Goal: Information Seeking & Learning: Learn about a topic

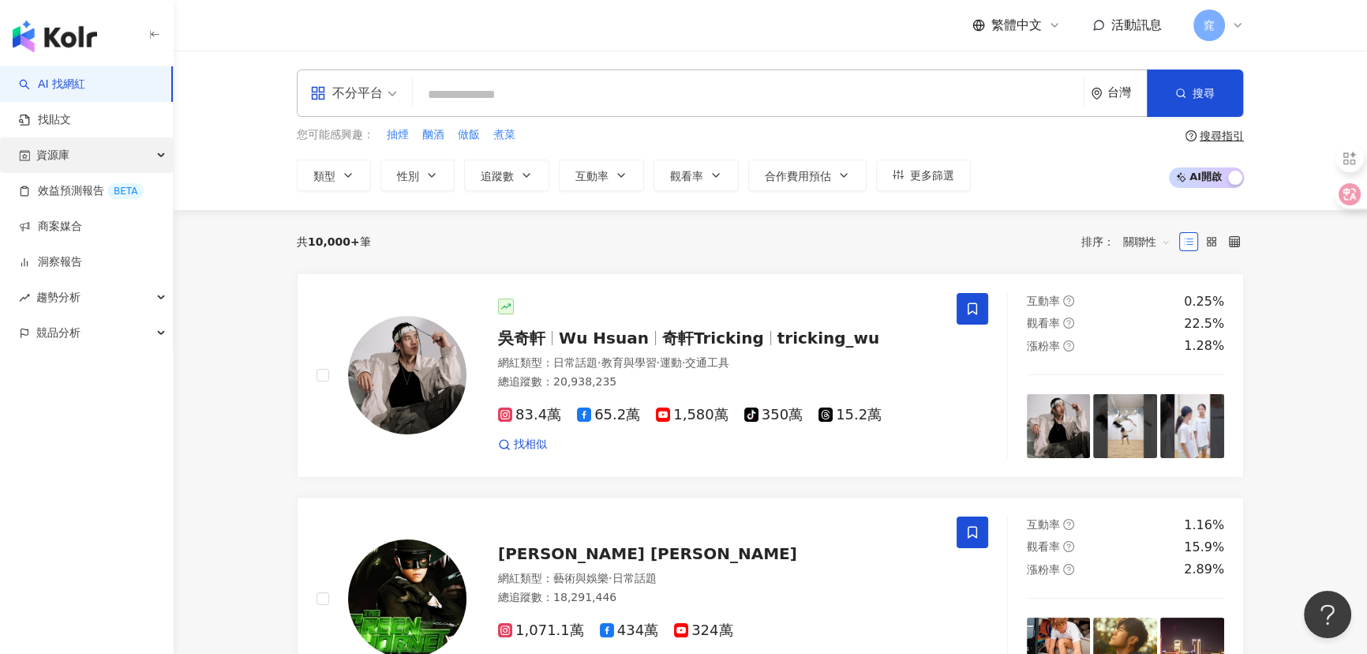
click at [52, 155] on span "資源庫" at bounding box center [52, 155] width 33 height 36
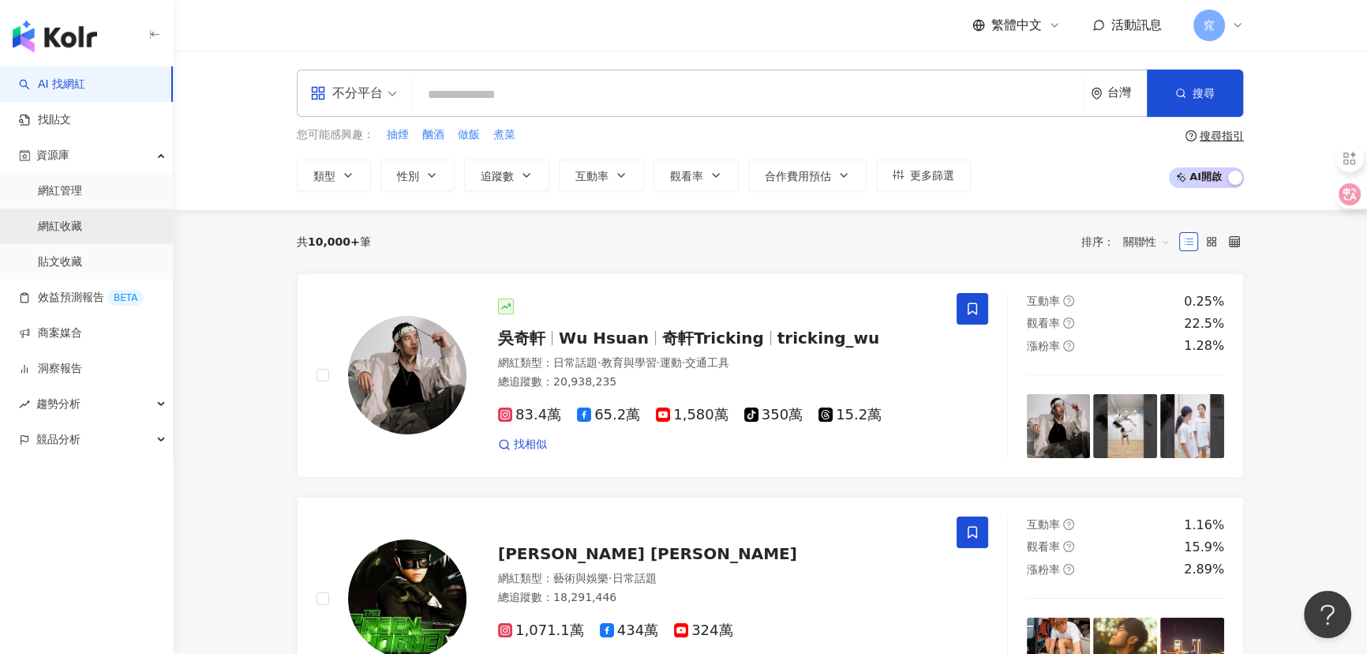
click at [71, 229] on link "網紅收藏" at bounding box center [60, 227] width 44 height 16
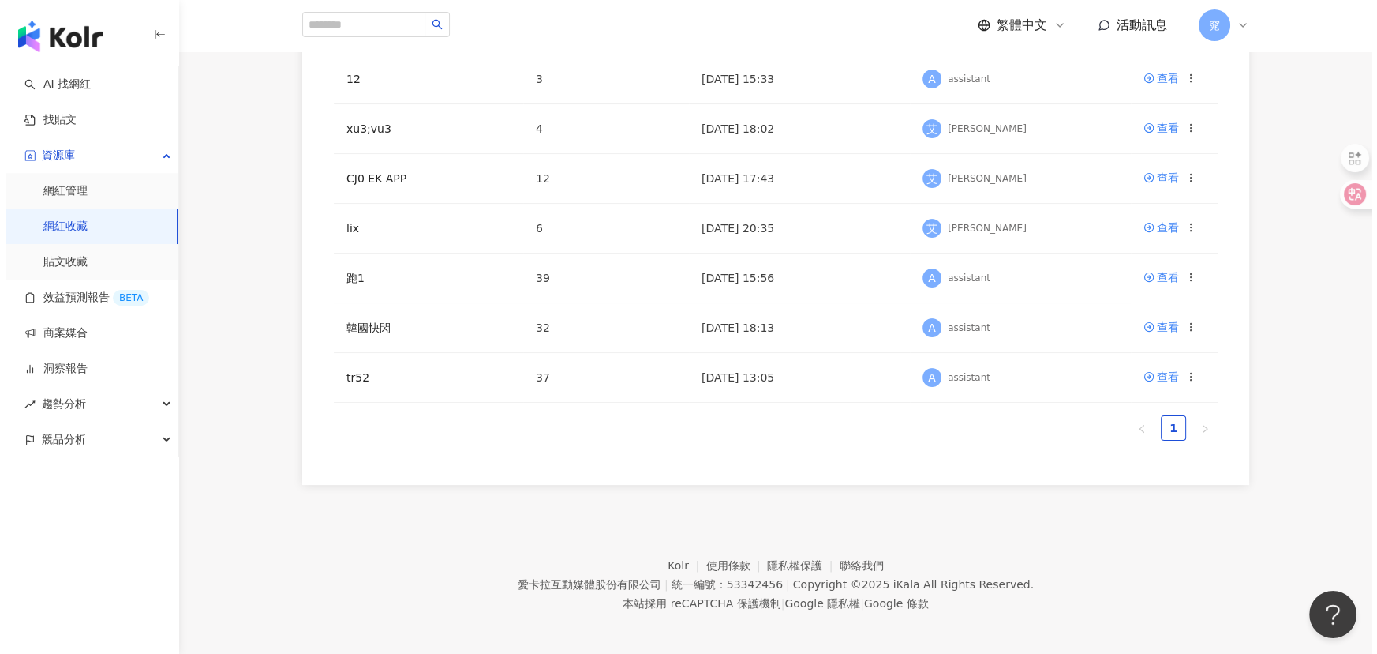
scroll to position [369, 0]
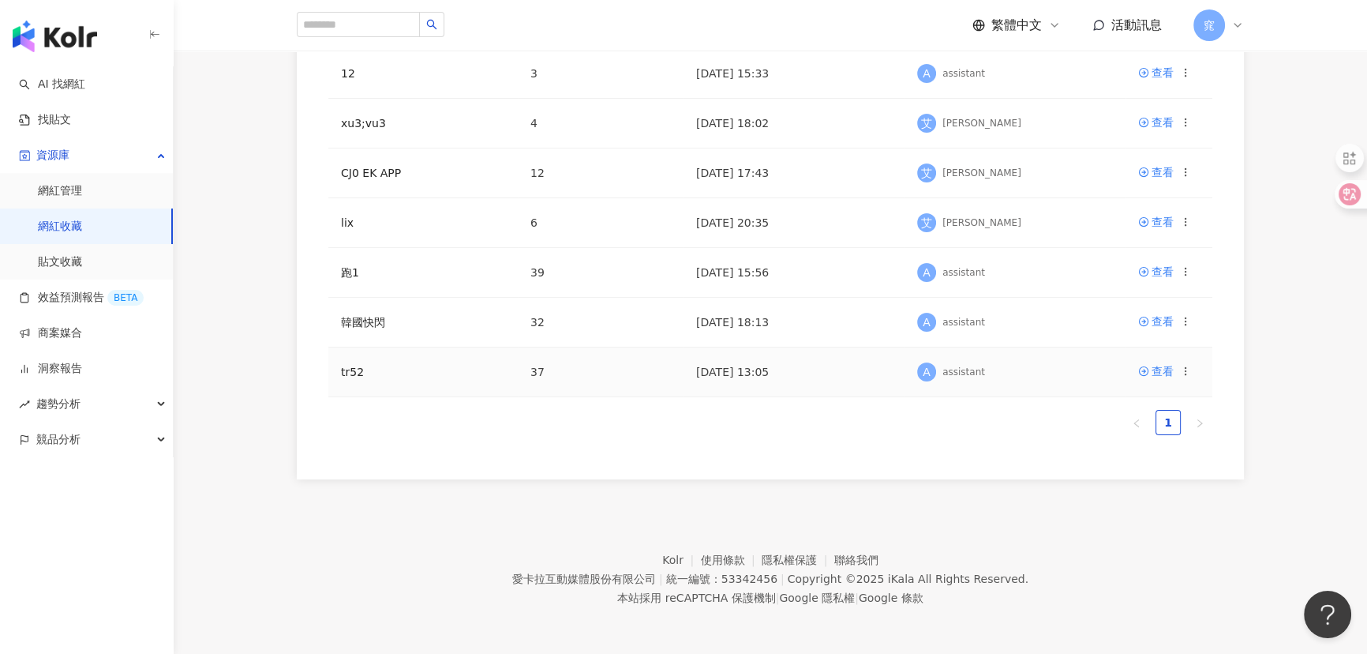
click at [1184, 370] on icon at bounding box center [1185, 370] width 11 height 11
click at [1116, 505] on div "刪除收藏" at bounding box center [1145, 502] width 66 height 17
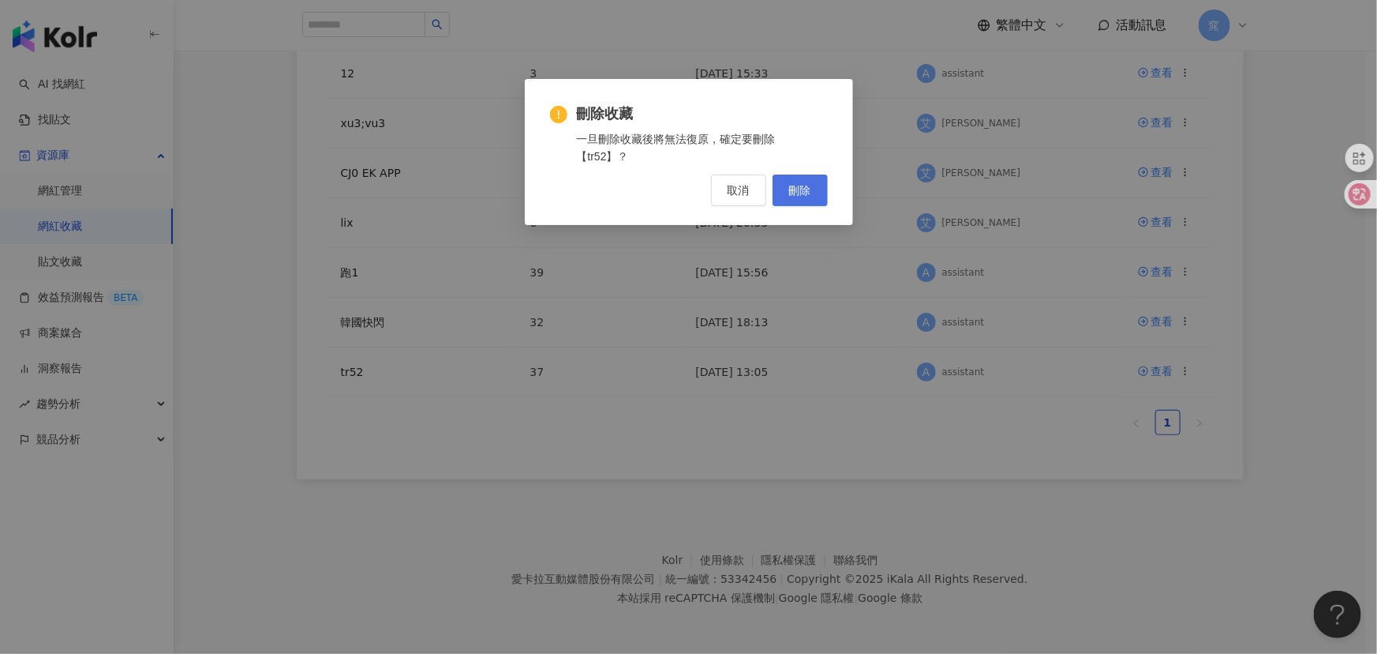
click at [808, 197] on button "刪除" at bounding box center [800, 190] width 55 height 32
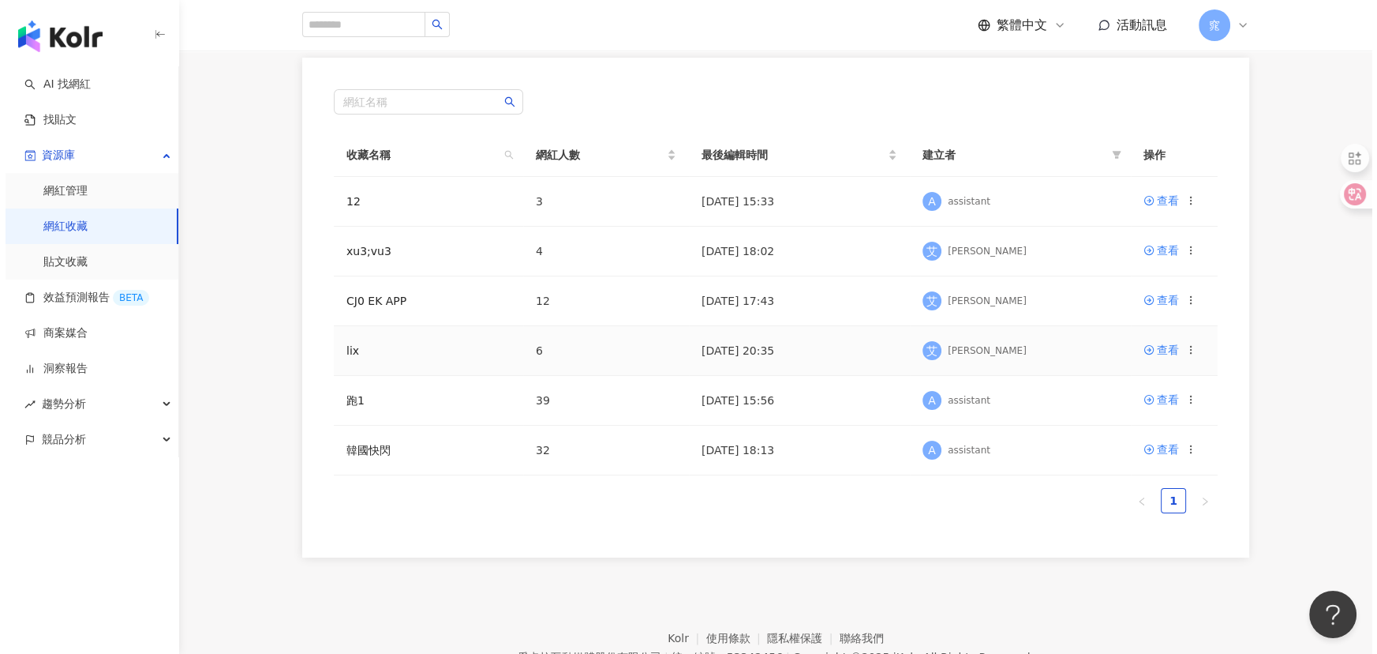
scroll to position [287, 0]
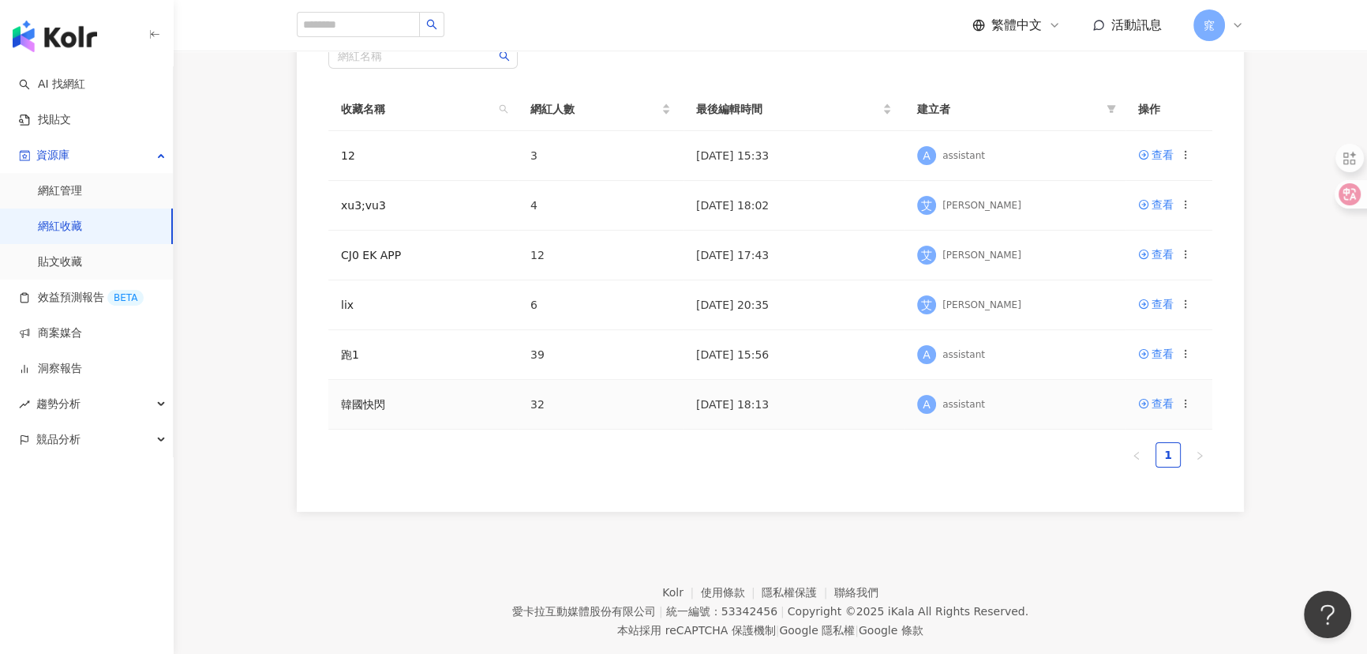
click at [1184, 402] on icon at bounding box center [1185, 403] width 11 height 11
click at [1126, 532] on div "刪除收藏" at bounding box center [1145, 534] width 66 height 17
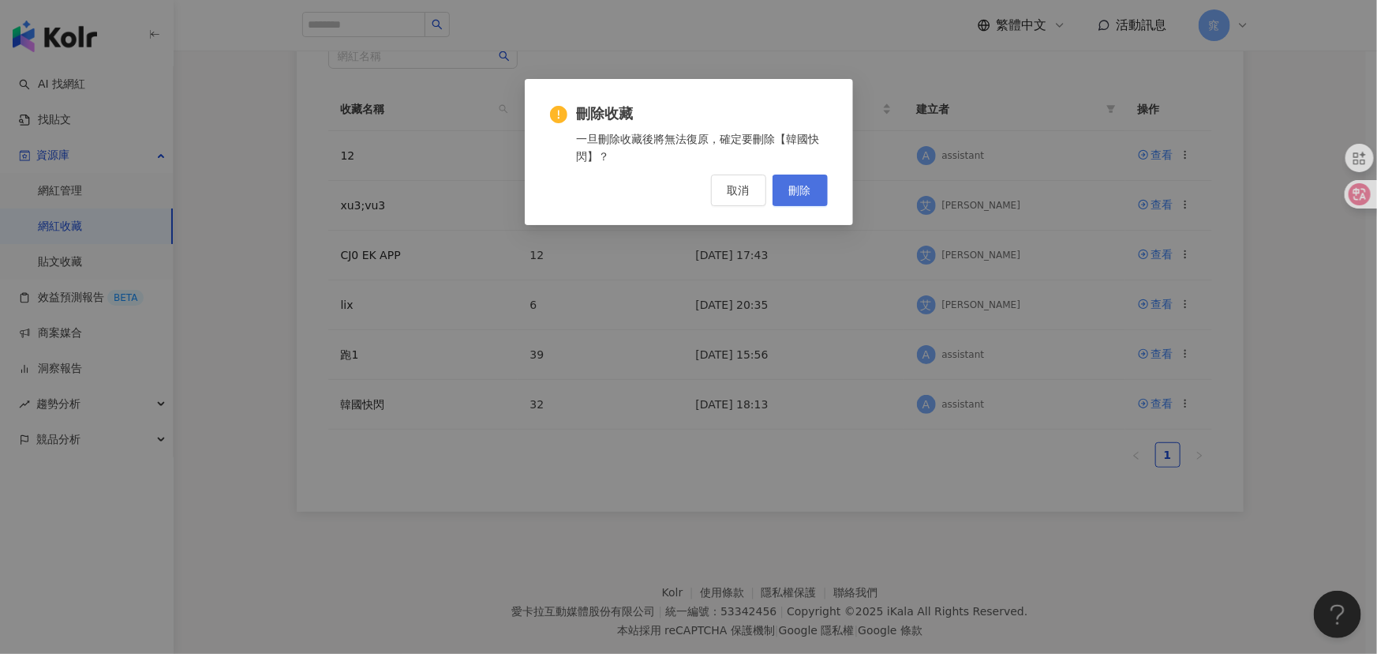
click at [805, 184] on span "刪除" at bounding box center [800, 190] width 22 height 13
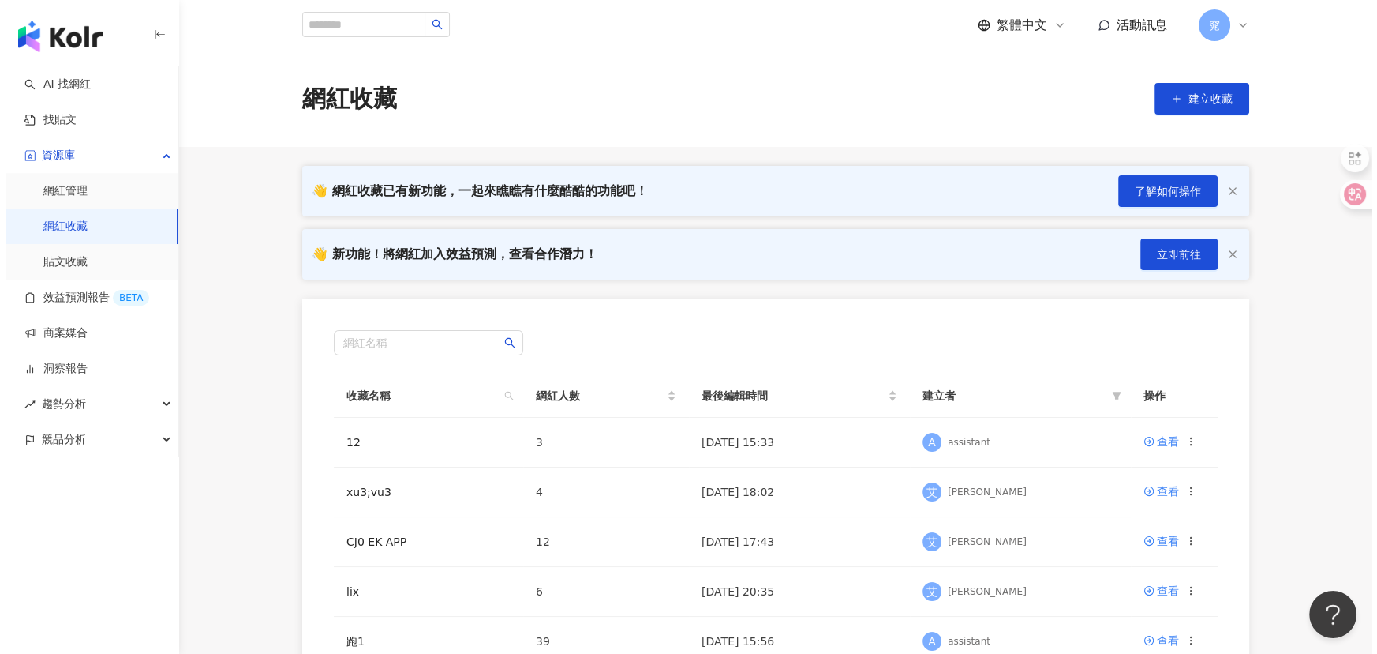
scroll to position [215, 0]
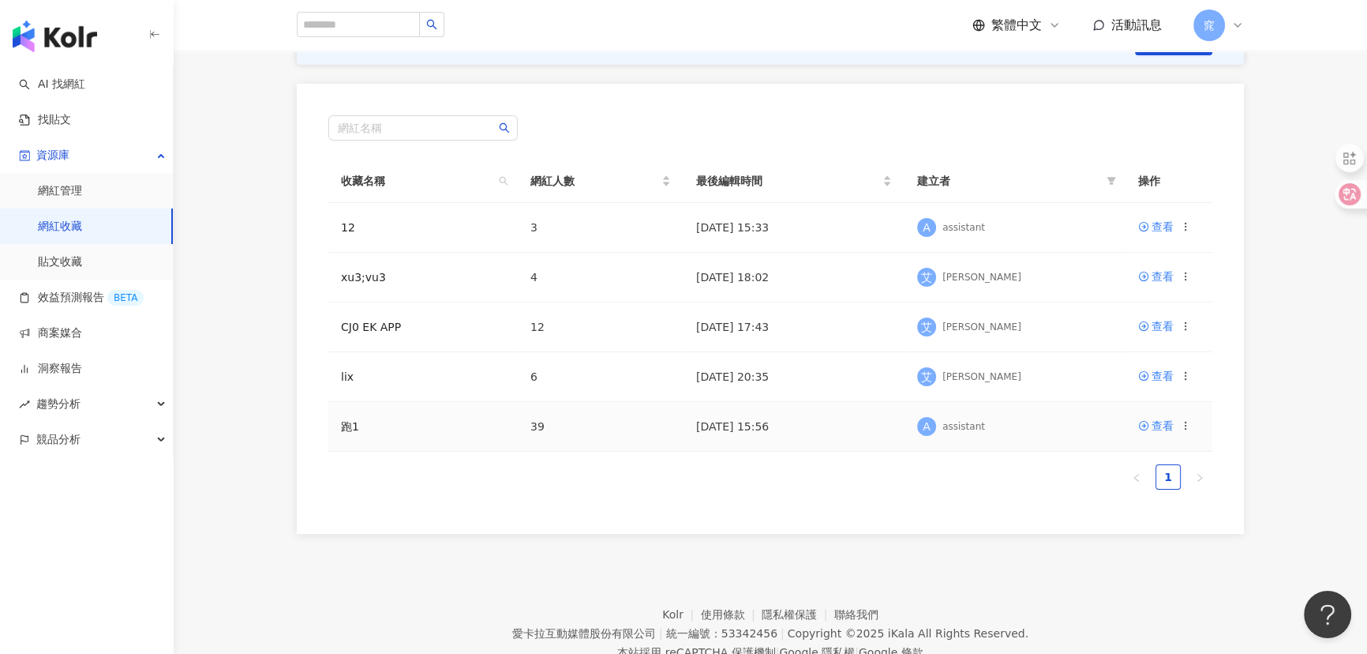
click at [1186, 421] on circle at bounding box center [1185, 421] width 1 height 1
click at [1133, 555] on div "刪除收藏" at bounding box center [1145, 557] width 66 height 17
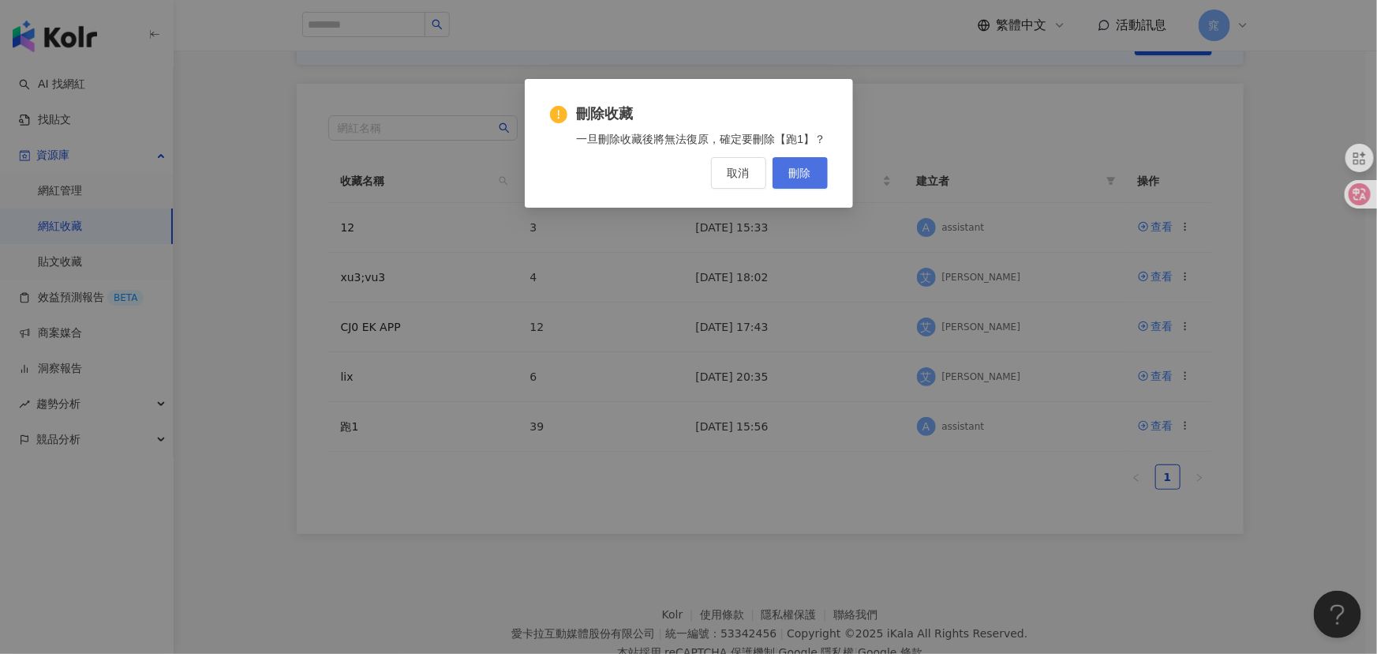
click at [803, 176] on span "刪除" at bounding box center [800, 173] width 22 height 13
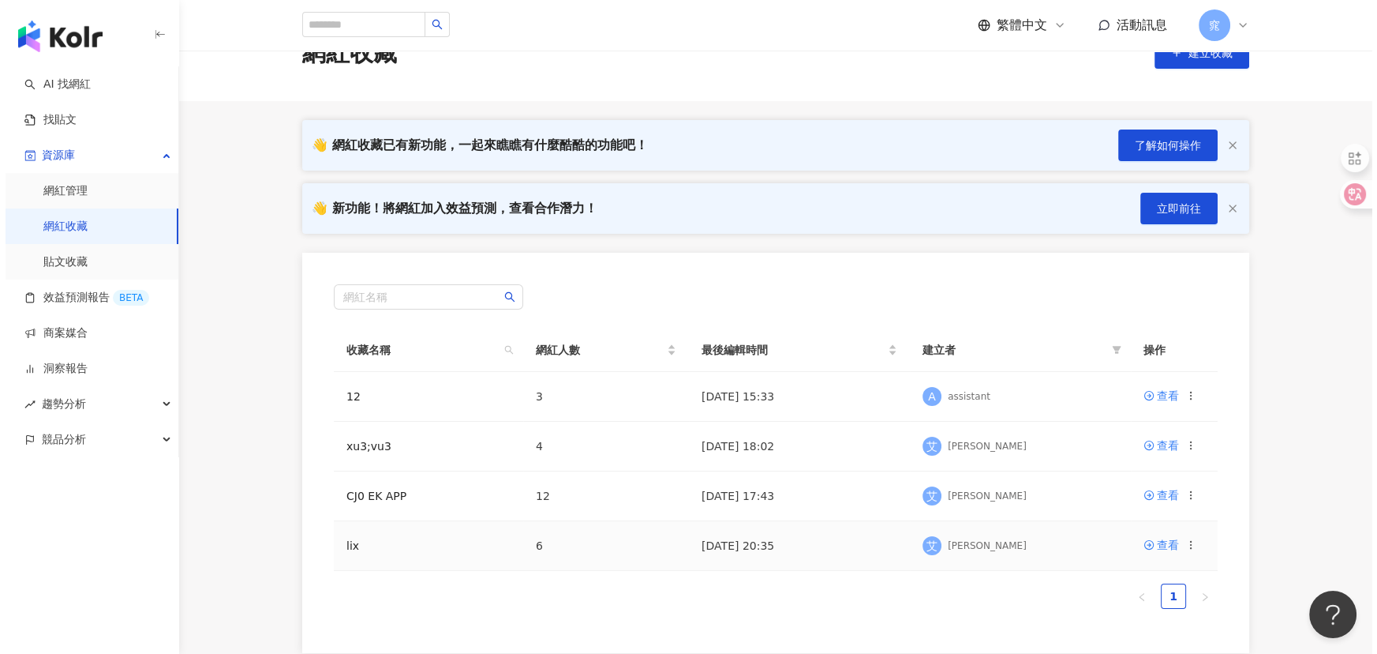
scroll to position [71, 0]
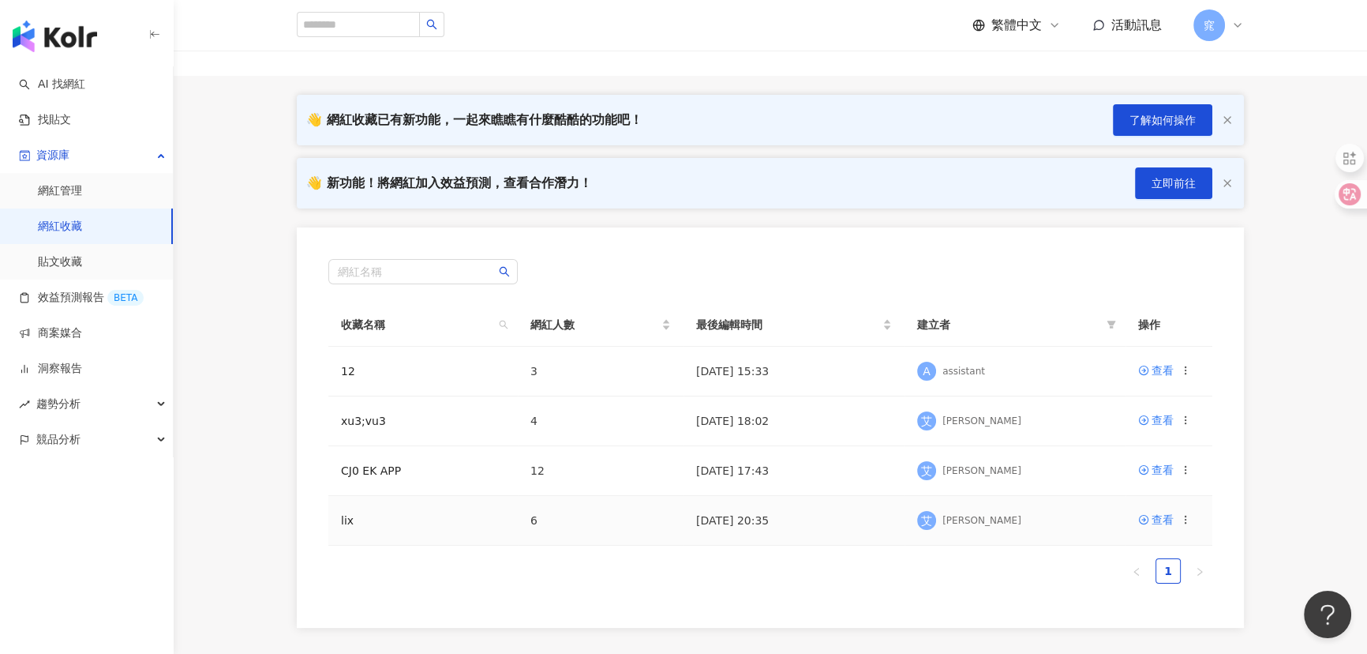
click at [1184, 521] on icon at bounding box center [1185, 519] width 11 height 11
click at [1138, 489] on div "刪除收藏" at bounding box center [1145, 490] width 66 height 17
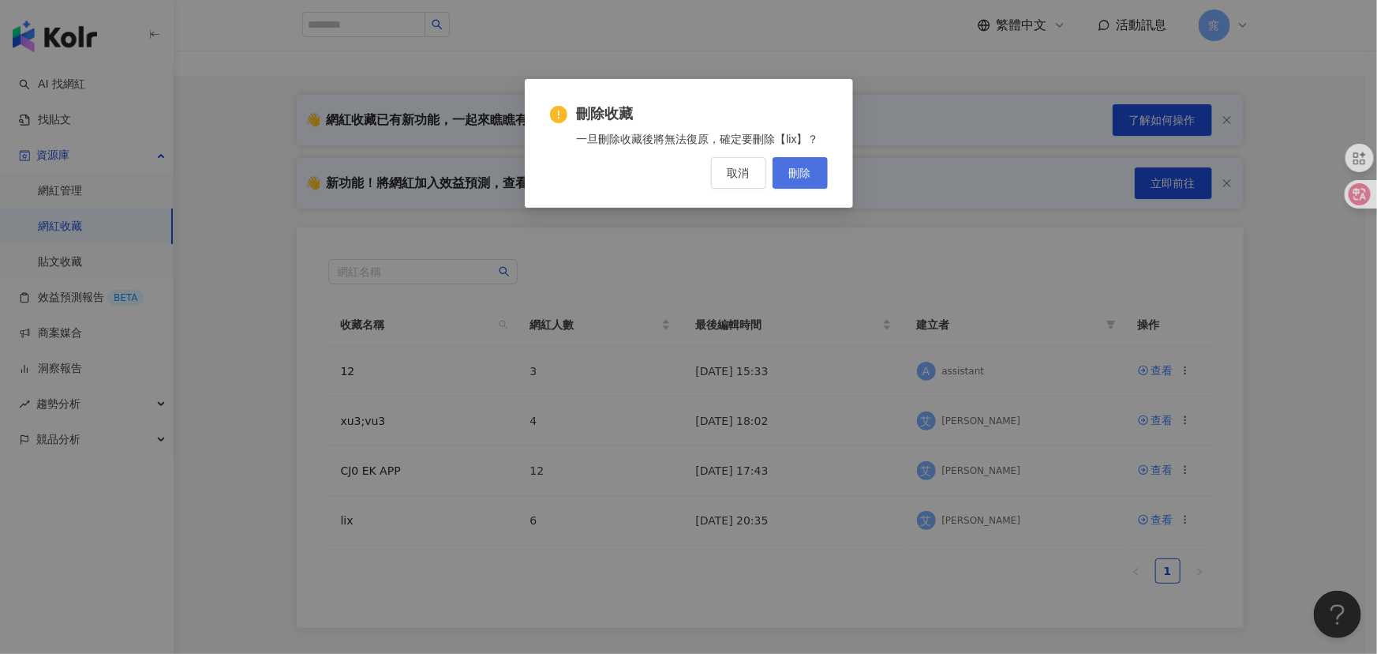
click at [795, 167] on span "刪除" at bounding box center [800, 173] width 22 height 13
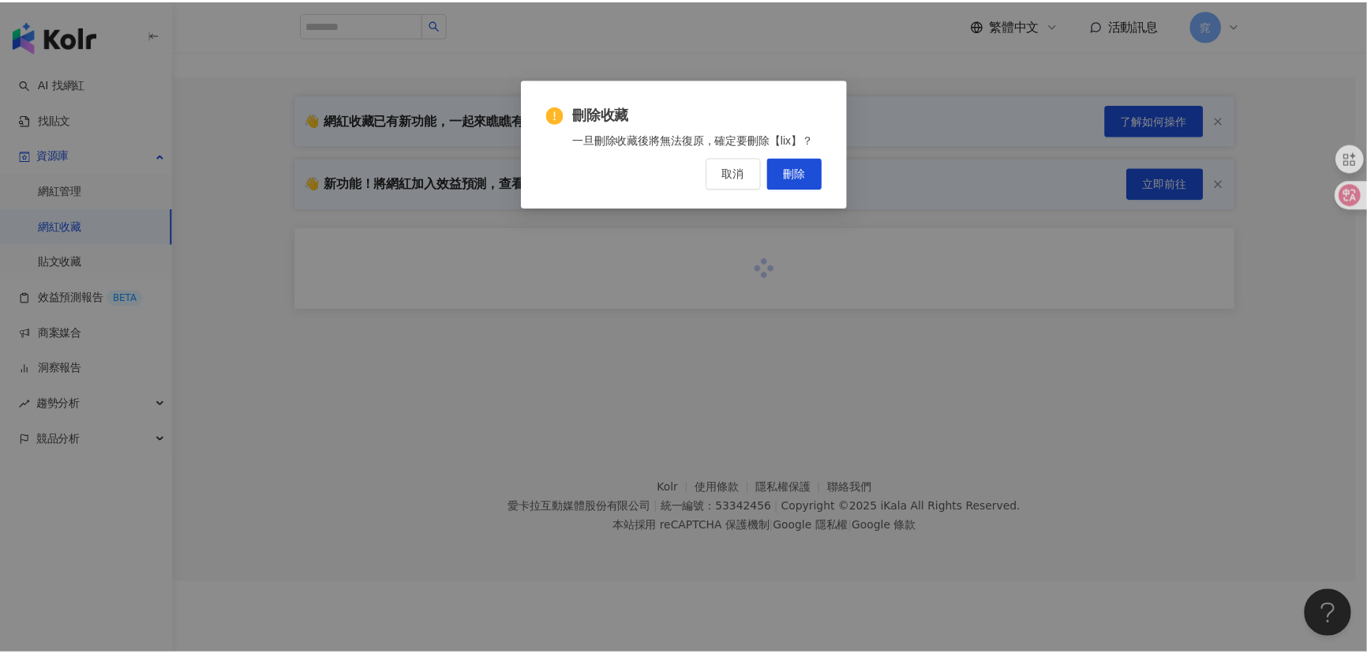
scroll to position [0, 0]
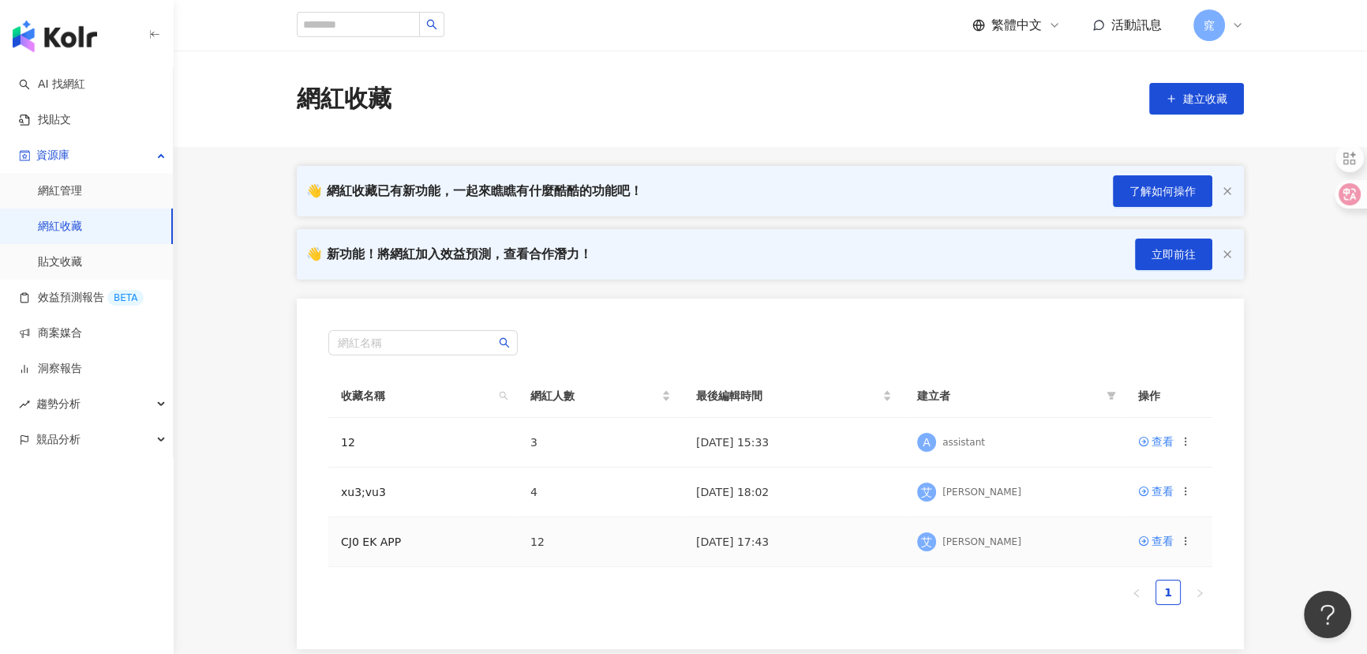
click at [1187, 545] on icon at bounding box center [1185, 540] width 11 height 11
click at [1159, 513] on div "刪除收藏" at bounding box center [1145, 512] width 66 height 17
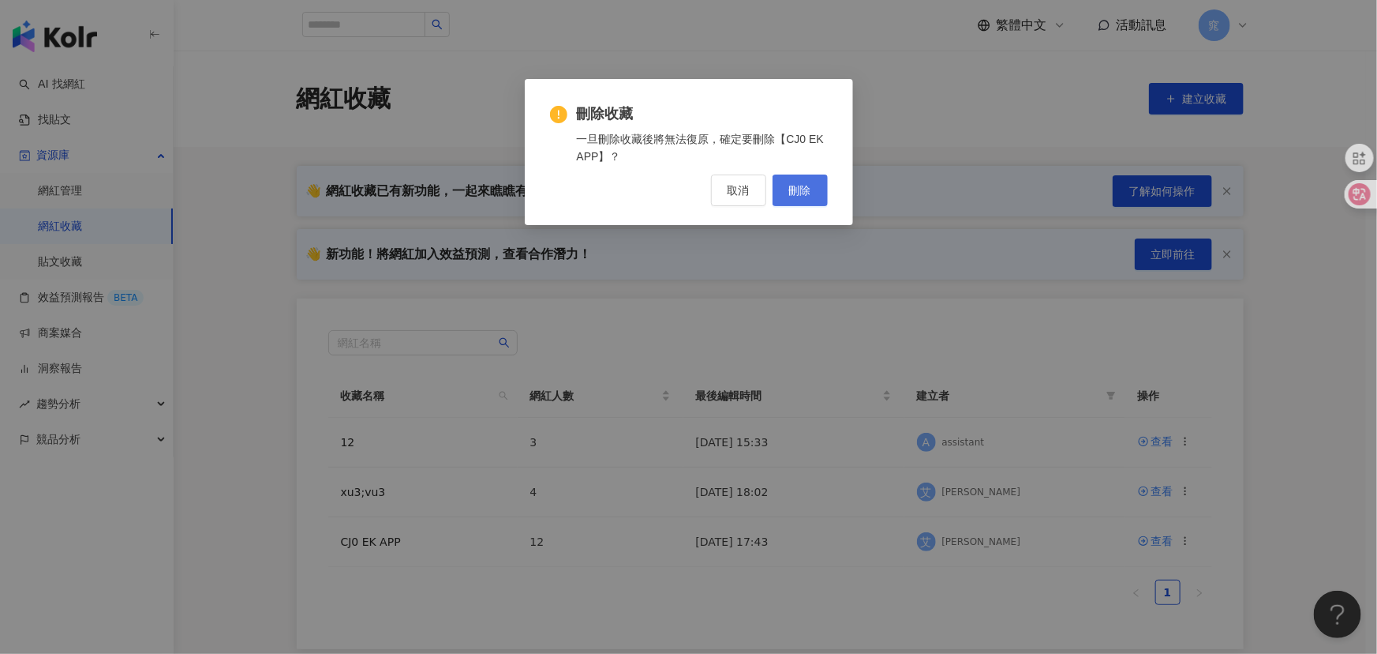
click at [813, 187] on button "刪除" at bounding box center [800, 190] width 55 height 32
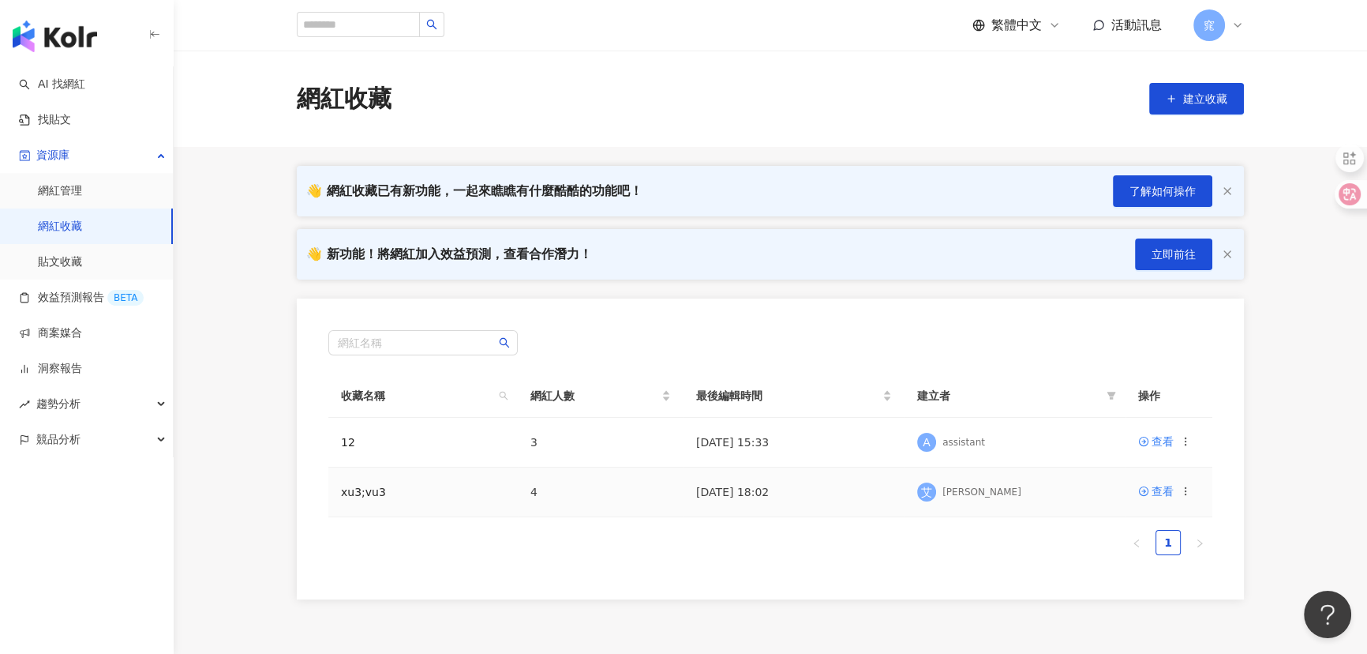
click at [1189, 493] on icon at bounding box center [1185, 490] width 11 height 11
click at [1134, 619] on div "刪除收藏" at bounding box center [1145, 622] width 66 height 17
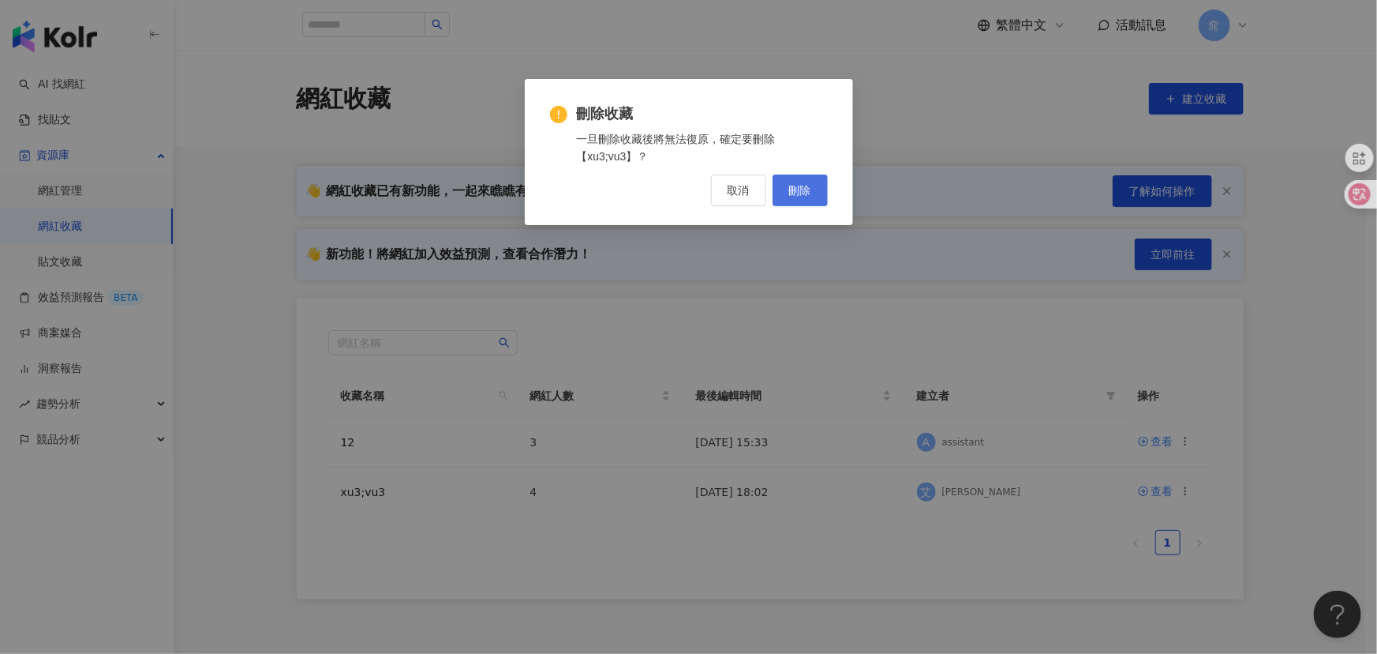
click at [810, 189] on span "刪除" at bounding box center [800, 190] width 22 height 13
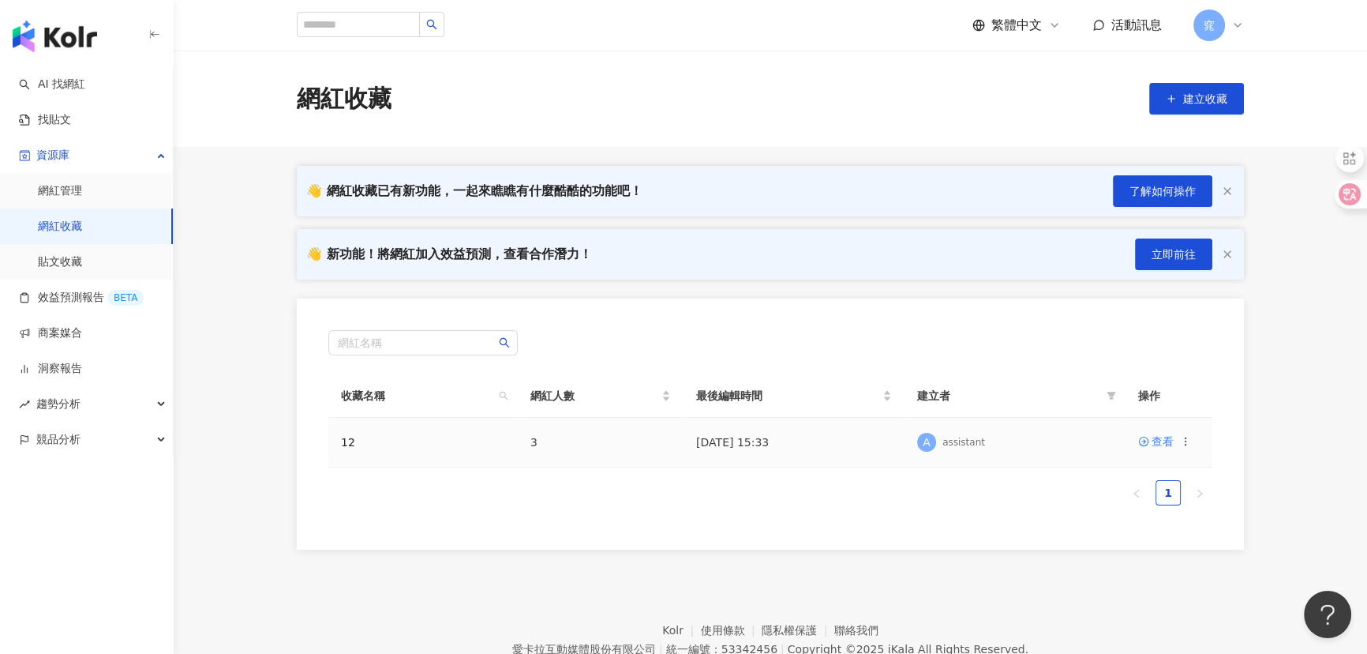
click at [1189, 441] on icon at bounding box center [1185, 441] width 11 height 11
click at [1123, 571] on div "刪除收藏" at bounding box center [1145, 572] width 66 height 17
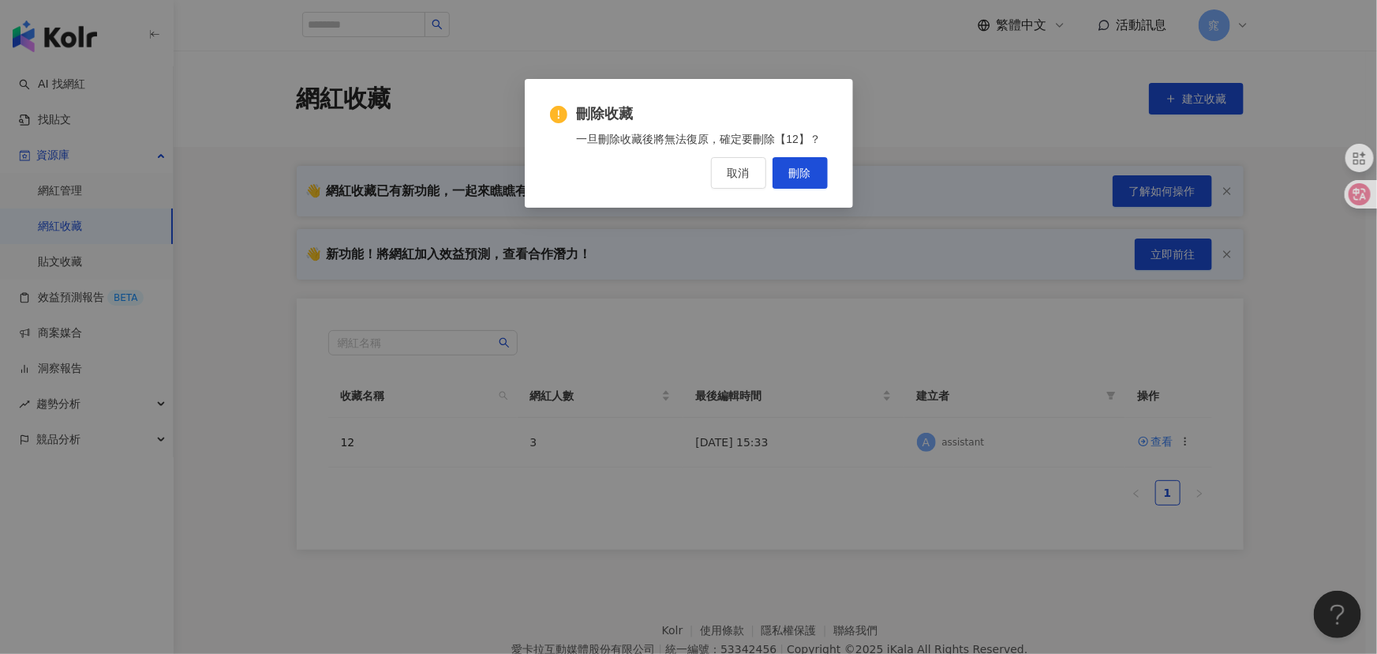
click at [820, 155] on div "刪除收藏 一旦刪除收藏後將無法復原，確定要刪除【12】？ 取消 刪除" at bounding box center [689, 146] width 278 height 84
click at [813, 165] on button "刪除" at bounding box center [800, 173] width 55 height 32
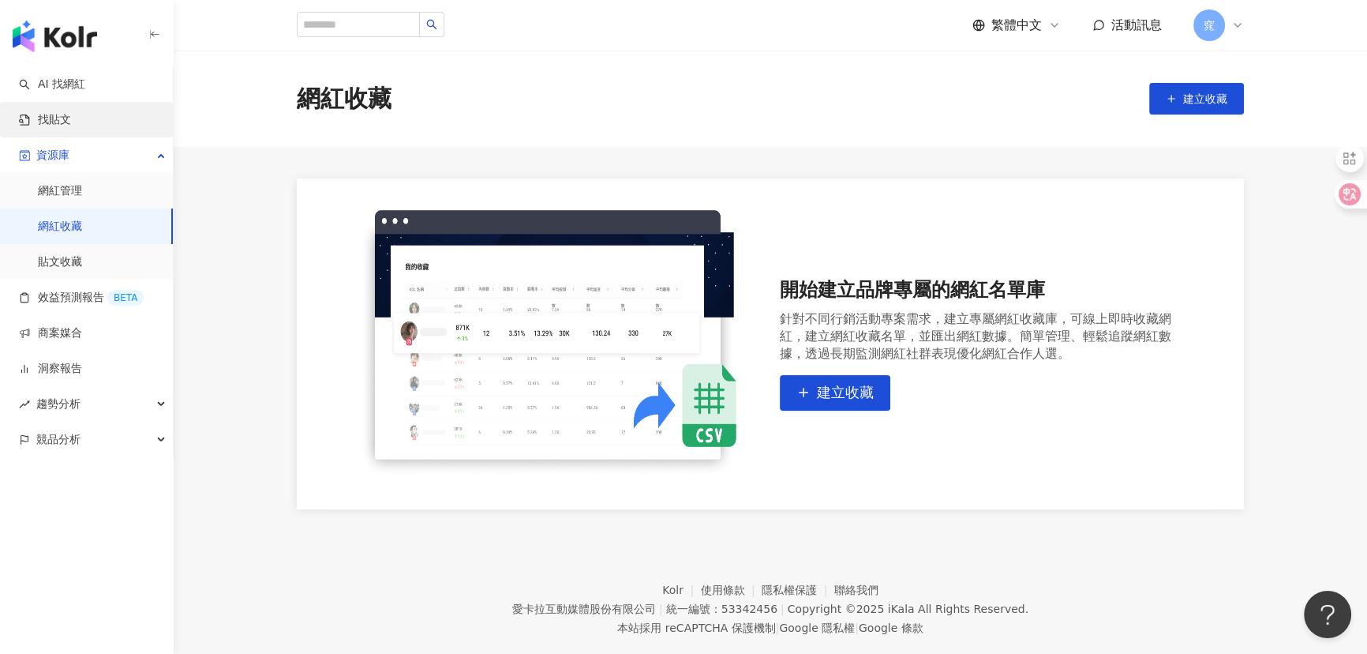
click at [65, 120] on link "找貼文" at bounding box center [45, 120] width 52 height 16
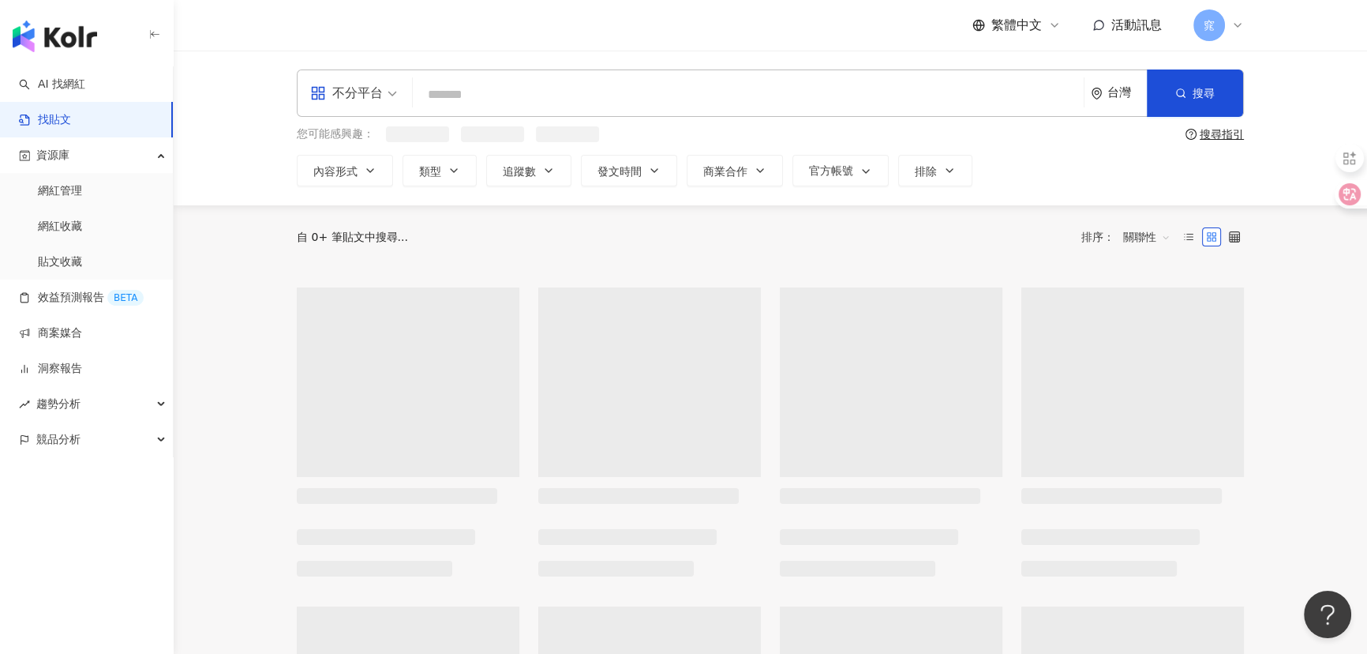
click at [432, 91] on input "search" at bounding box center [748, 94] width 658 height 34
click at [361, 91] on div "不分平台" at bounding box center [346, 93] width 73 height 25
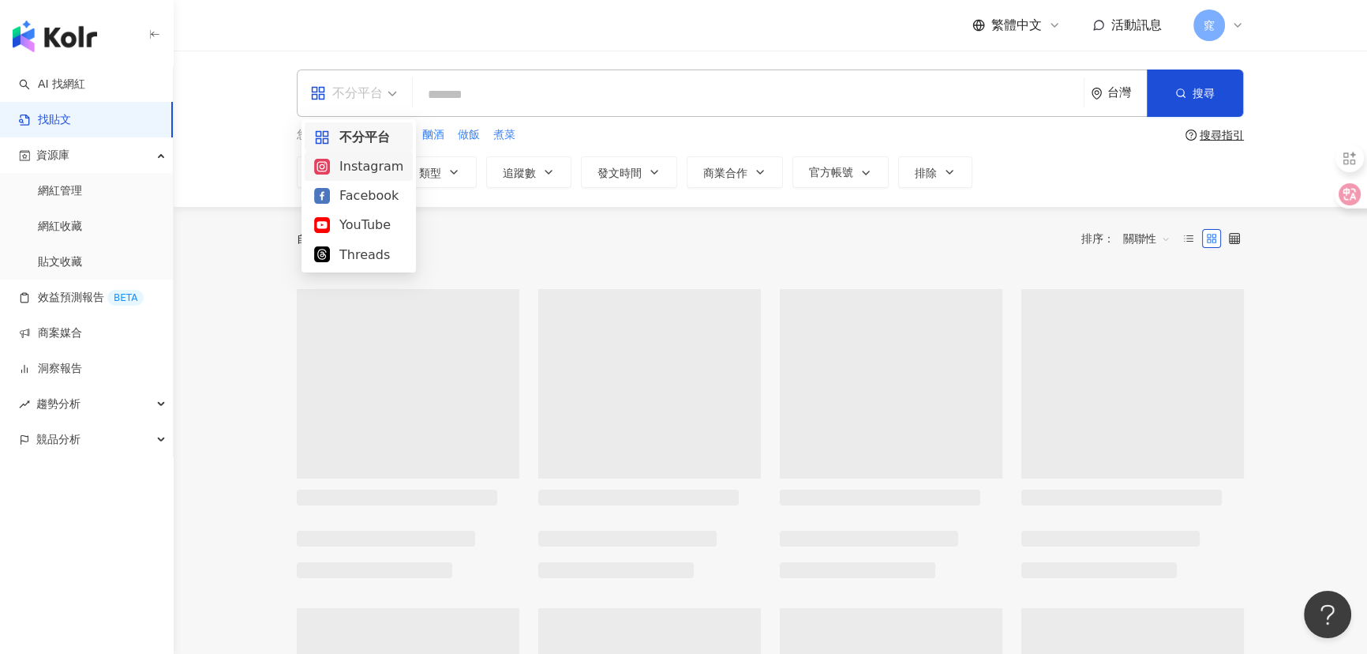
click at [368, 171] on div "Instagram" at bounding box center [358, 166] width 89 height 20
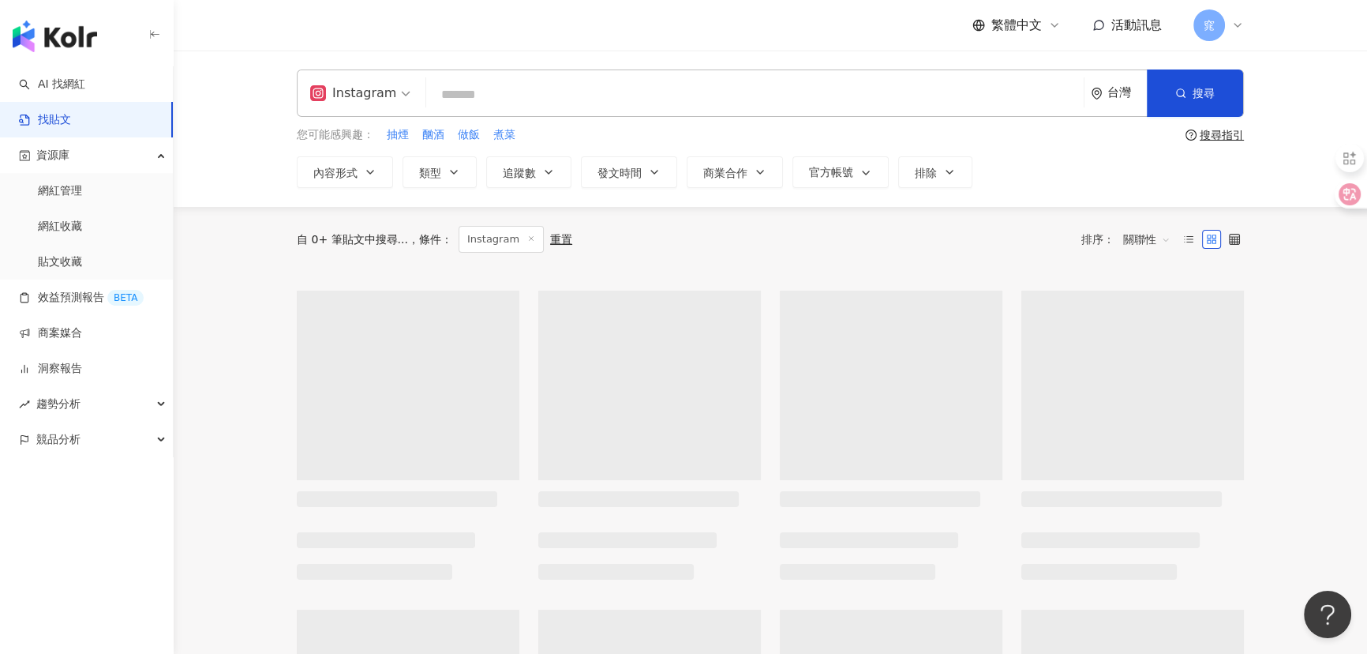
click at [481, 101] on input "search" at bounding box center [755, 94] width 645 height 34
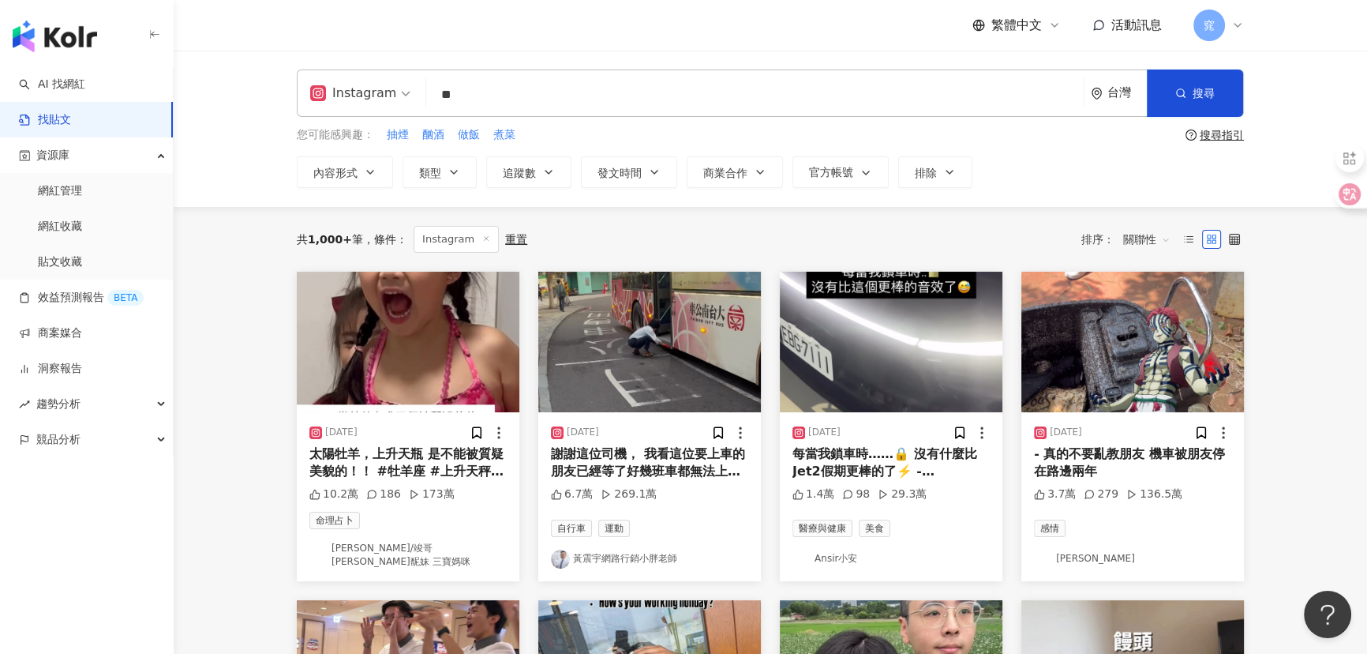
type input "*"
type input "**"
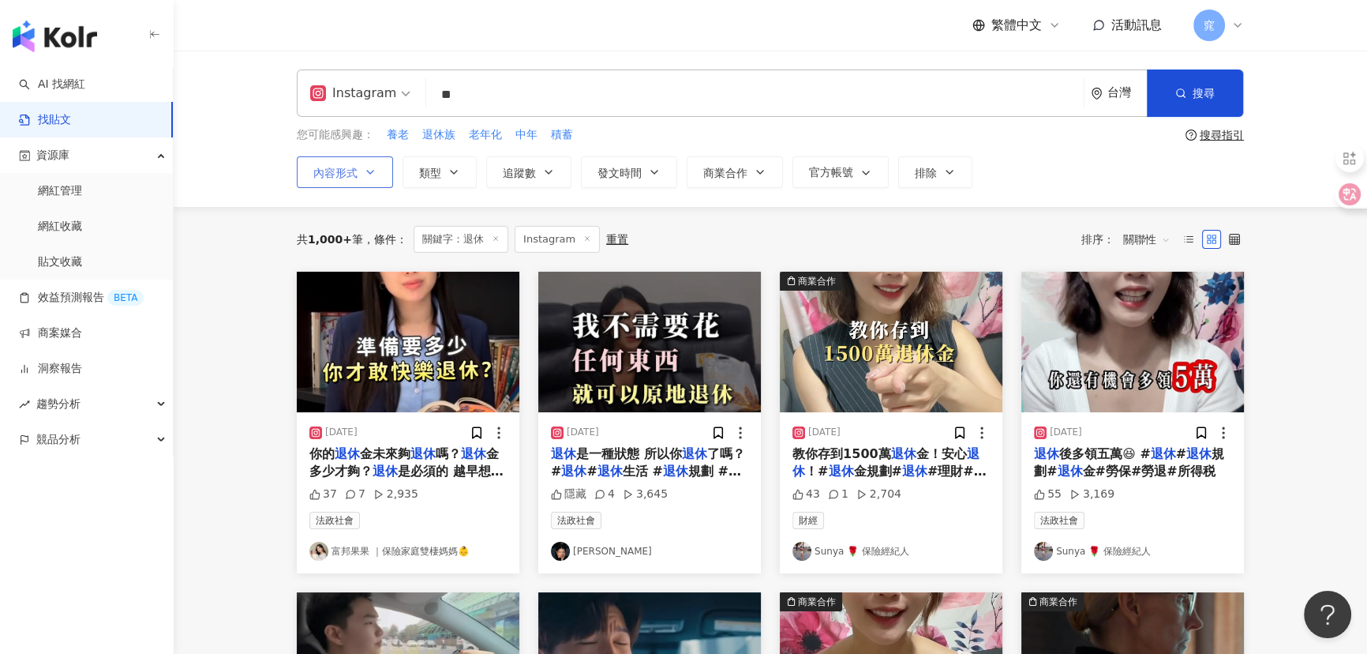
click at [328, 167] on span "內容形式" at bounding box center [335, 173] width 44 height 13
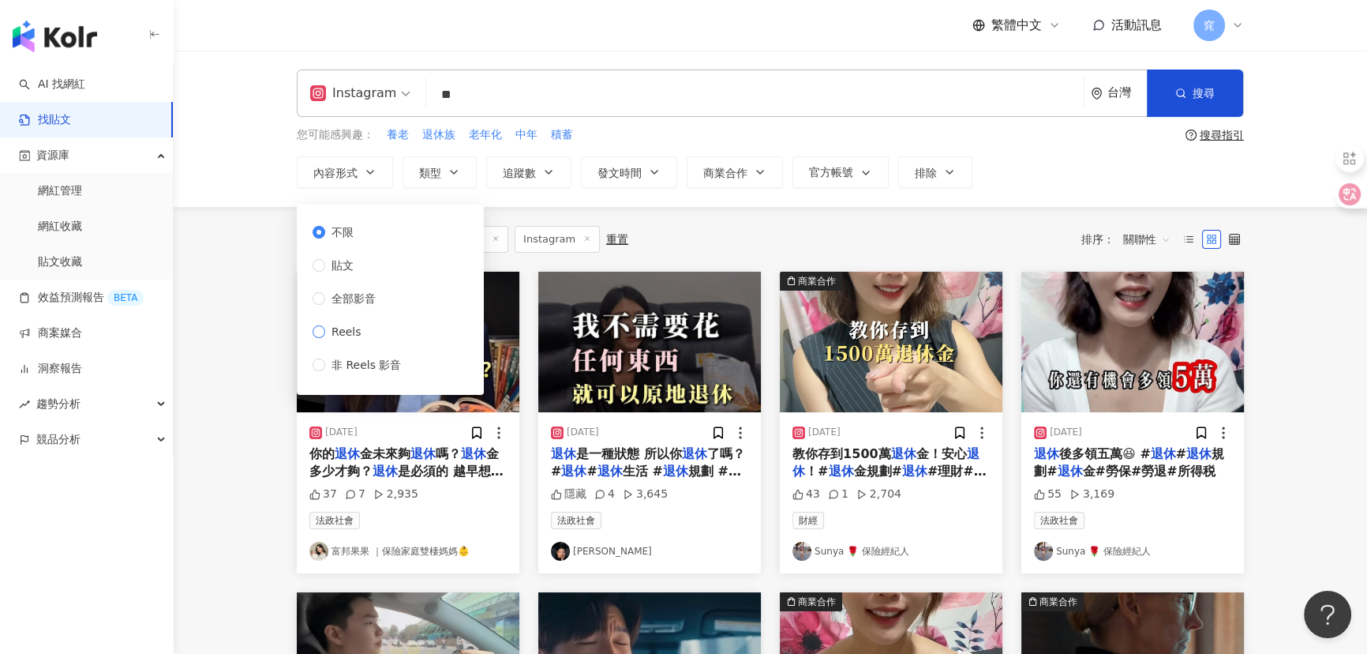
click at [338, 335] on span "Reels" at bounding box center [346, 331] width 43 height 17
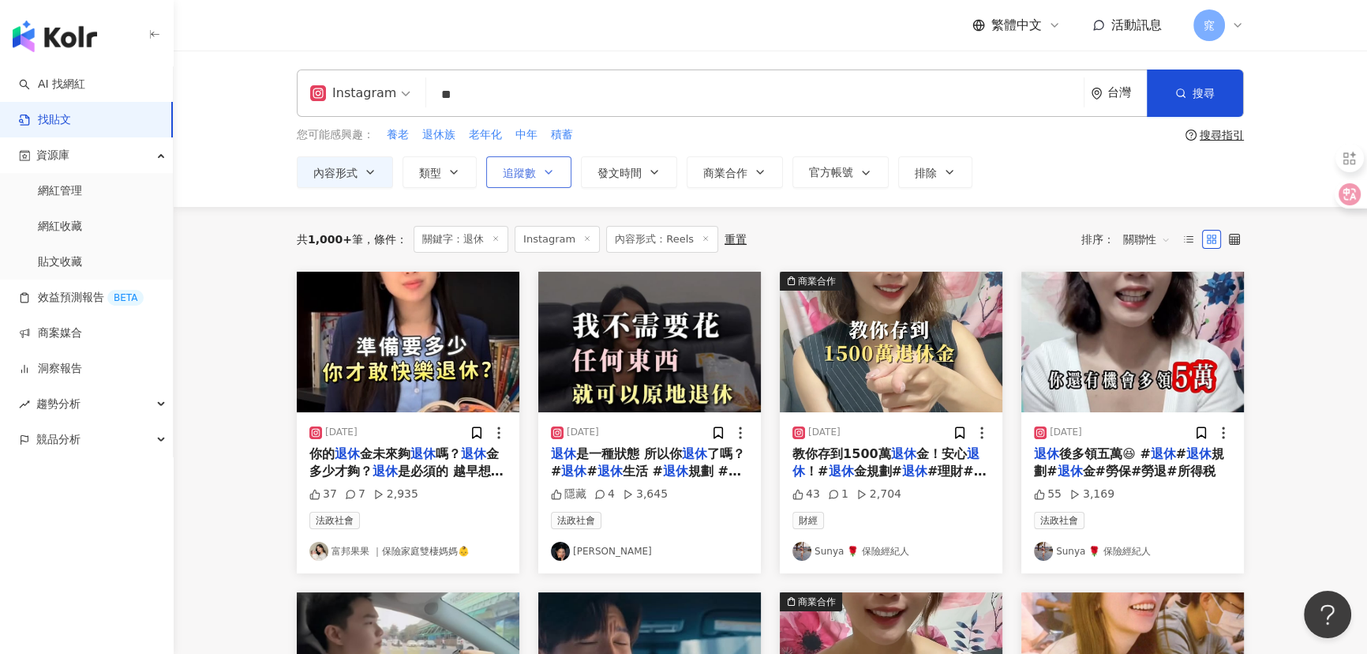
click at [516, 167] on span "追蹤數" at bounding box center [519, 173] width 33 height 13
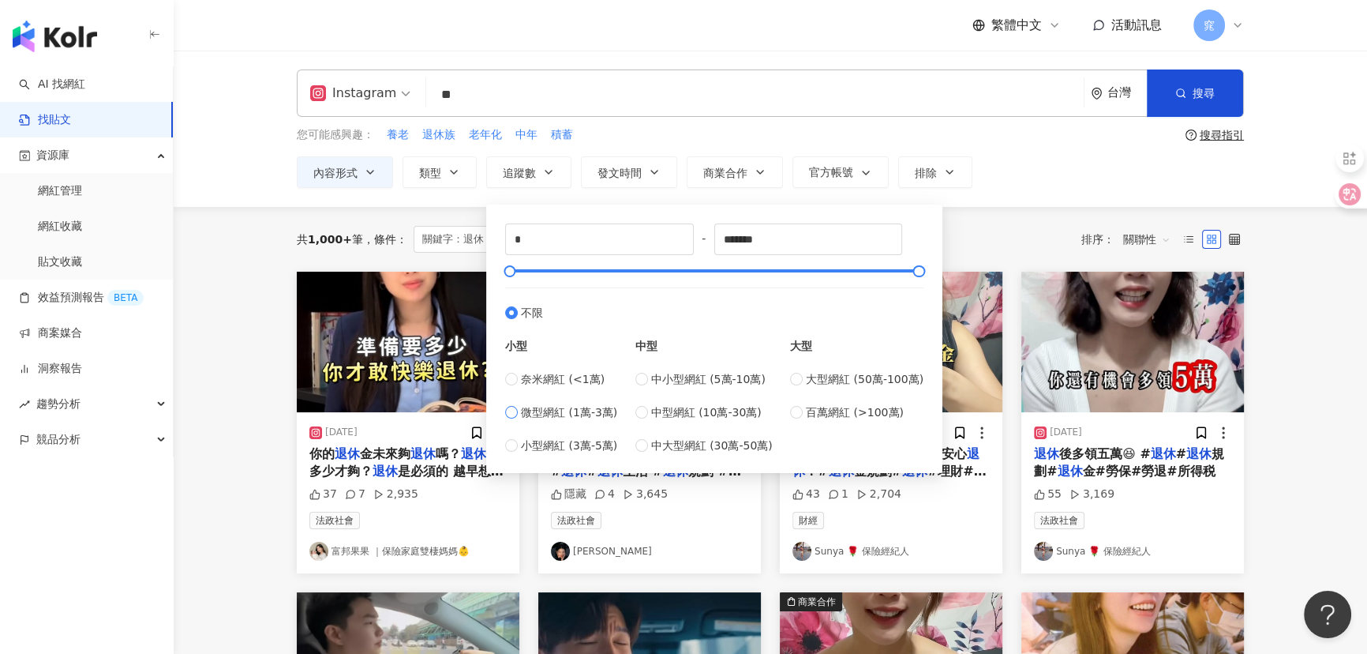
click at [563, 412] on span "微型網紅 (1萬-3萬)" at bounding box center [569, 411] width 96 height 17
type input "*****"
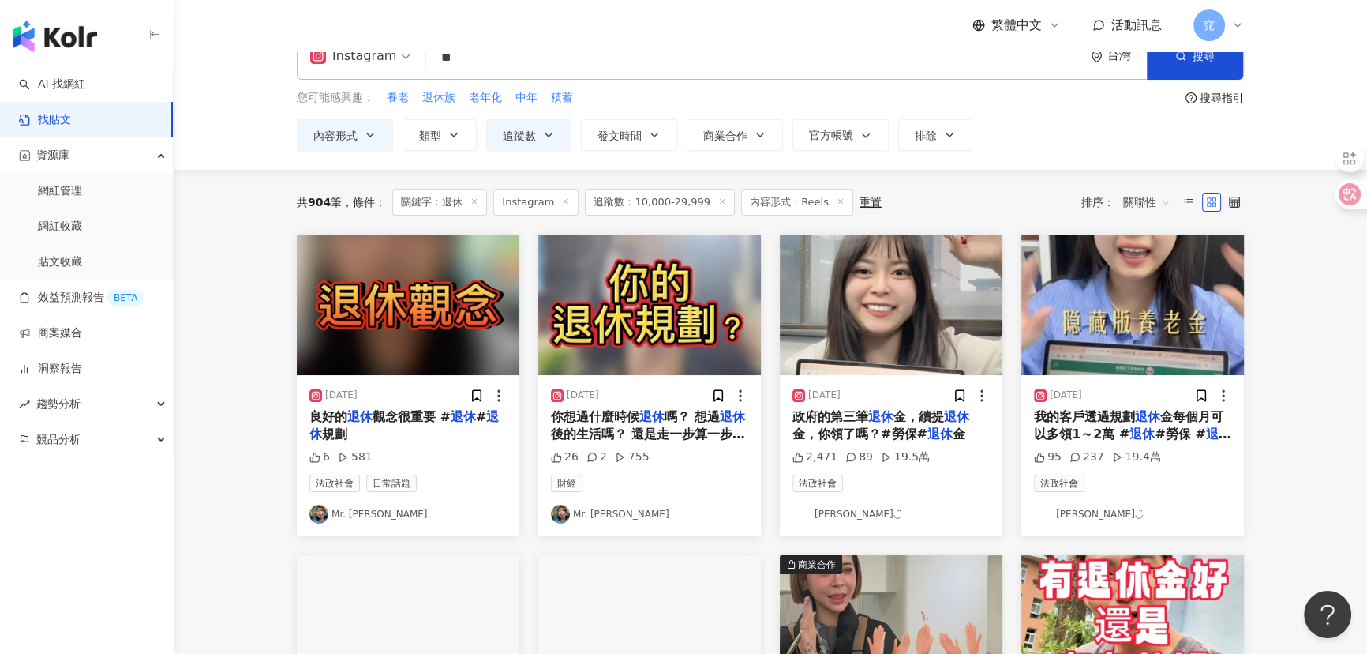
scroll to position [71, 0]
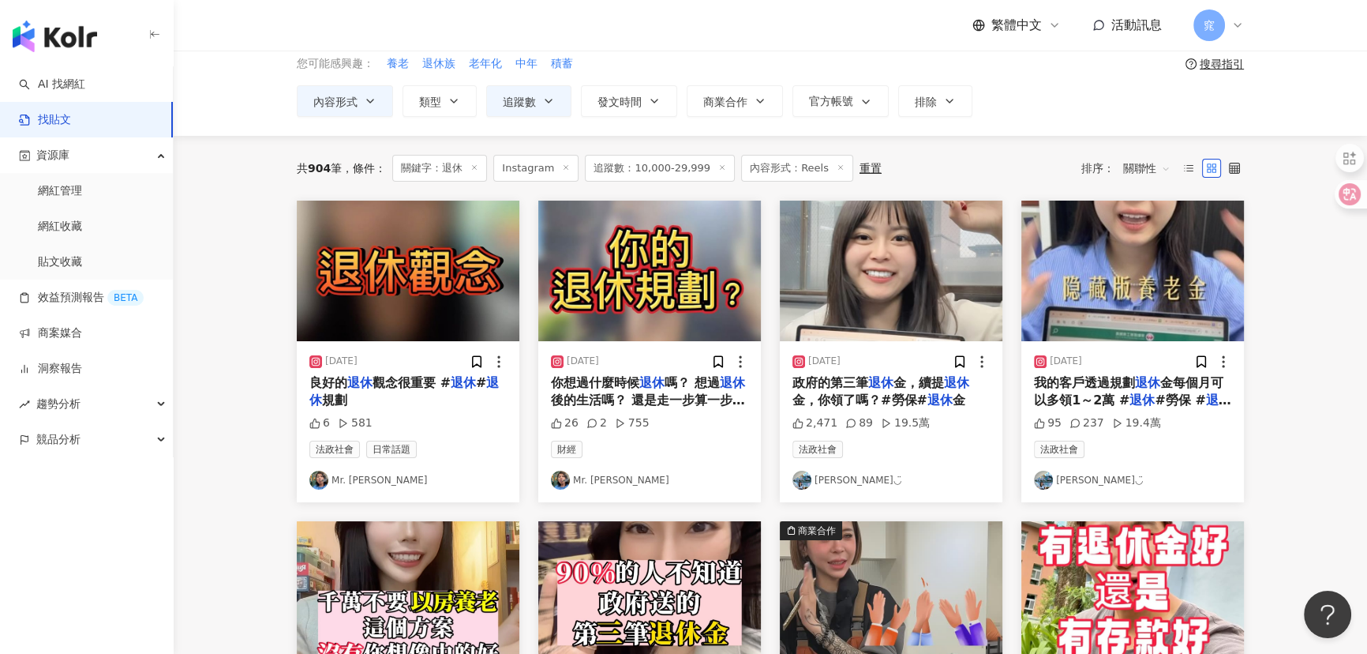
click at [354, 477] on link "Mr. Ethan" at bounding box center [407, 479] width 197 height 19
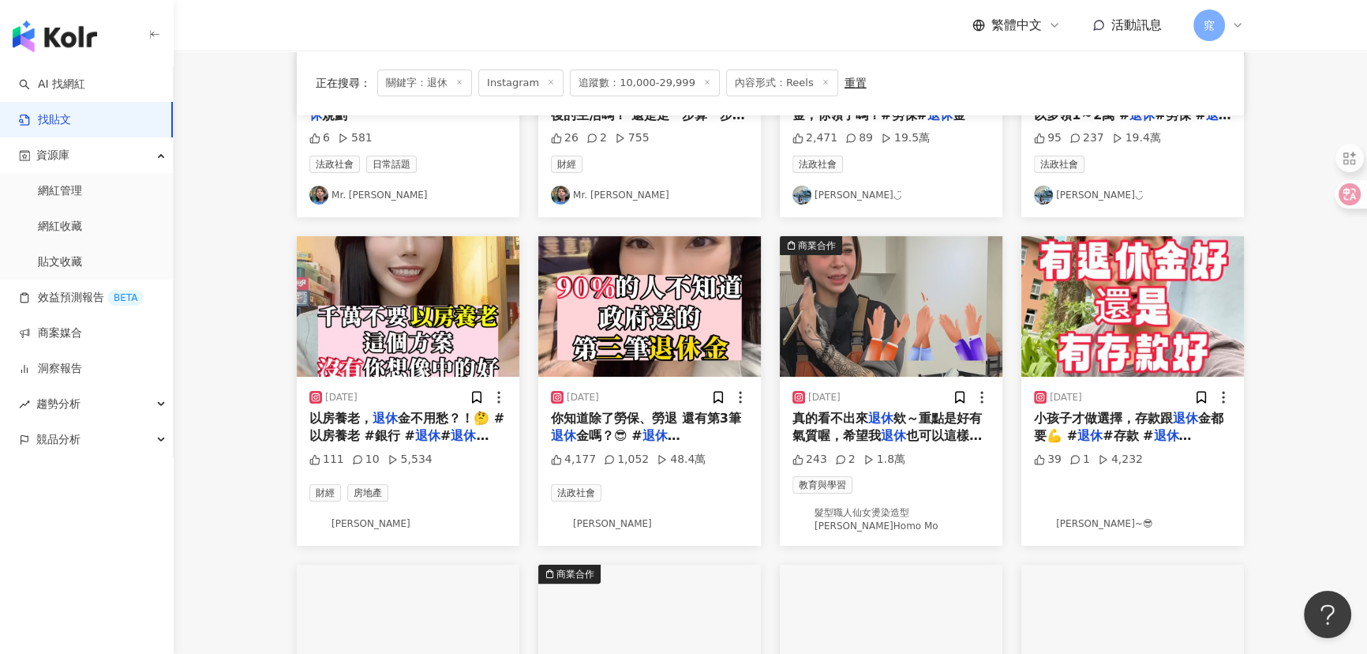
scroll to position [358, 0]
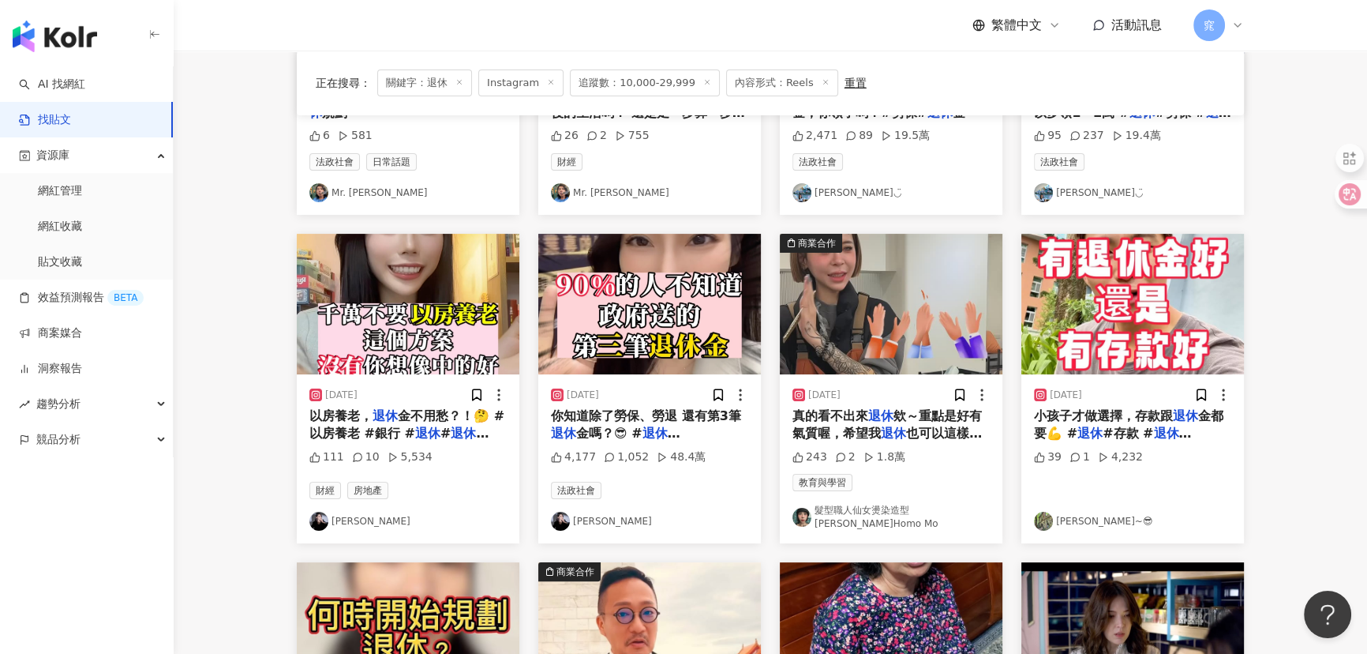
click at [335, 514] on link "LINA" at bounding box center [407, 520] width 197 height 19
click at [1067, 512] on link "祐 bro~😎" at bounding box center [1132, 520] width 197 height 19
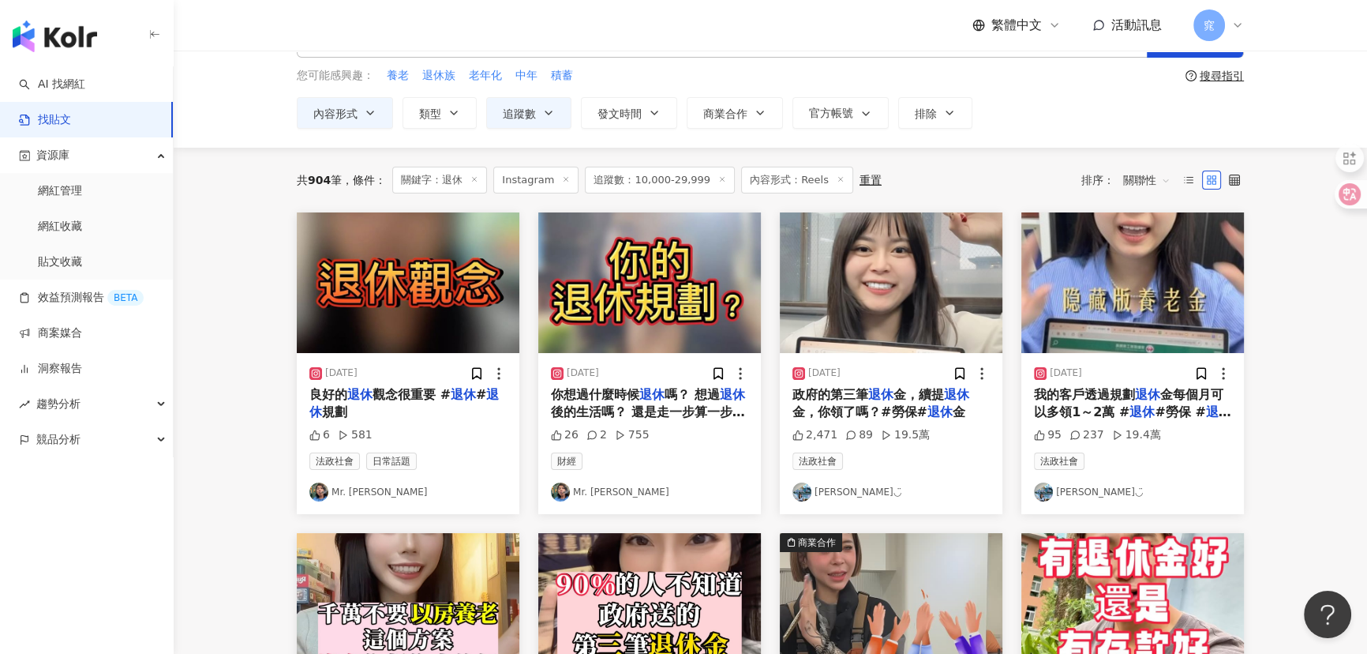
scroll to position [0, 0]
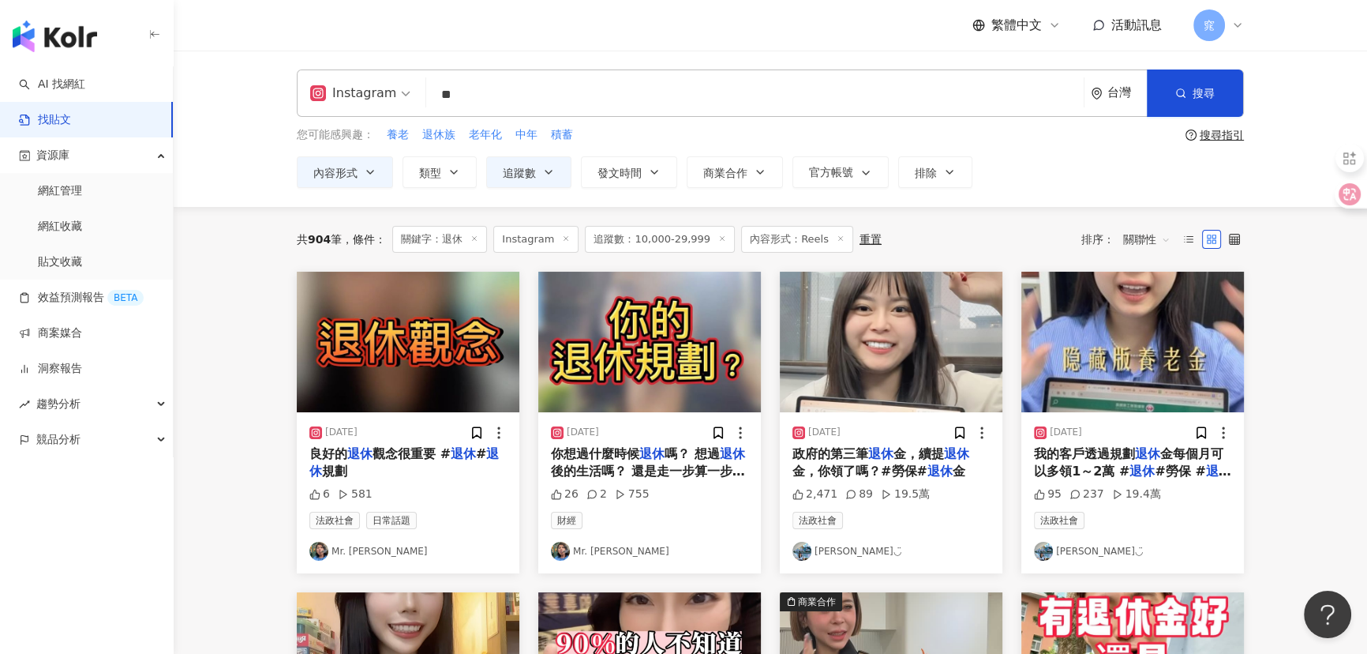
drag, startPoint x: 466, startPoint y: 99, endPoint x: 395, endPoint y: 86, distance: 71.5
click at [395, 86] on div "Instagram 退休 ** 台灣 搜尋" at bounding box center [770, 92] width 947 height 47
type input "***"
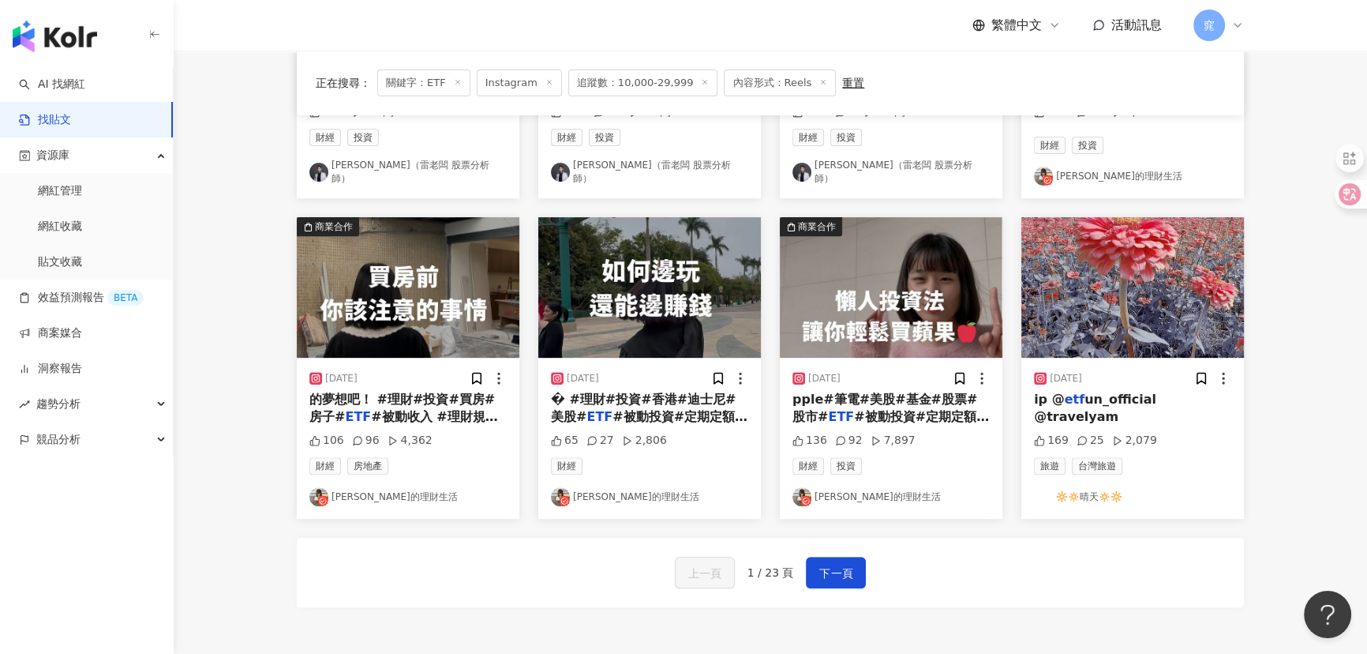
scroll to position [717, 0]
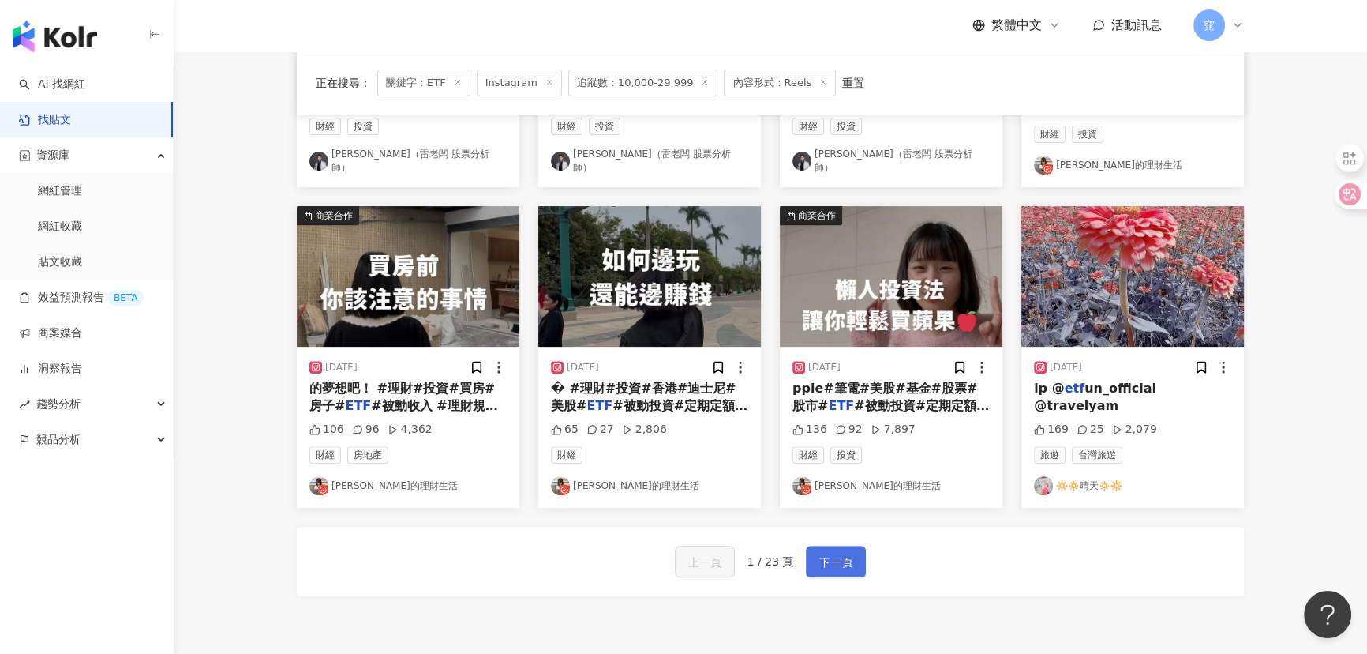
click at [849, 553] on span "下一頁" at bounding box center [835, 562] width 33 height 19
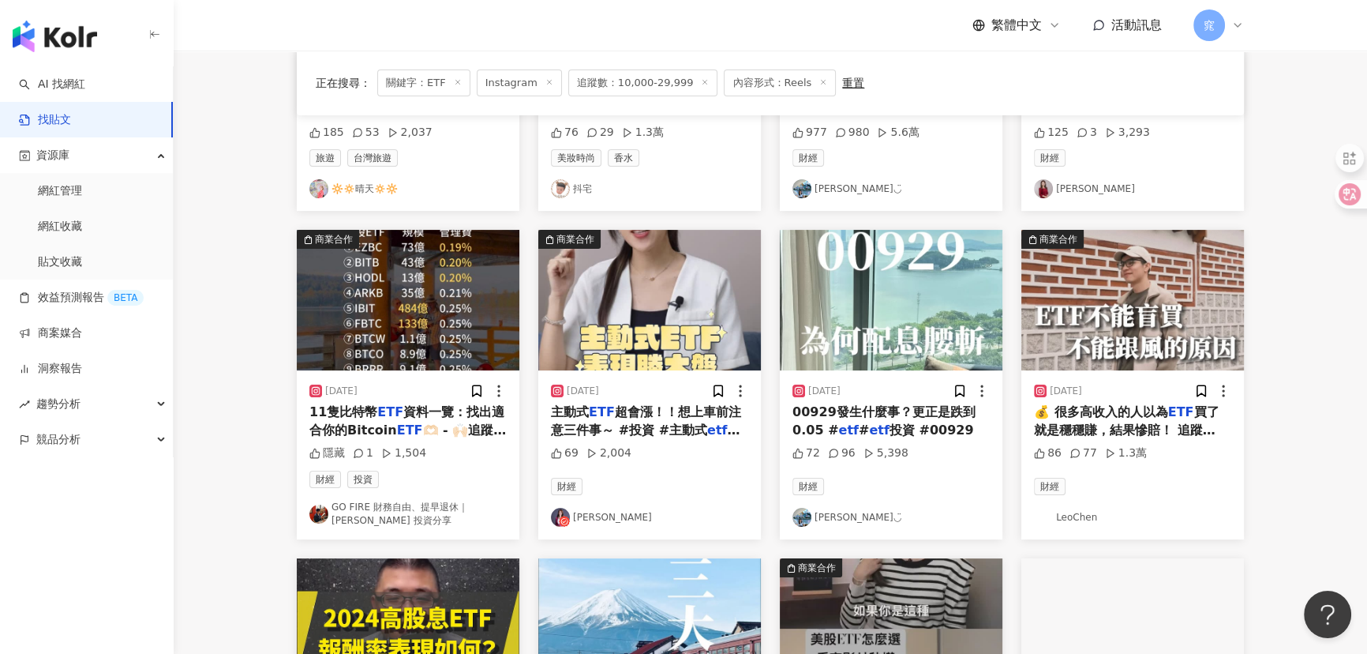
scroll to position [358, 0]
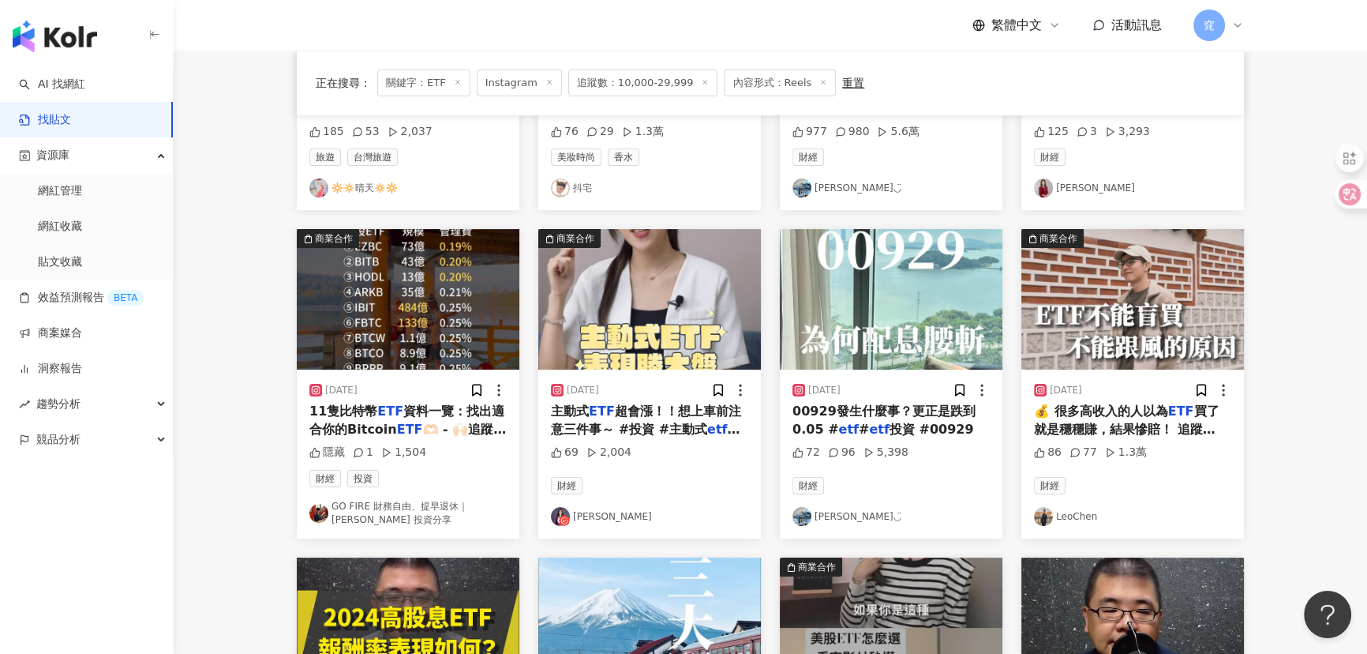
click at [590, 516] on link "詹璇依" at bounding box center [649, 516] width 197 height 19
click at [1076, 514] on link "LeoChen" at bounding box center [1132, 516] width 197 height 19
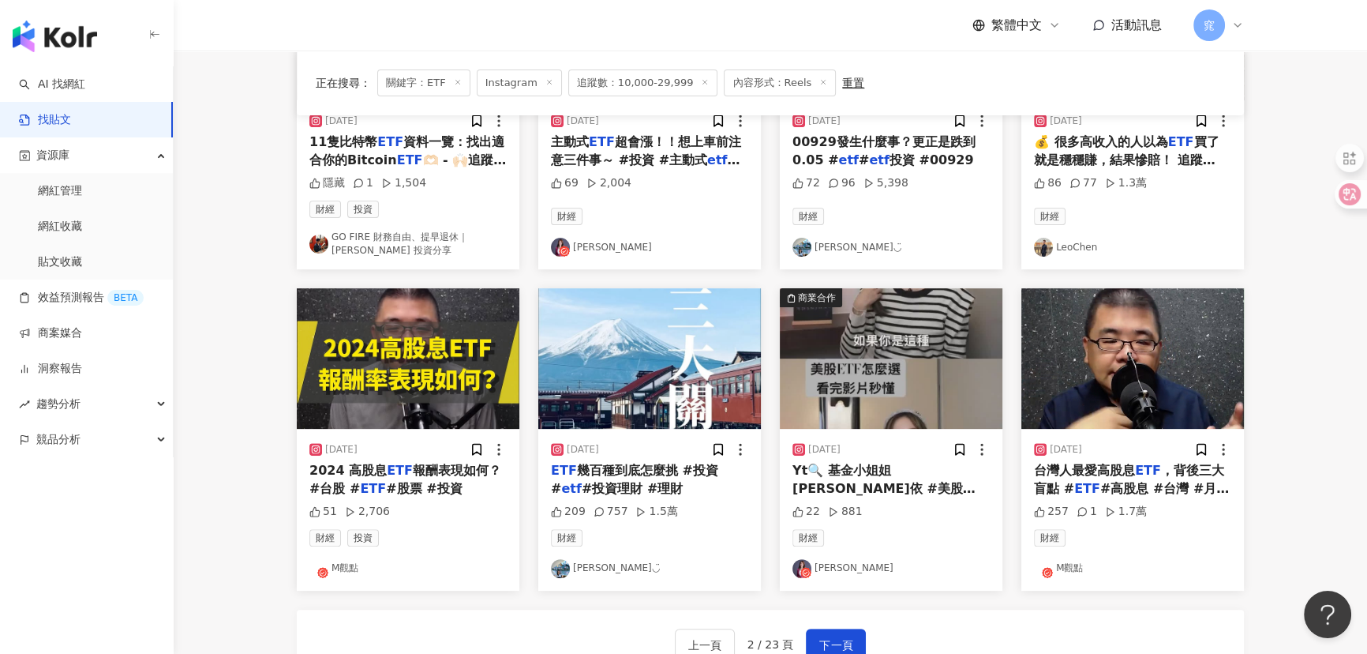
scroll to position [717, 0]
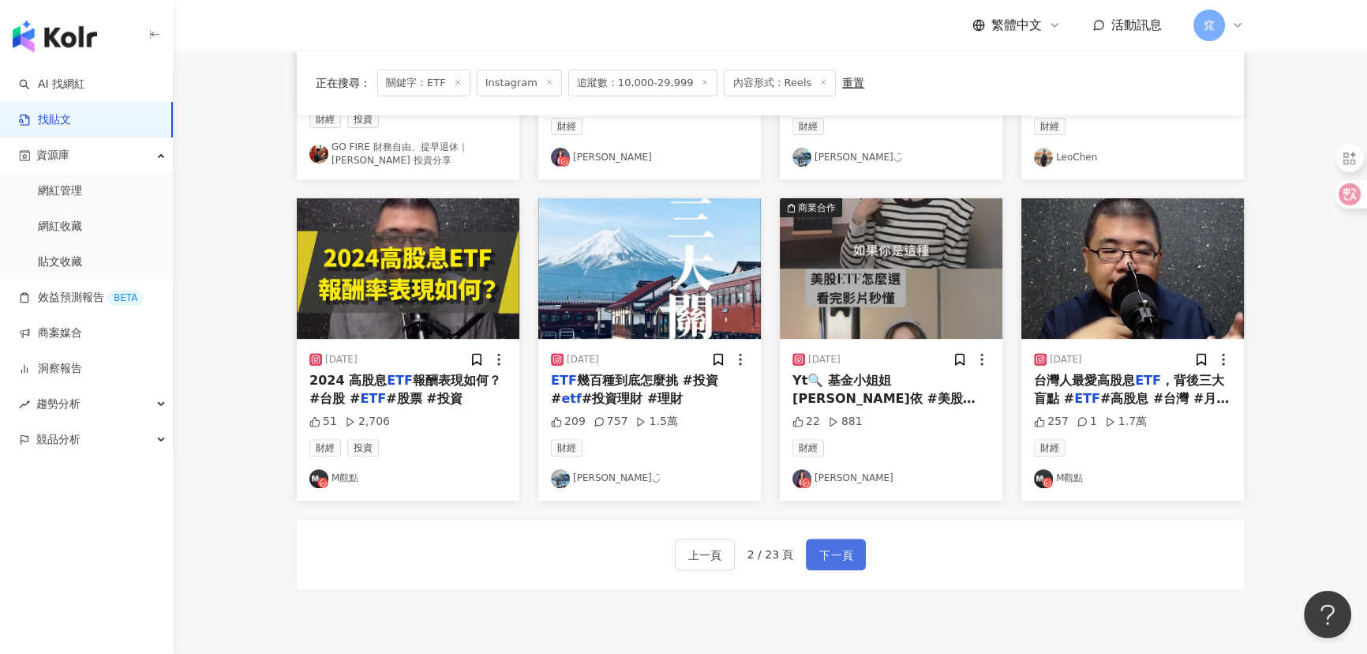
click at [826, 553] on span "下一頁" at bounding box center [835, 554] width 33 height 19
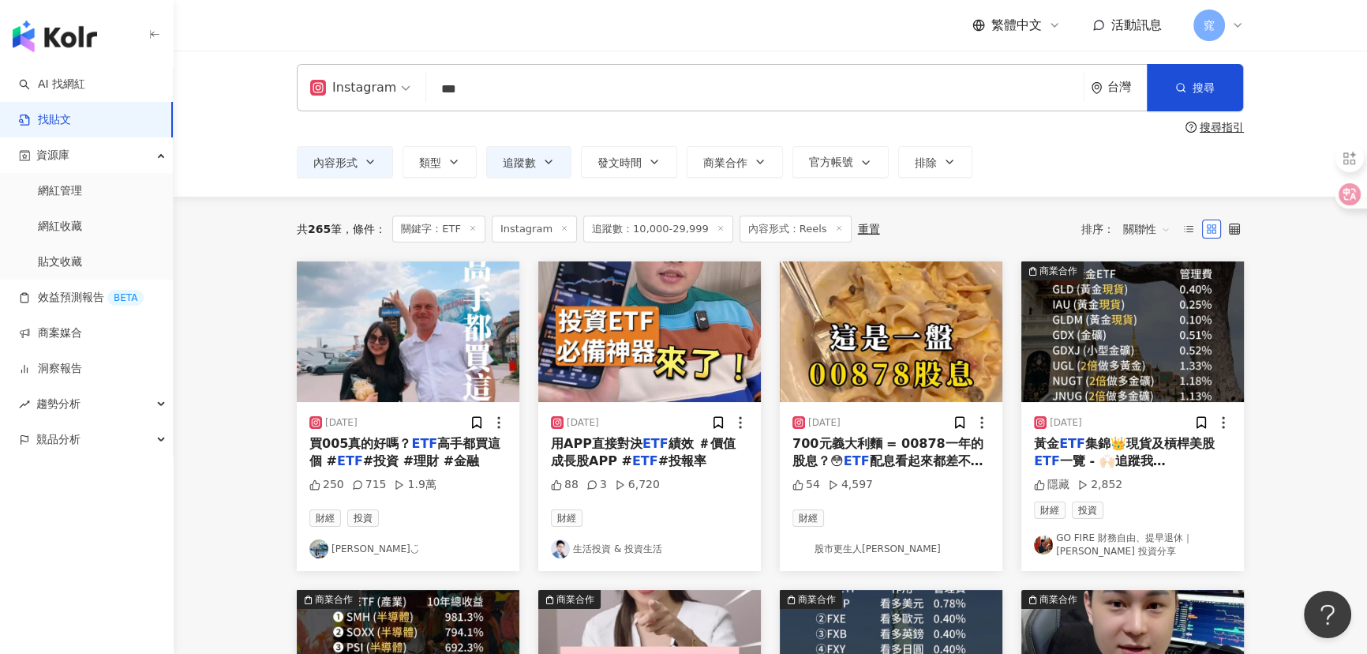
scroll to position [0, 0]
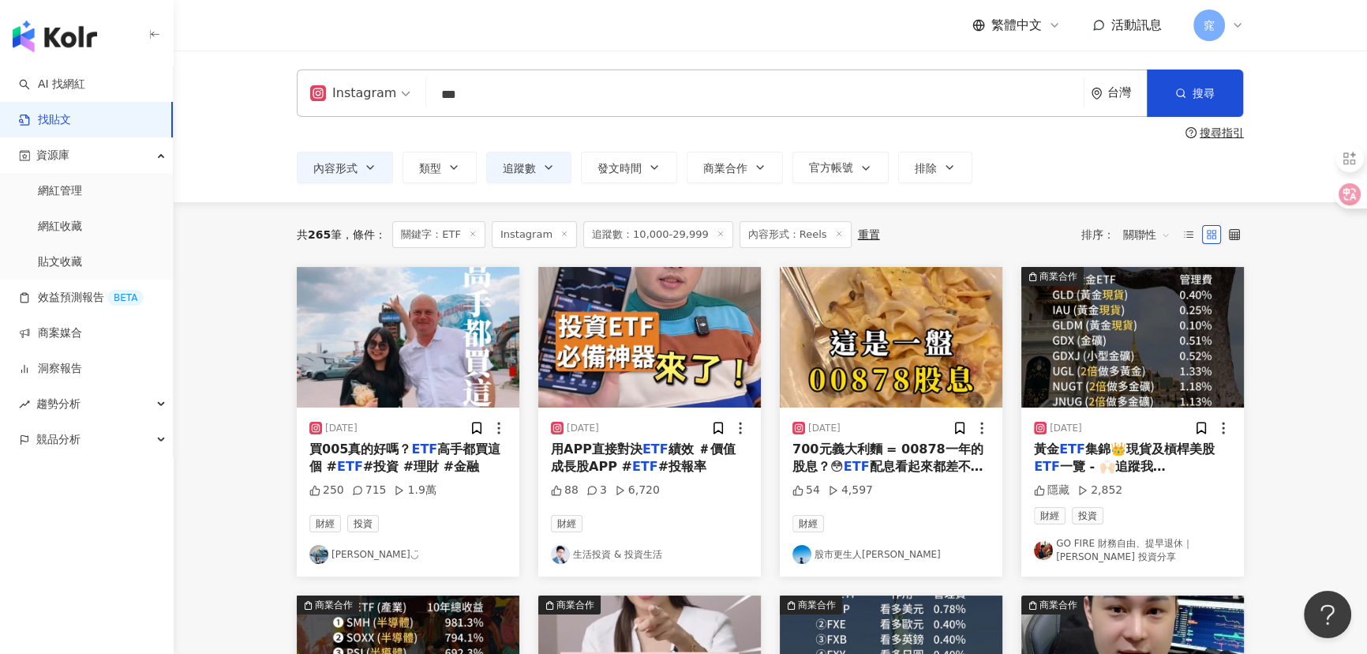
click at [631, 549] on link "生活投資 & 投資生活" at bounding box center [649, 554] width 197 height 19
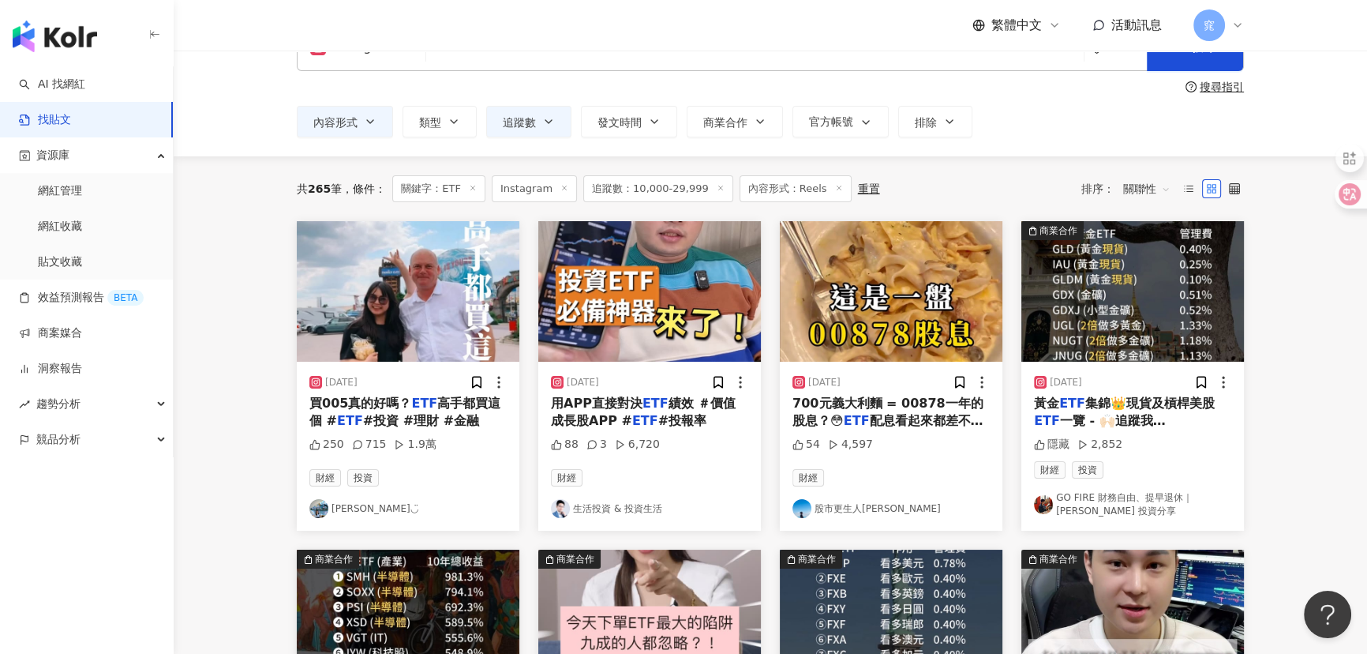
scroll to position [71, 0]
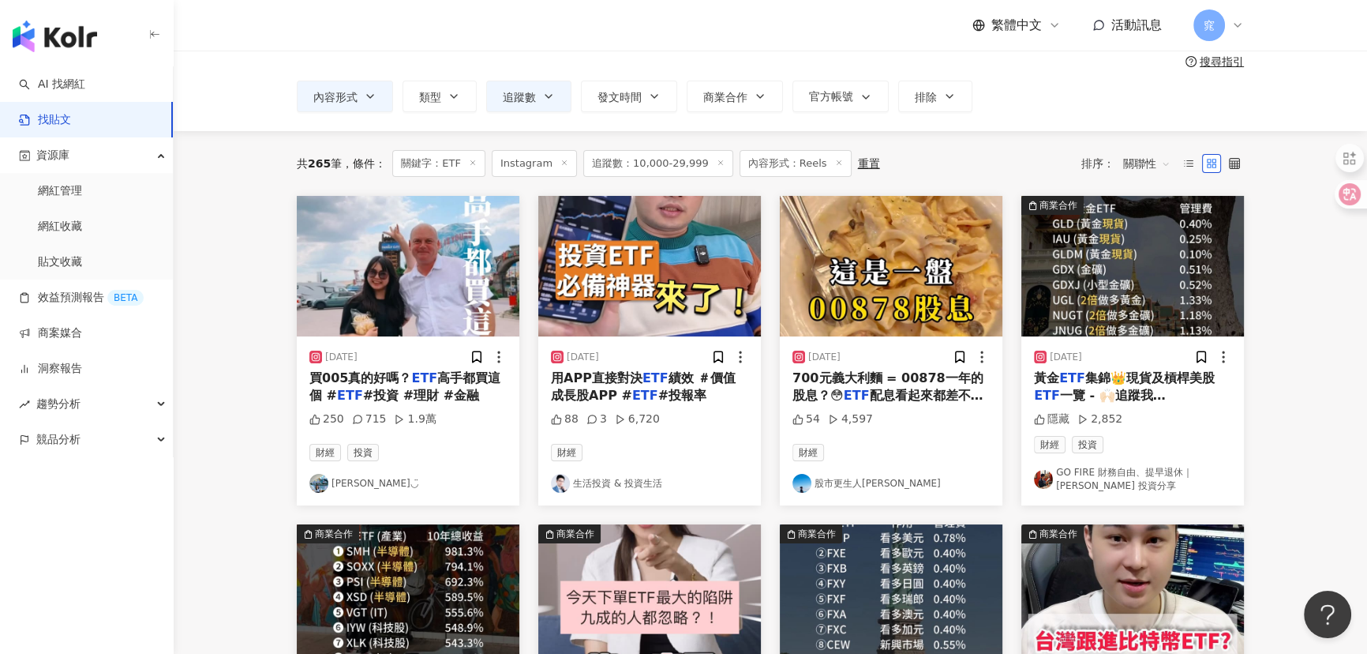
click at [1088, 481] on link "GO FIRE 財務自由、提早退休｜Hugo 投資分享" at bounding box center [1132, 479] width 197 height 27
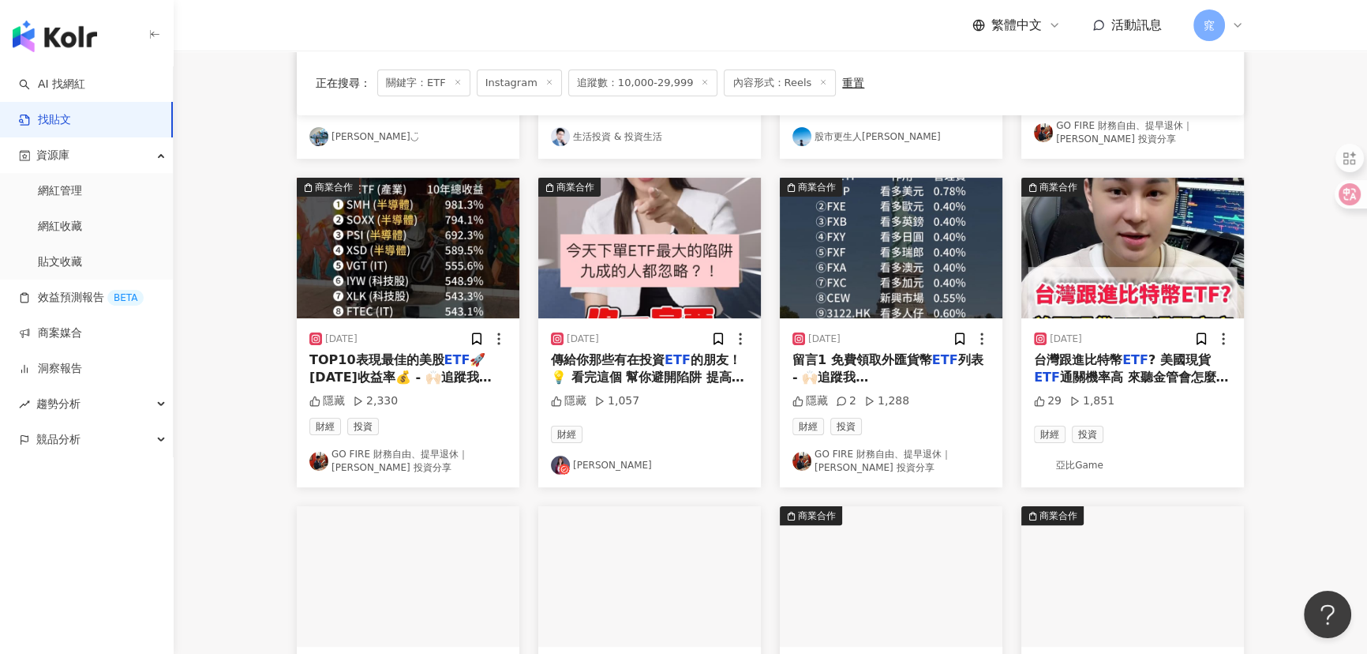
scroll to position [430, 0]
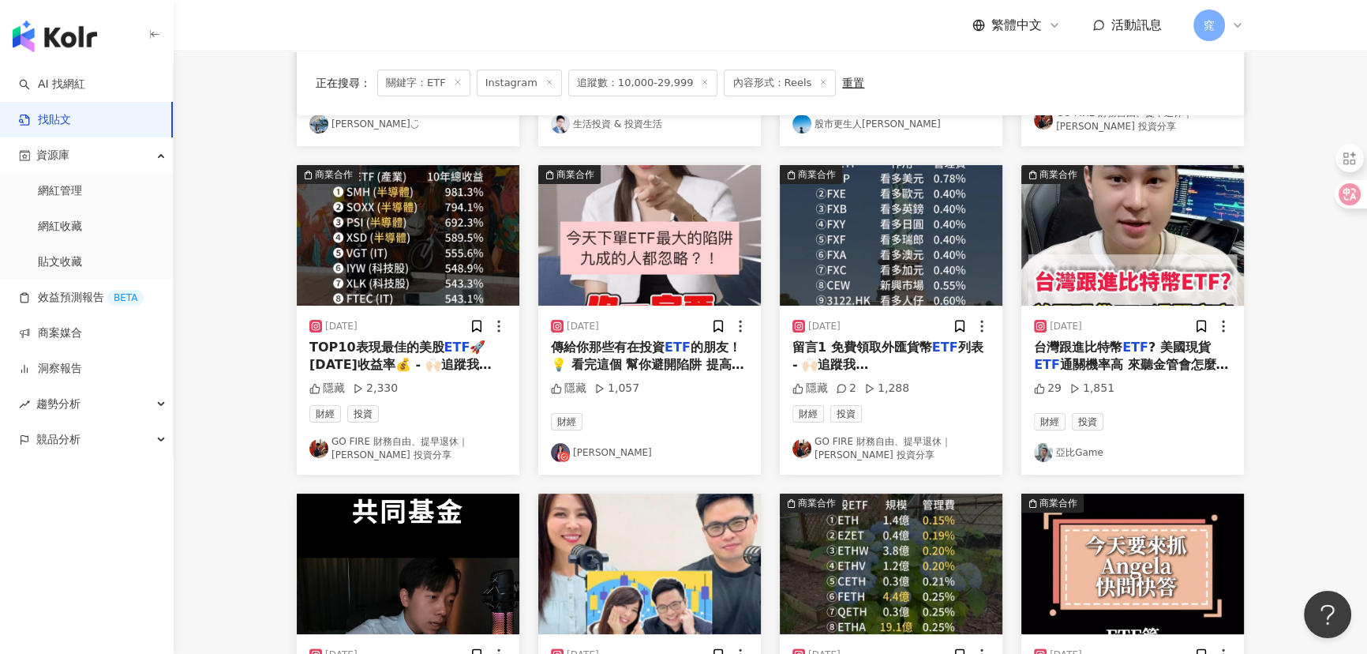
click at [1084, 455] on link "亞比Game" at bounding box center [1132, 452] width 197 height 19
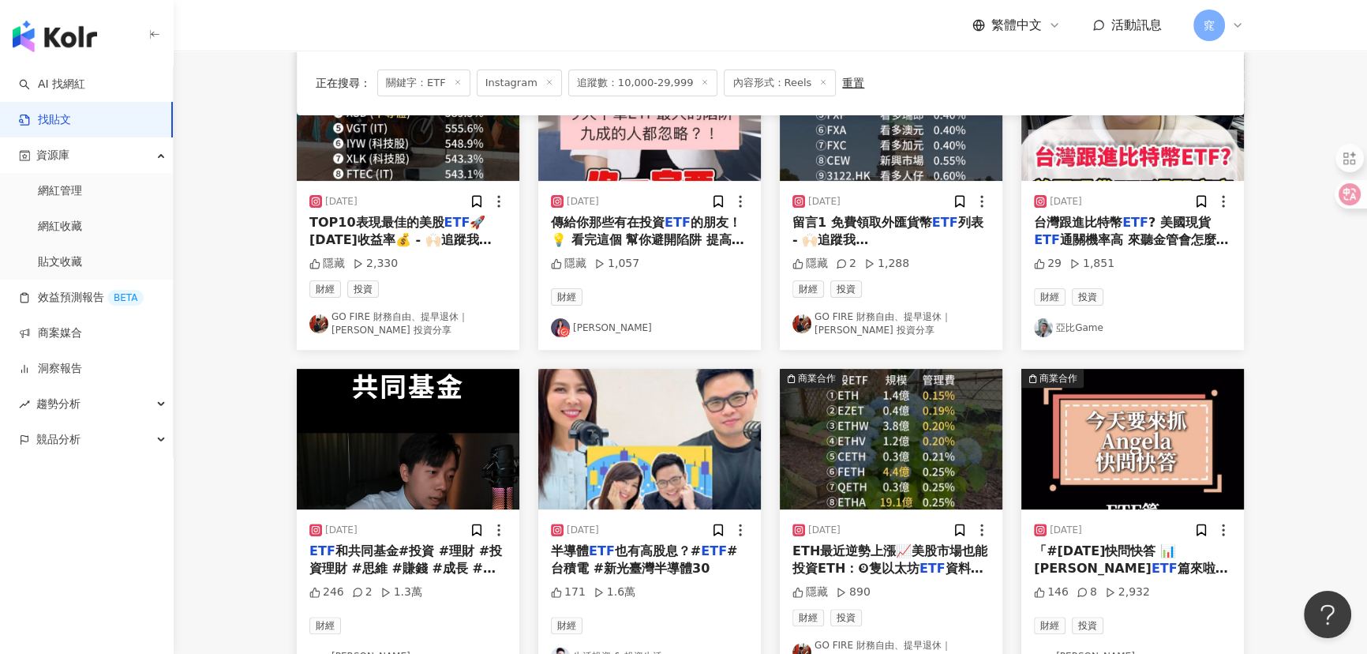
scroll to position [646, 0]
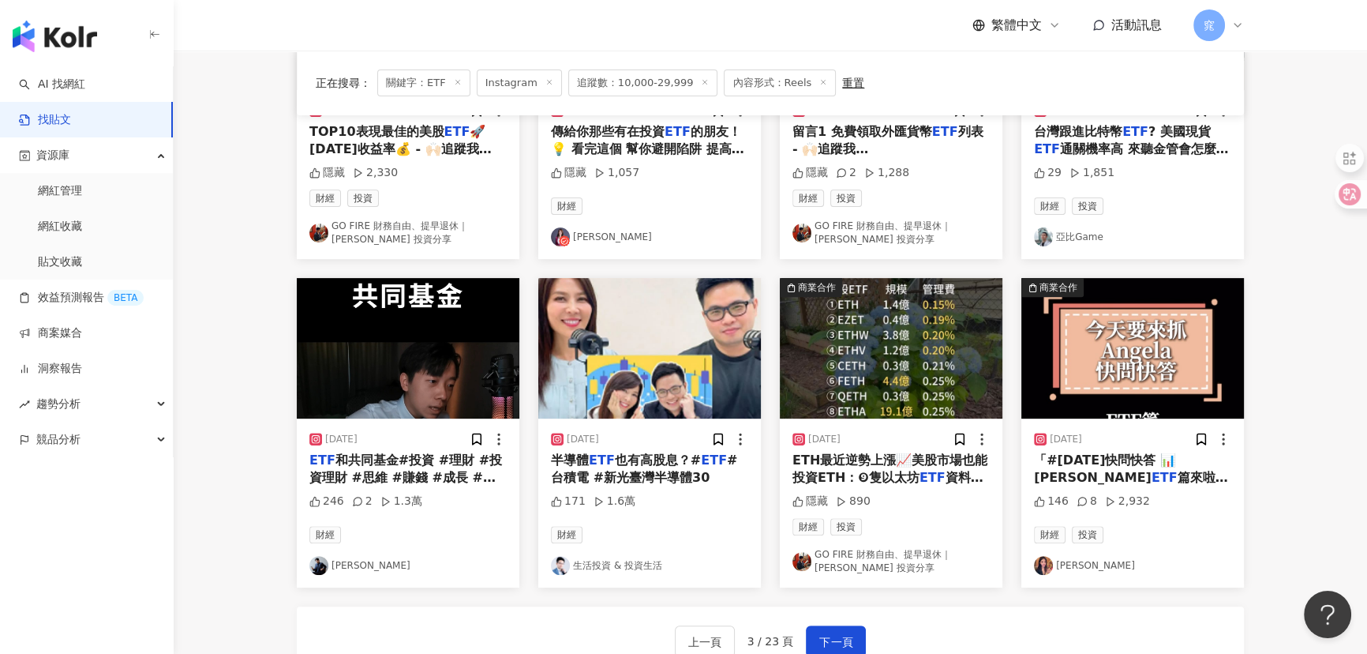
click at [1090, 564] on link "Angela Wu" at bounding box center [1132, 565] width 197 height 19
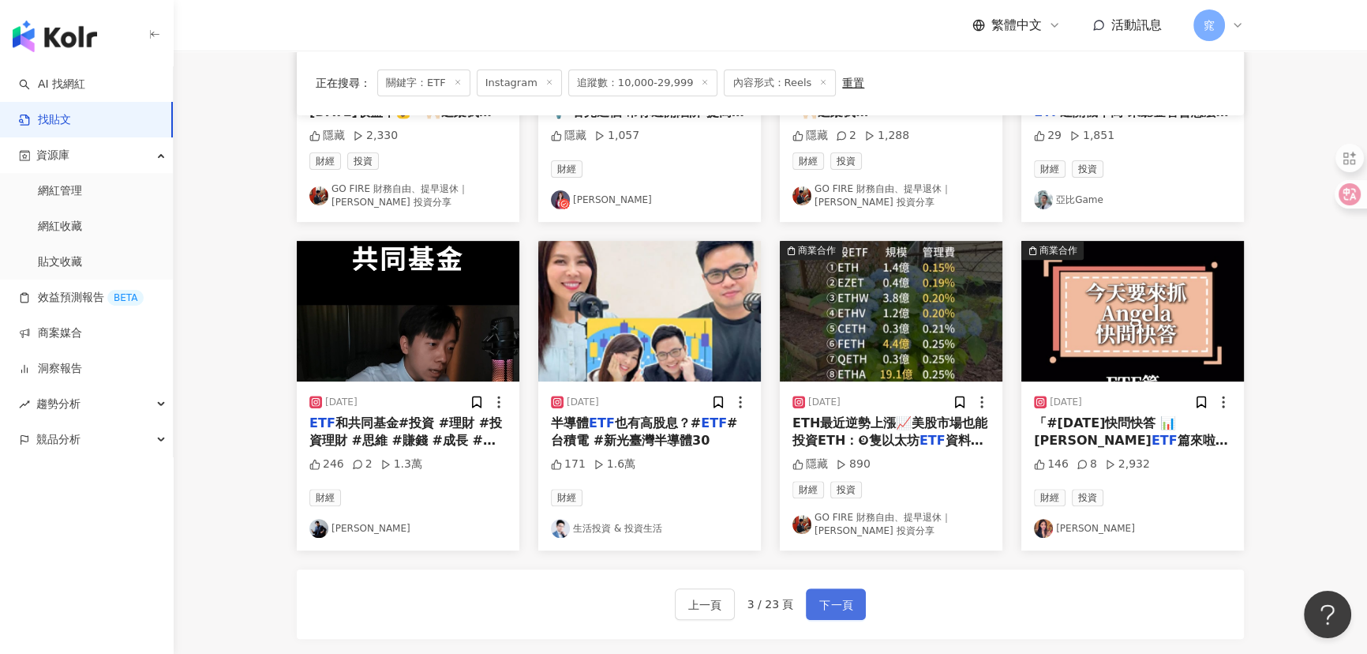
scroll to position [717, 0]
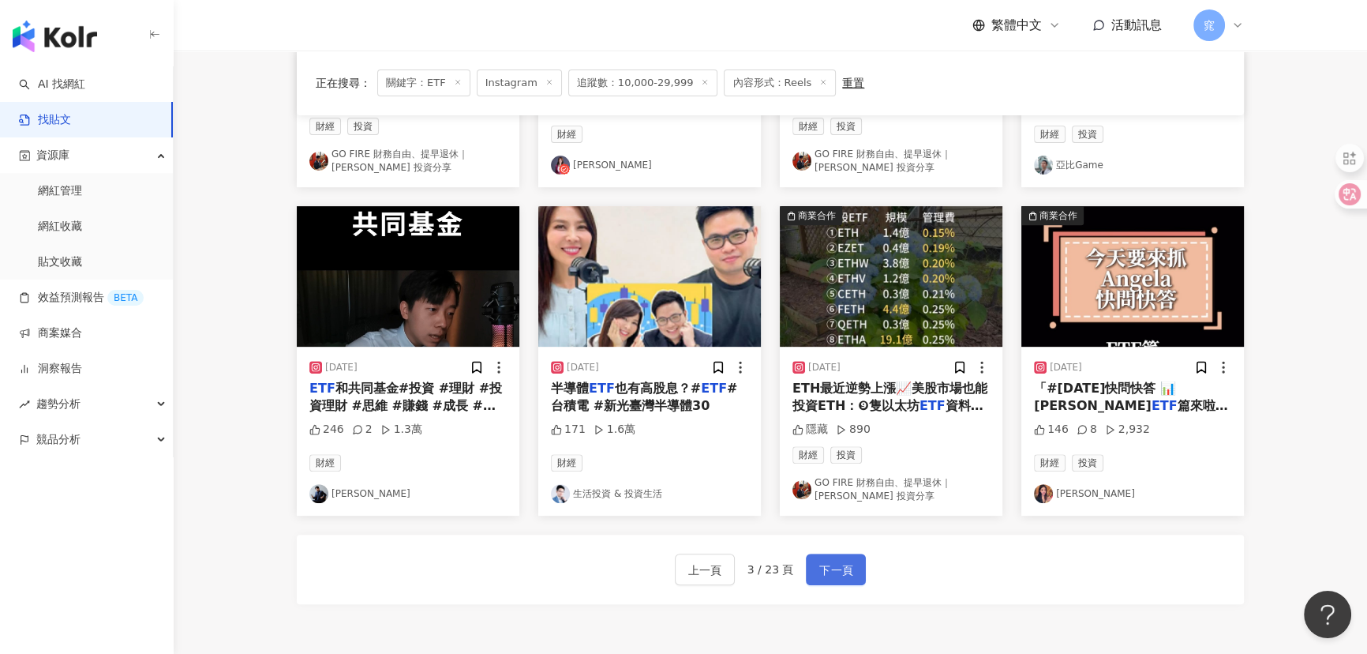
click at [830, 560] on span "下一頁" at bounding box center [835, 569] width 33 height 19
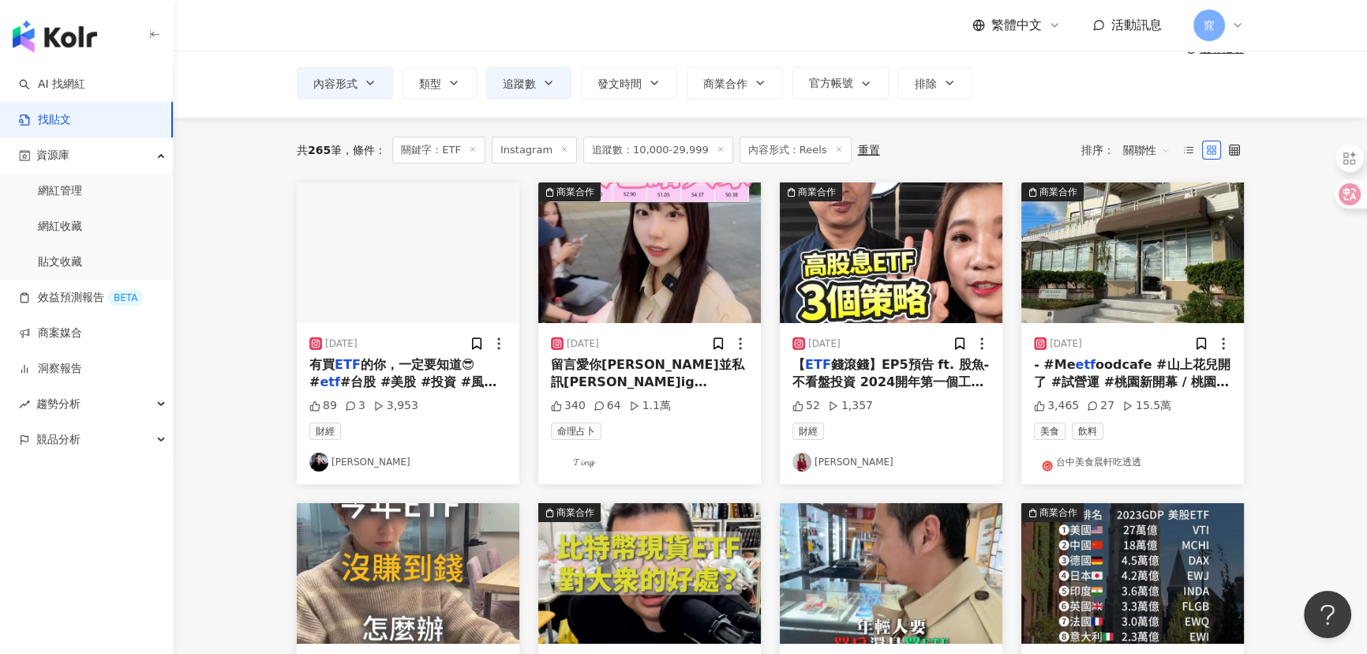
scroll to position [0, 0]
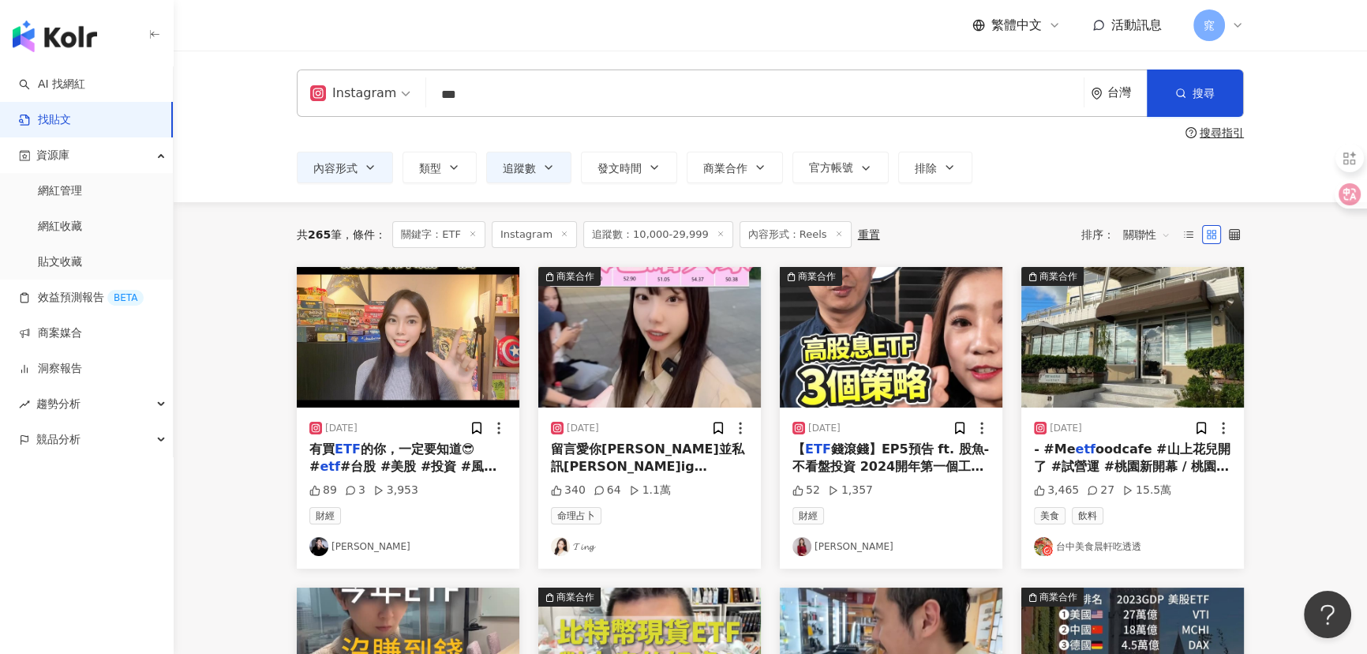
click at [341, 549] on link "[PERSON_NAME]" at bounding box center [407, 546] width 197 height 19
click at [584, 553] on link "𝓣𝓲𝓷𝓰" at bounding box center [649, 546] width 197 height 19
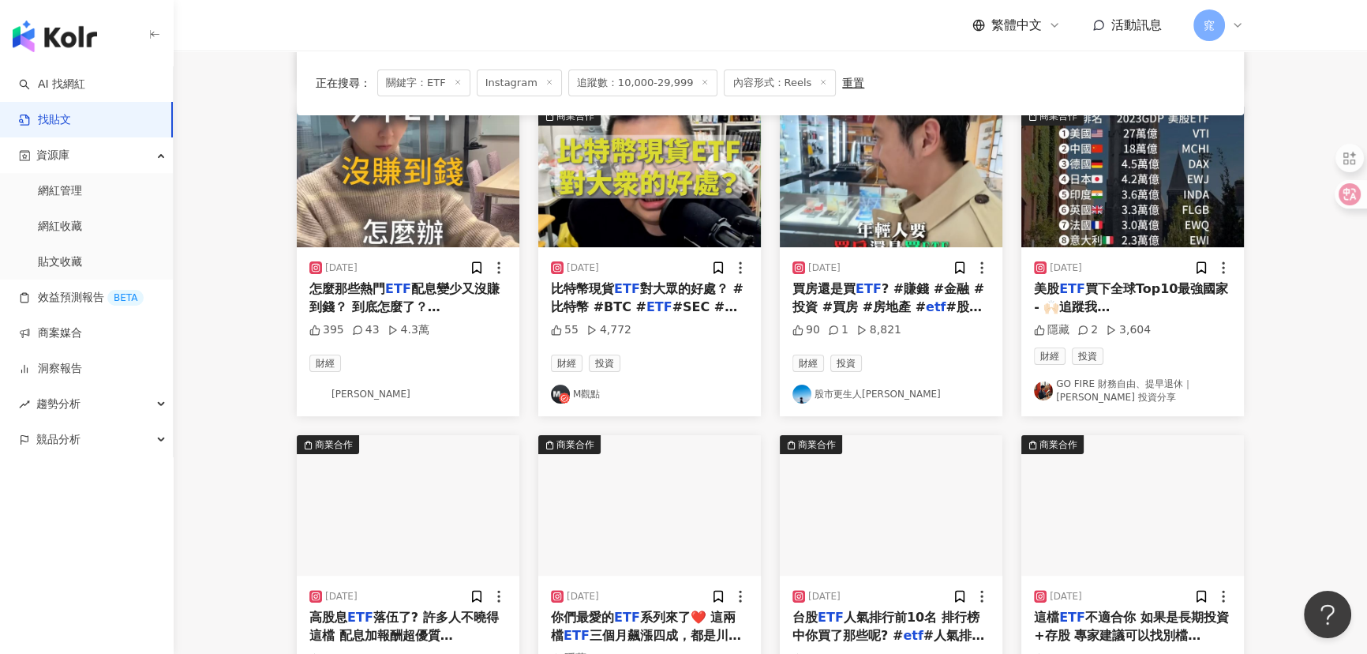
scroll to position [646, 0]
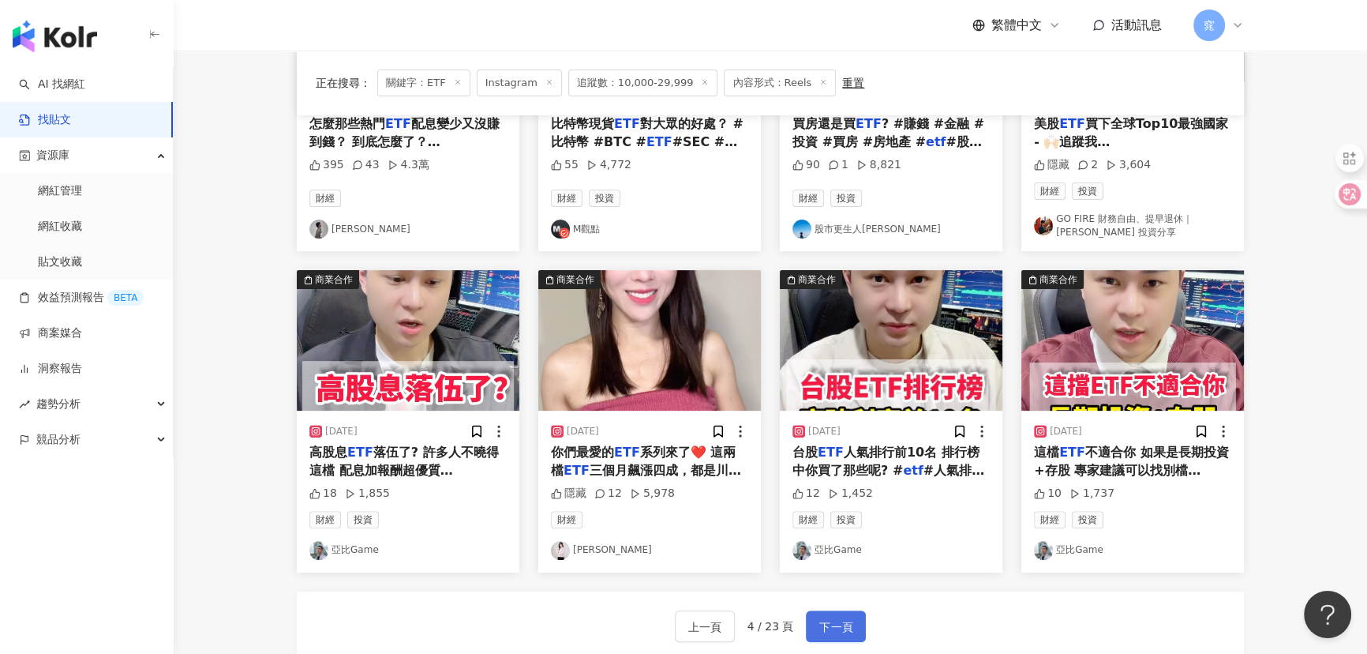
click at [856, 618] on button "下一頁" at bounding box center [836, 626] width 60 height 32
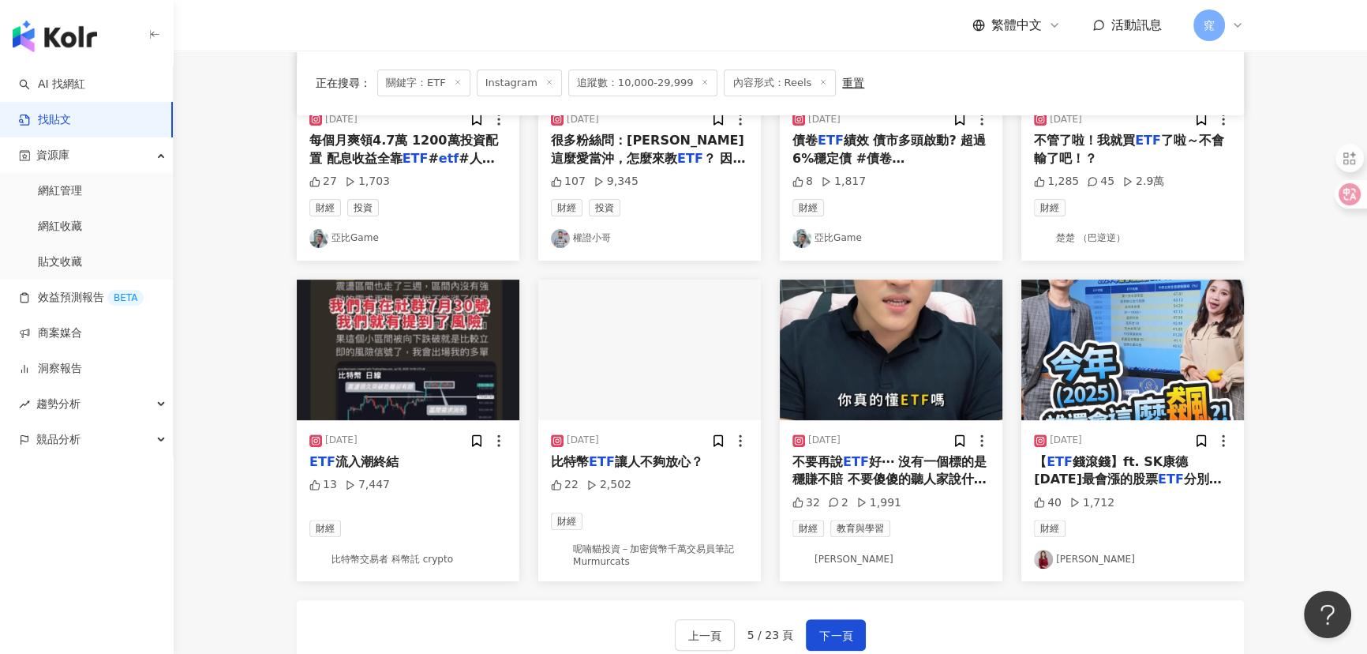
scroll to position [717, 0]
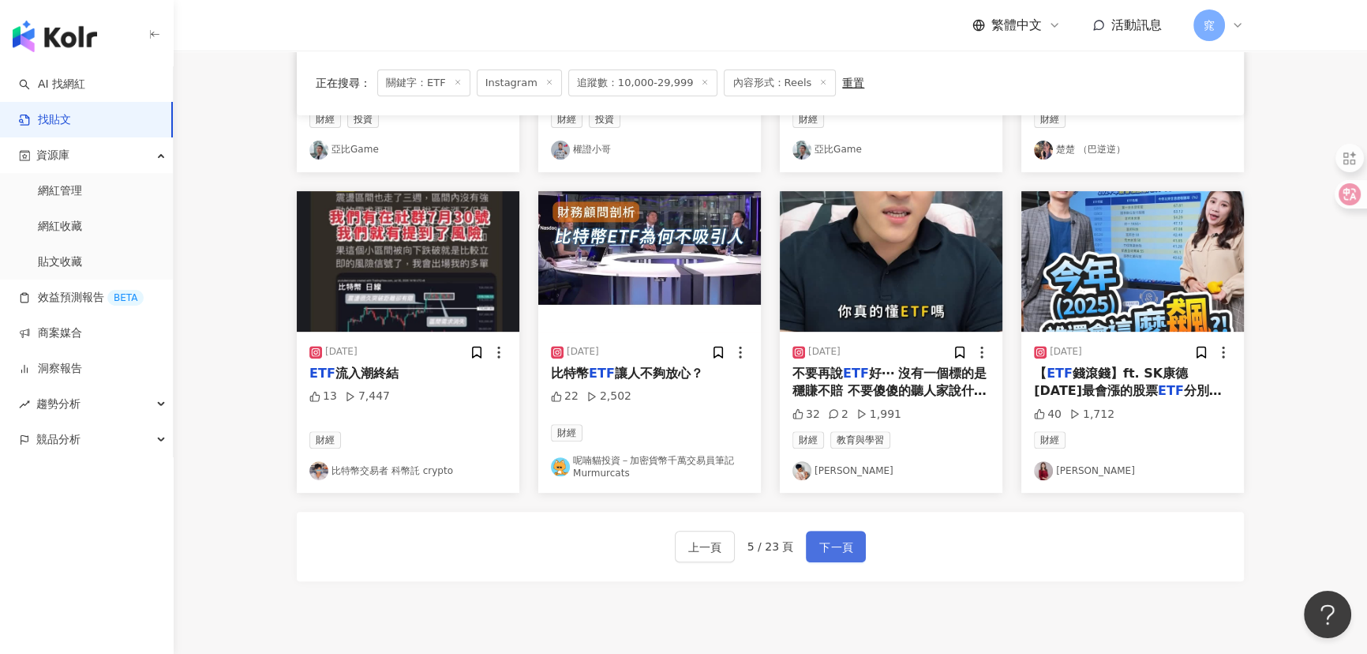
click at [808, 534] on button "下一頁" at bounding box center [836, 546] width 60 height 32
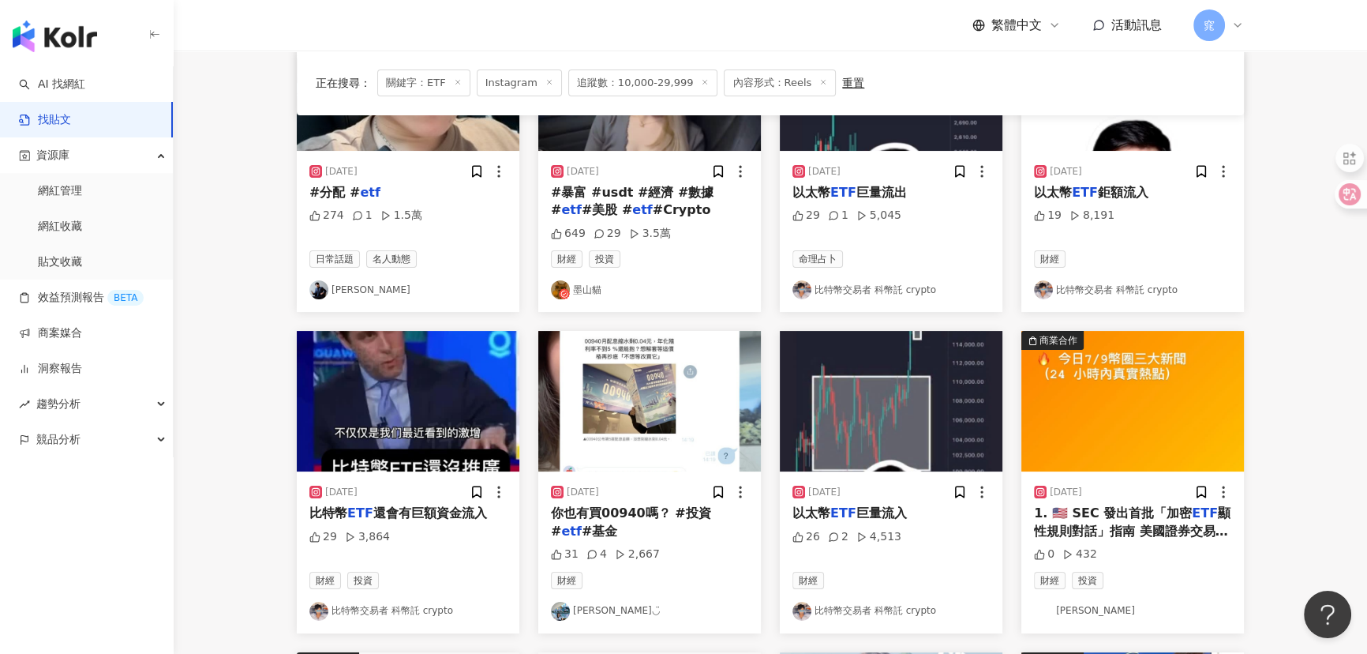
scroll to position [0, 0]
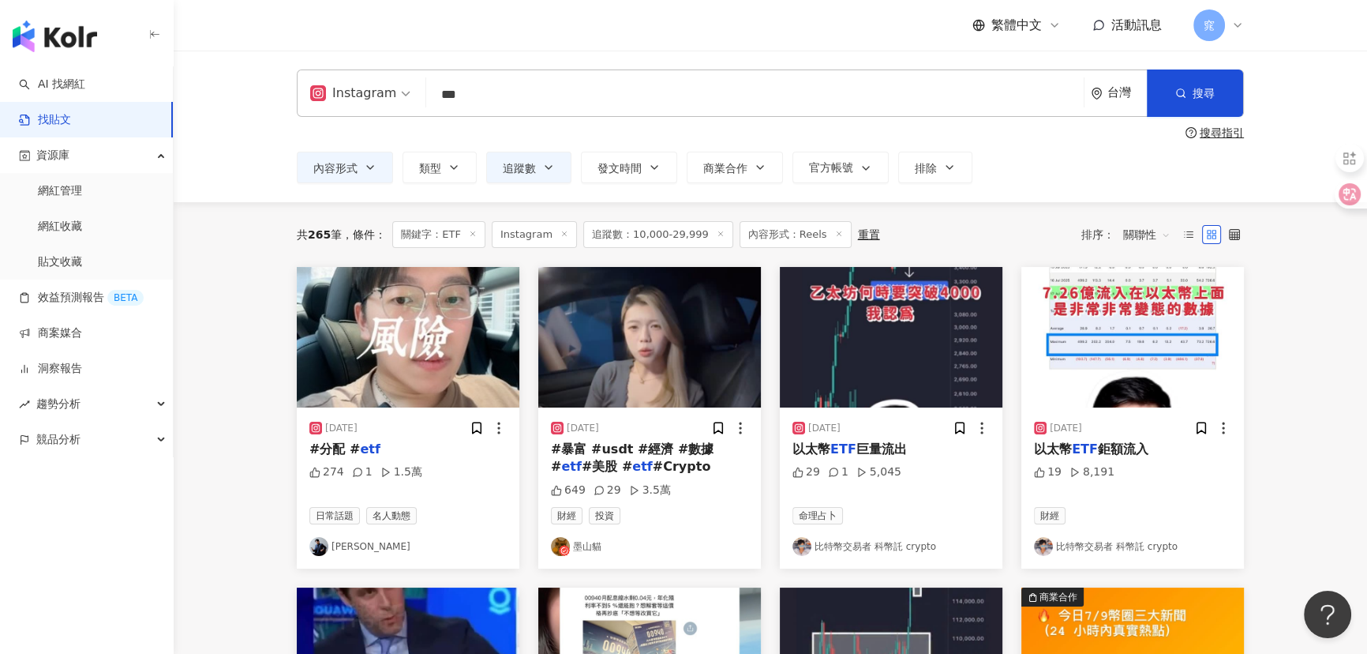
click at [590, 546] on link "墨山貓" at bounding box center [649, 546] width 197 height 19
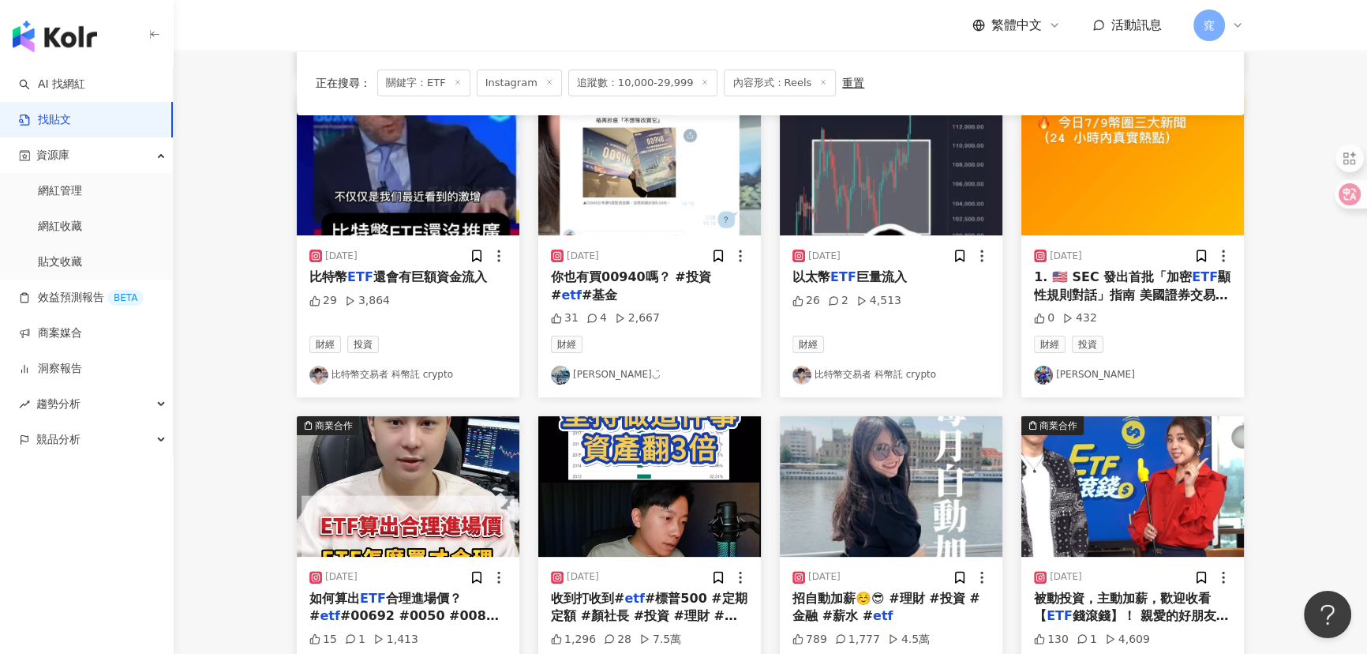
scroll to position [502, 0]
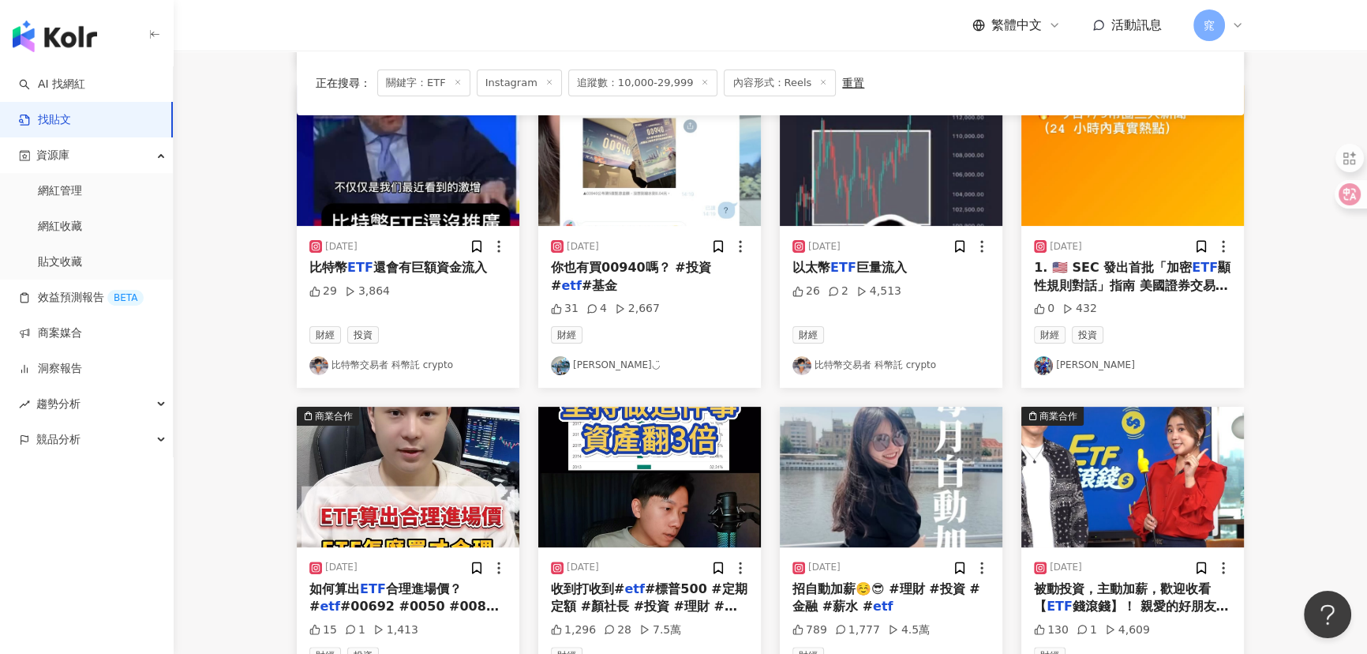
click at [1062, 365] on link "徐傘" at bounding box center [1132, 365] width 197 height 19
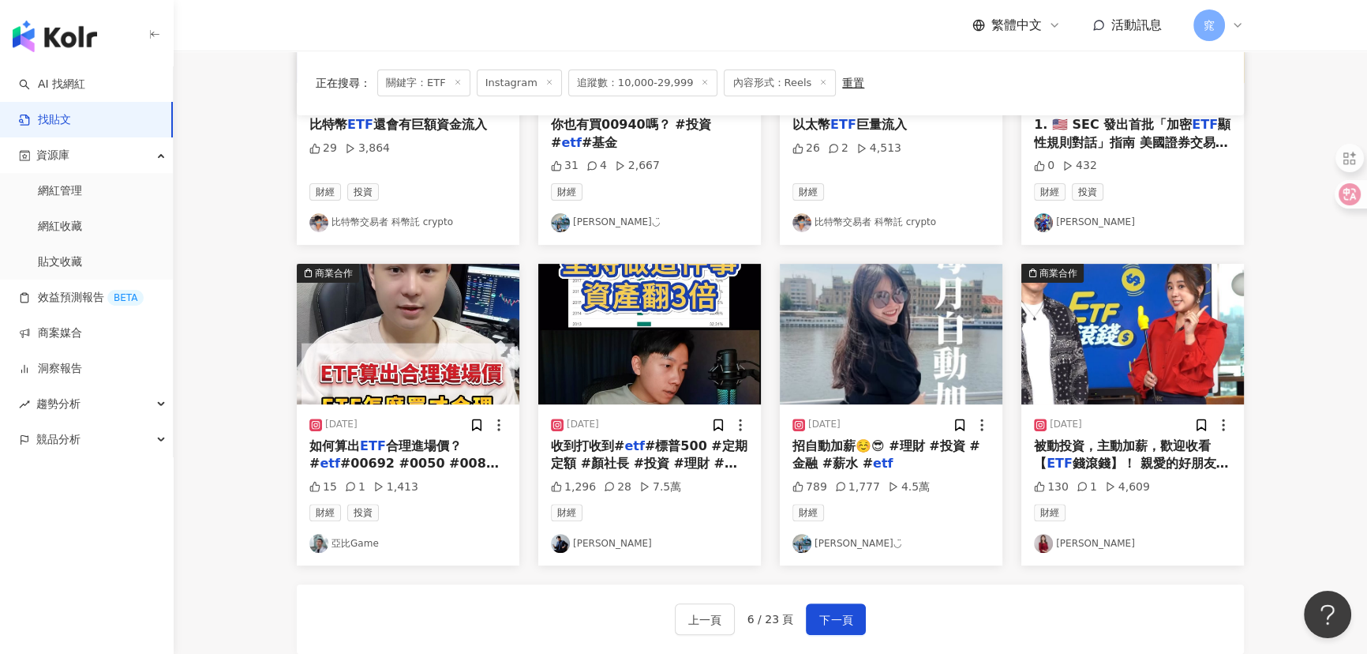
scroll to position [646, 0]
click at [819, 609] on span "下一頁" at bounding box center [835, 618] width 33 height 19
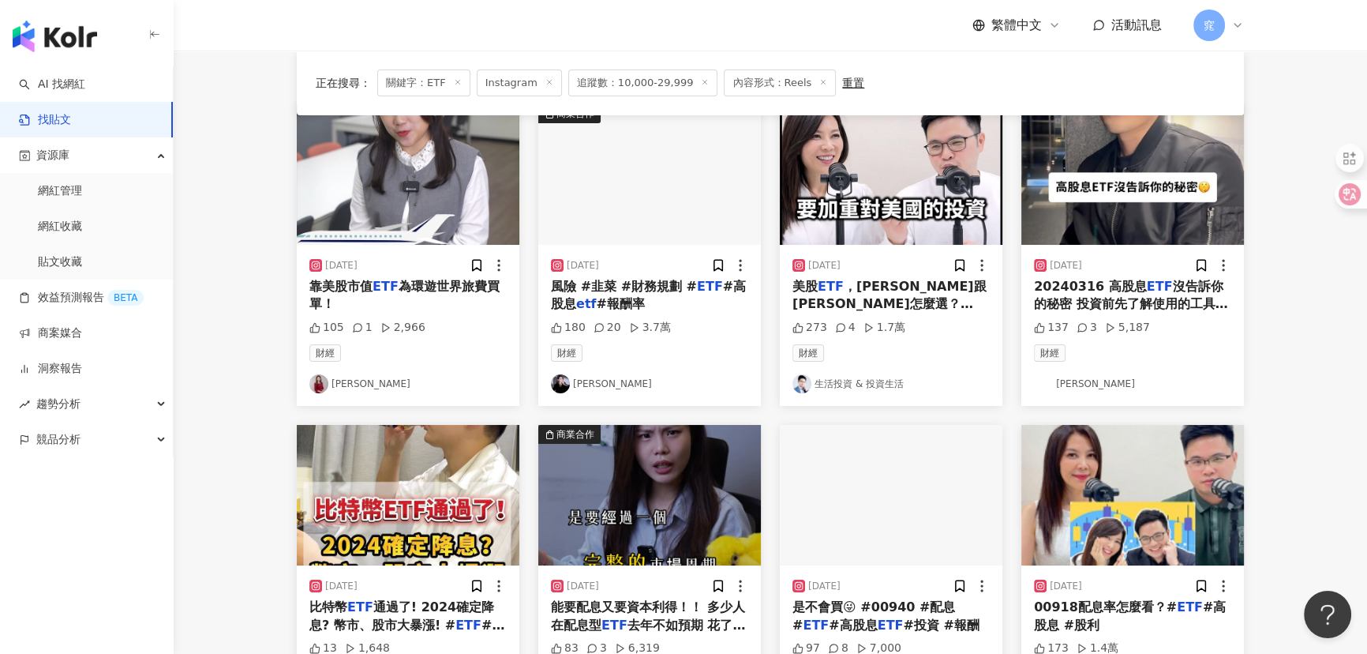
scroll to position [71, 0]
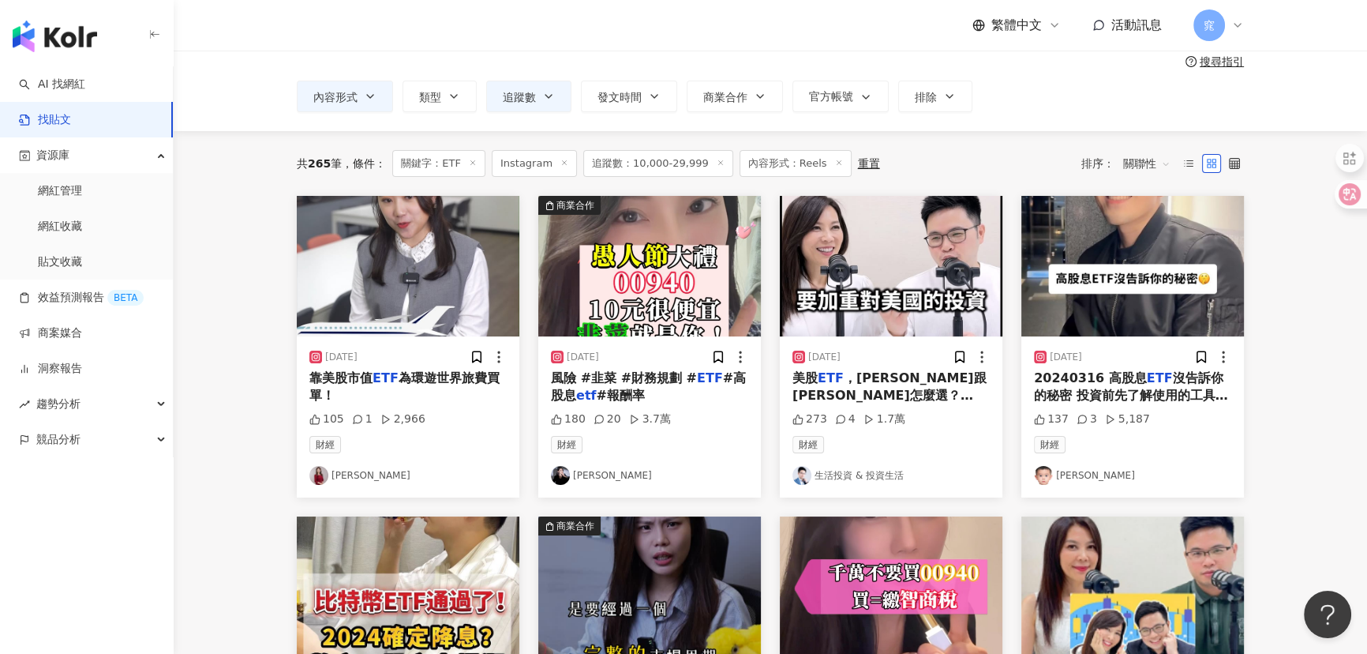
click at [1076, 470] on link "李俊恩" at bounding box center [1132, 475] width 197 height 19
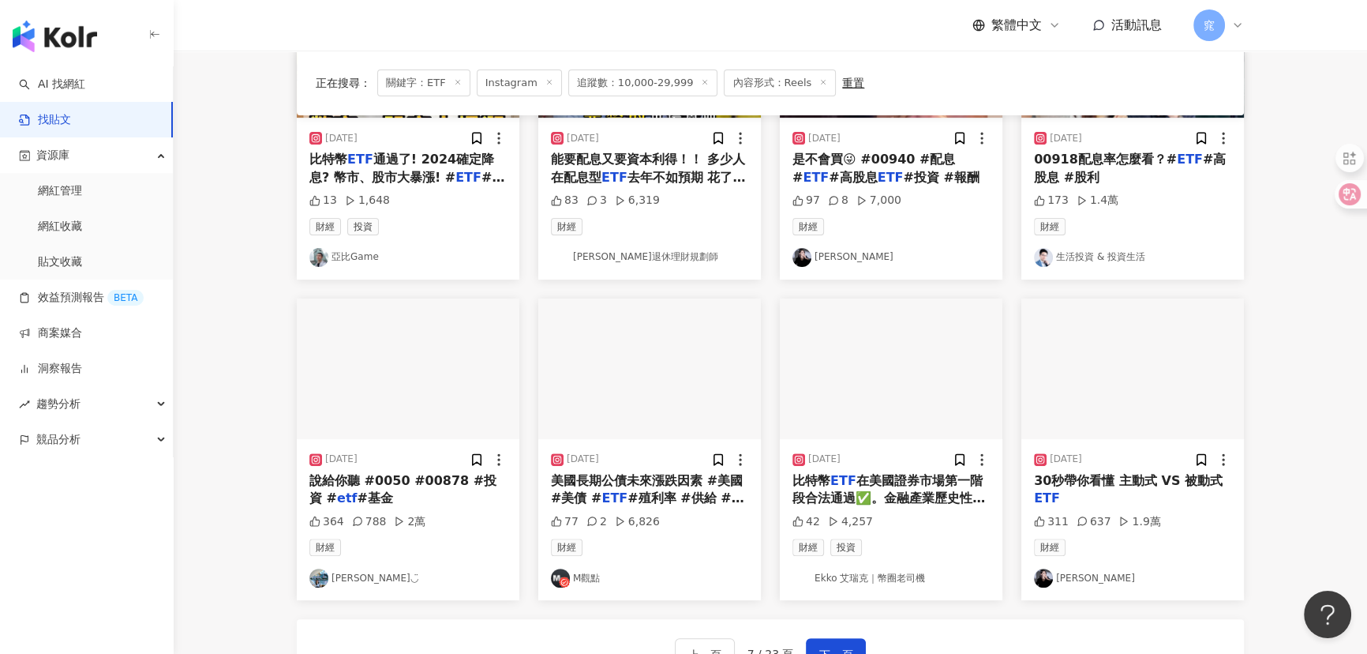
scroll to position [646, 0]
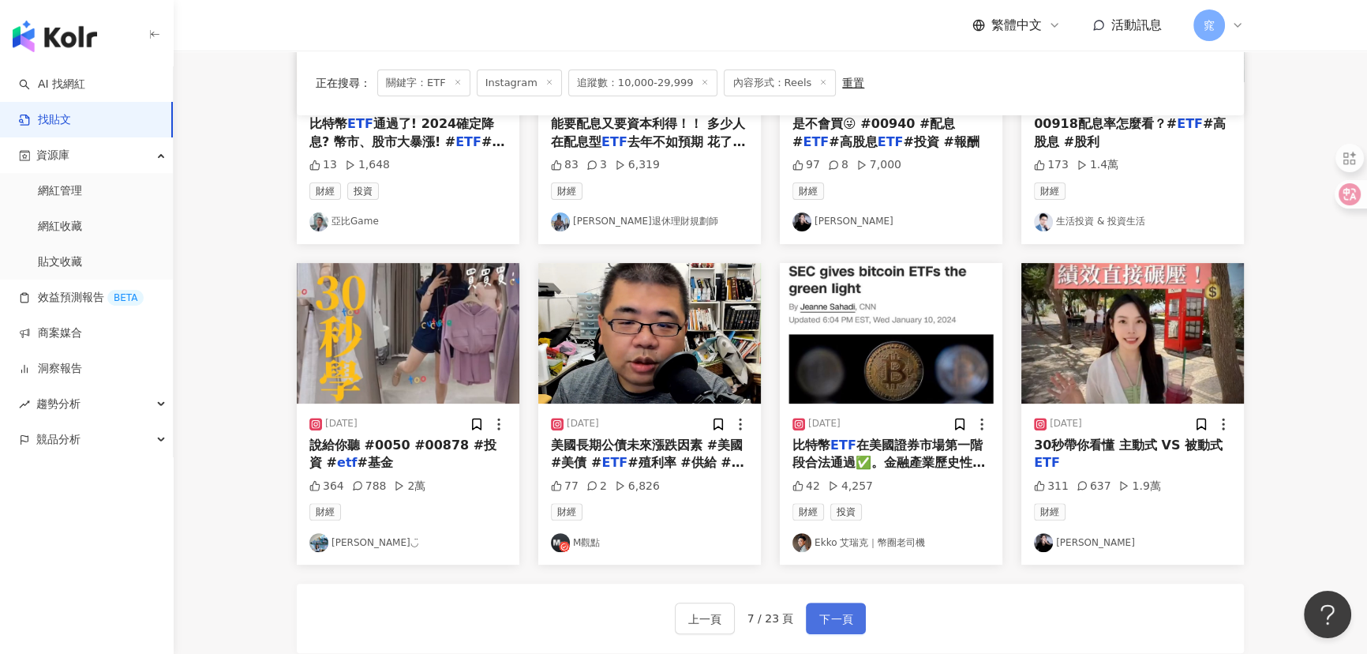
click at [847, 613] on span "下一頁" at bounding box center [835, 618] width 33 height 19
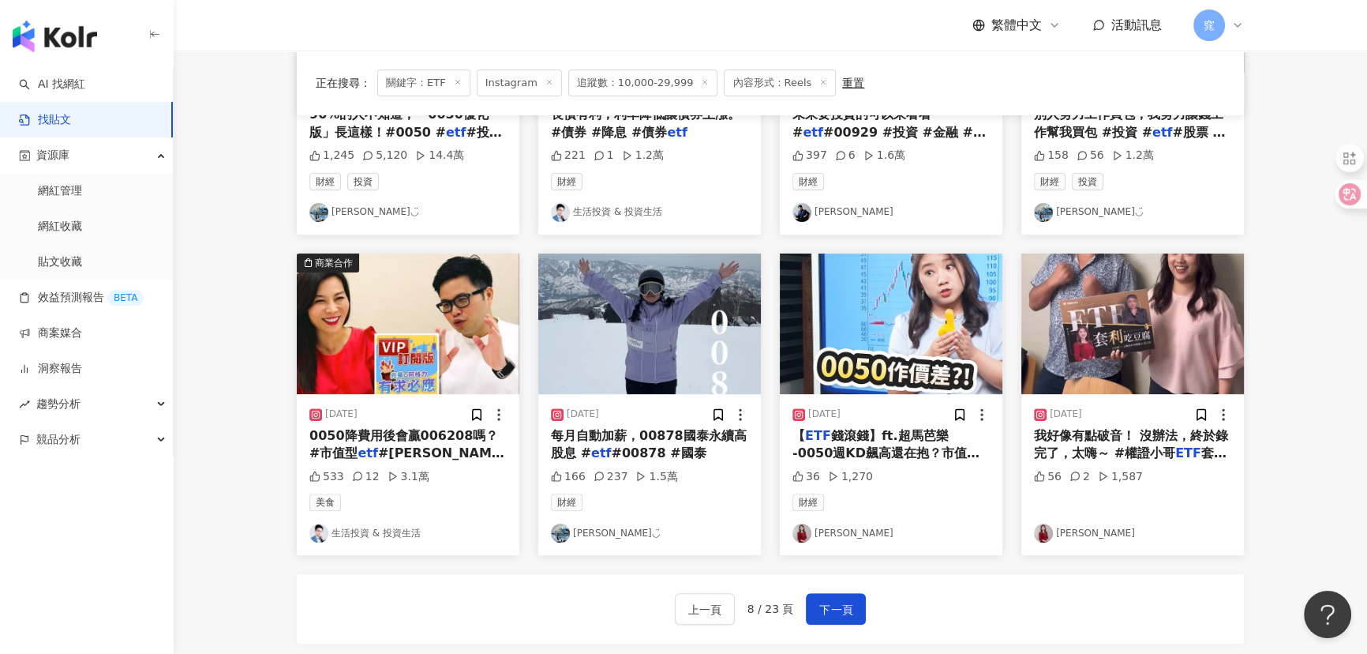
scroll to position [789, 0]
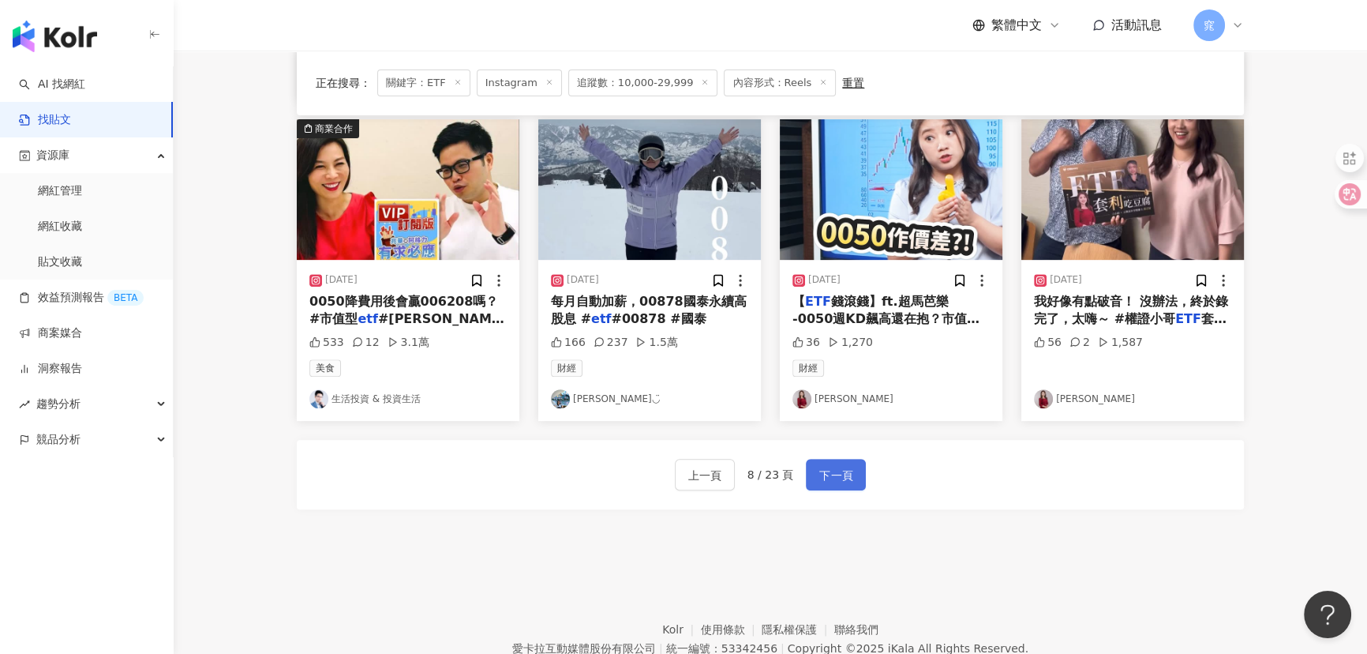
click at [828, 478] on span "下一頁" at bounding box center [835, 475] width 33 height 19
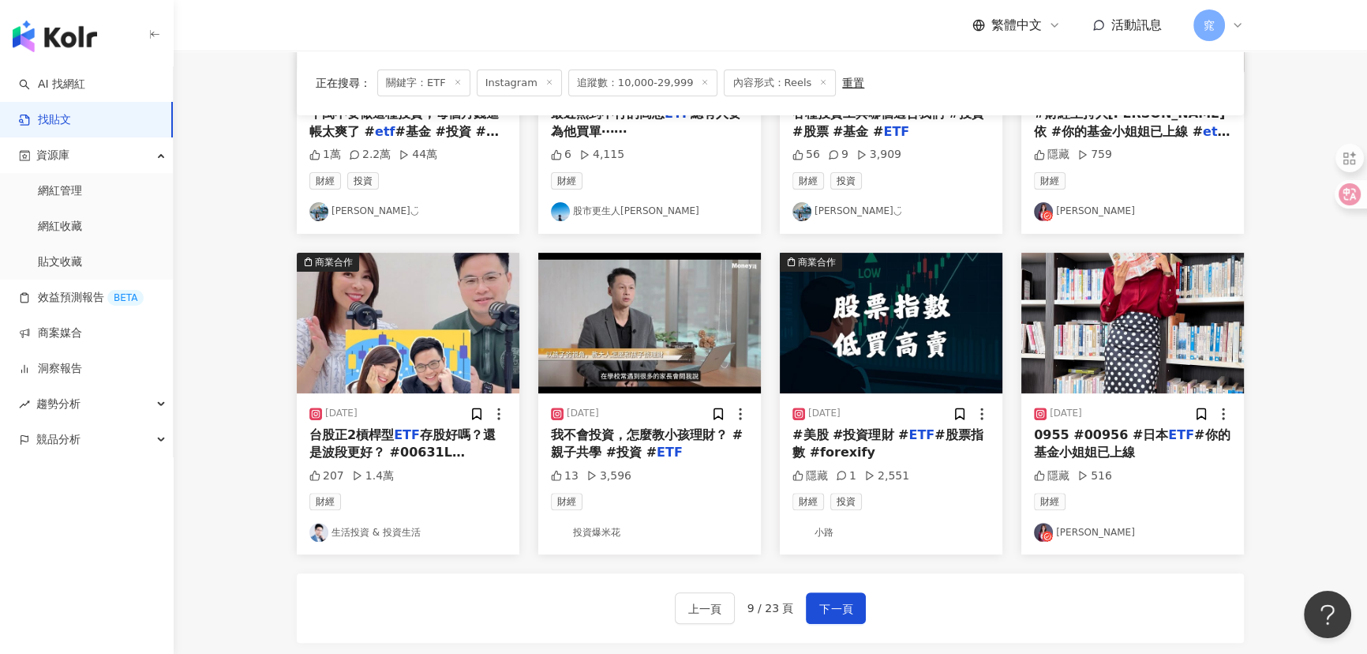
scroll to position [646, 0]
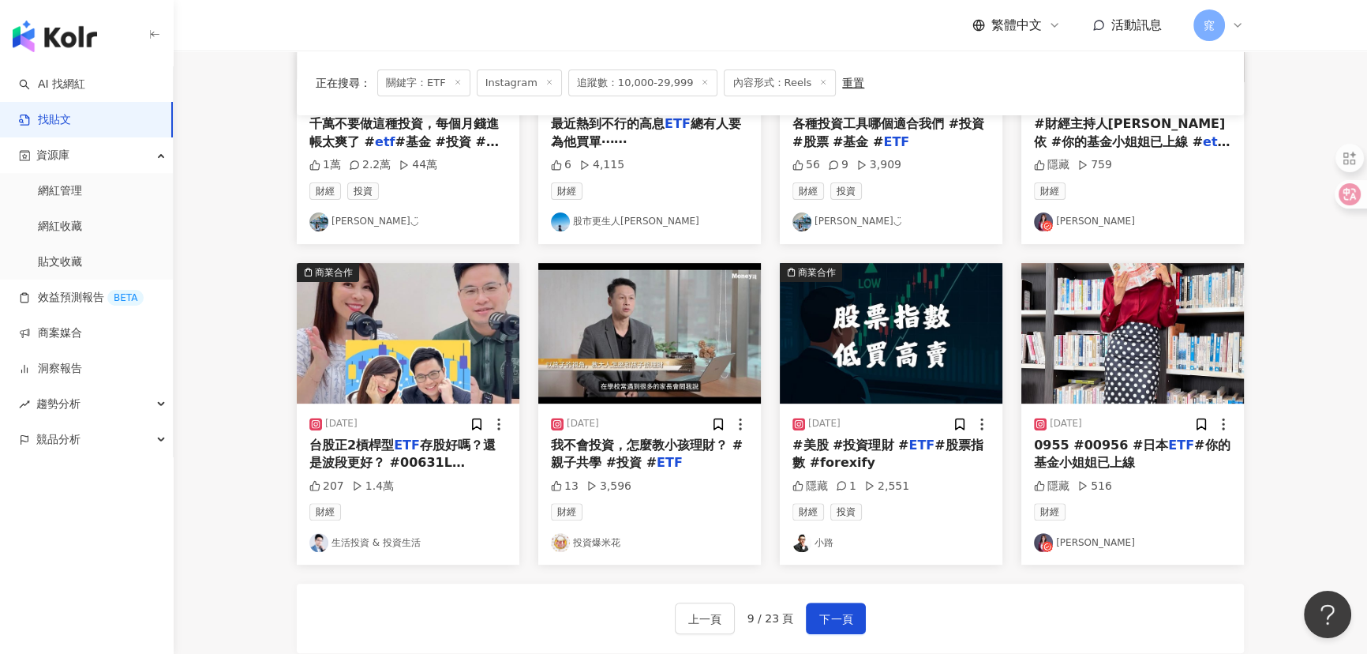
click at [824, 550] on link "小路" at bounding box center [890, 542] width 197 height 19
click at [594, 545] on link "投資爆米花" at bounding box center [649, 542] width 197 height 19
click at [841, 618] on span "下一頁" at bounding box center [835, 618] width 33 height 19
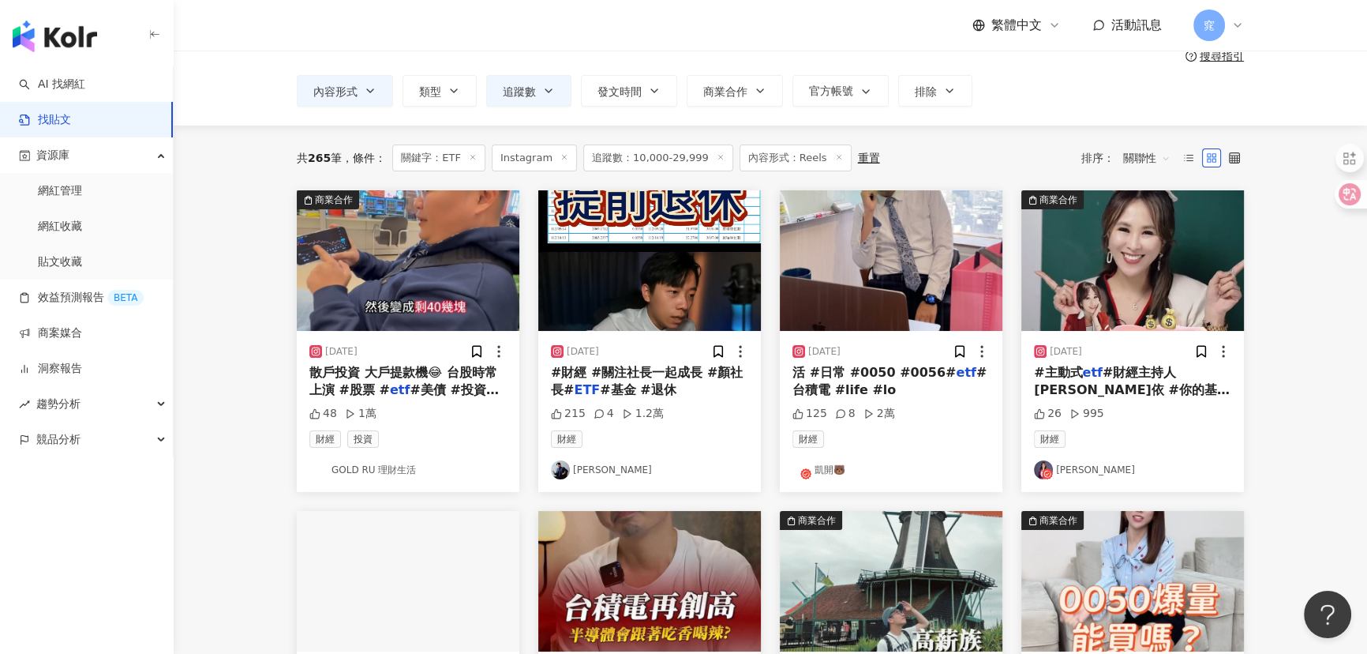
scroll to position [0, 0]
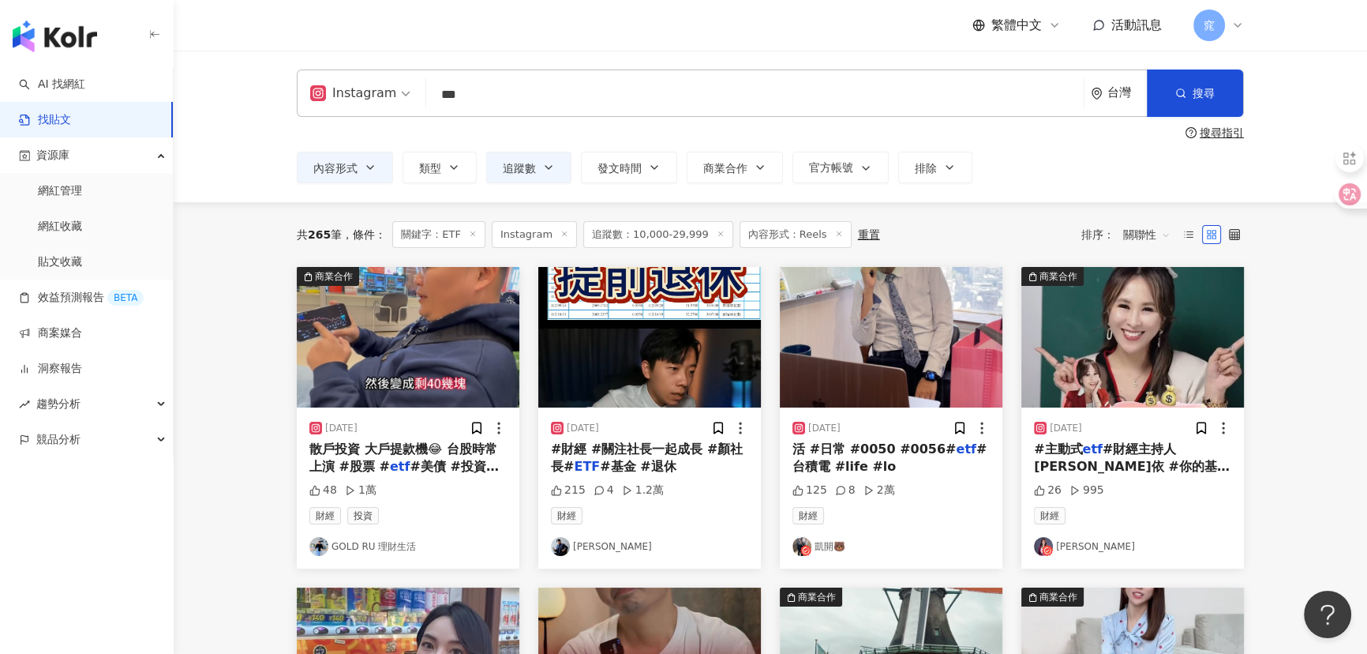
click at [821, 546] on link "凱開🐻" at bounding box center [890, 546] width 197 height 19
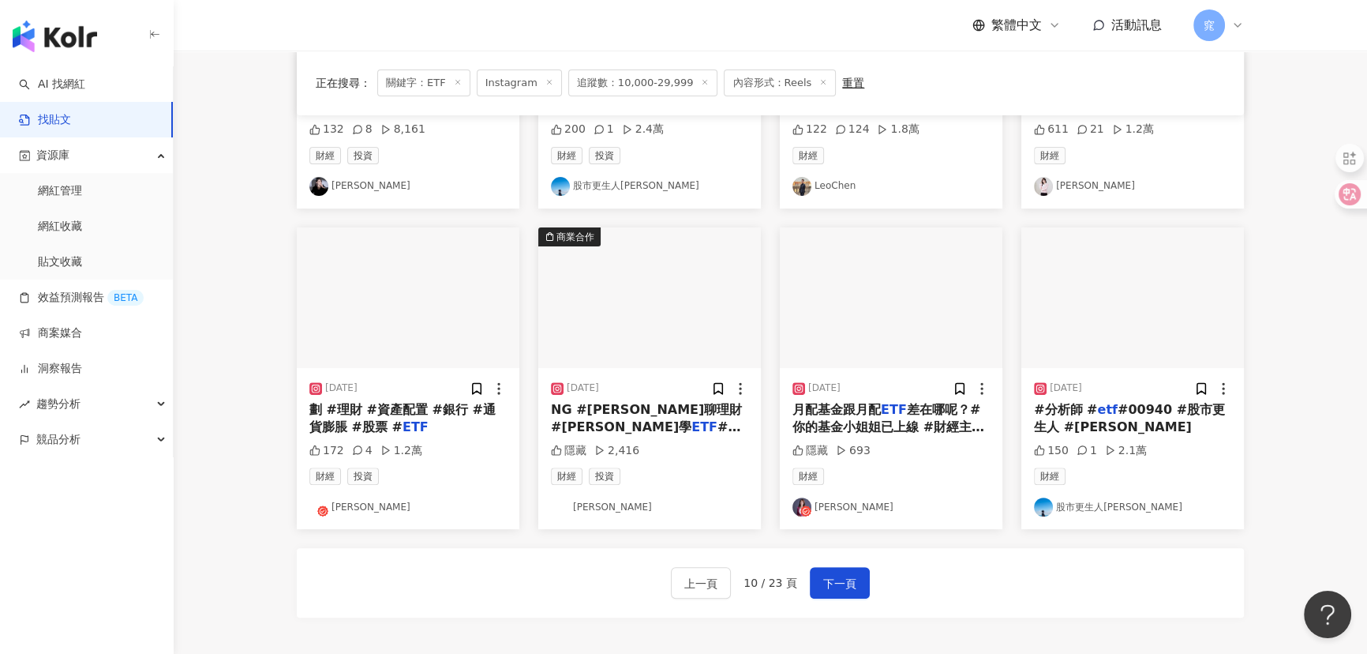
scroll to position [717, 0]
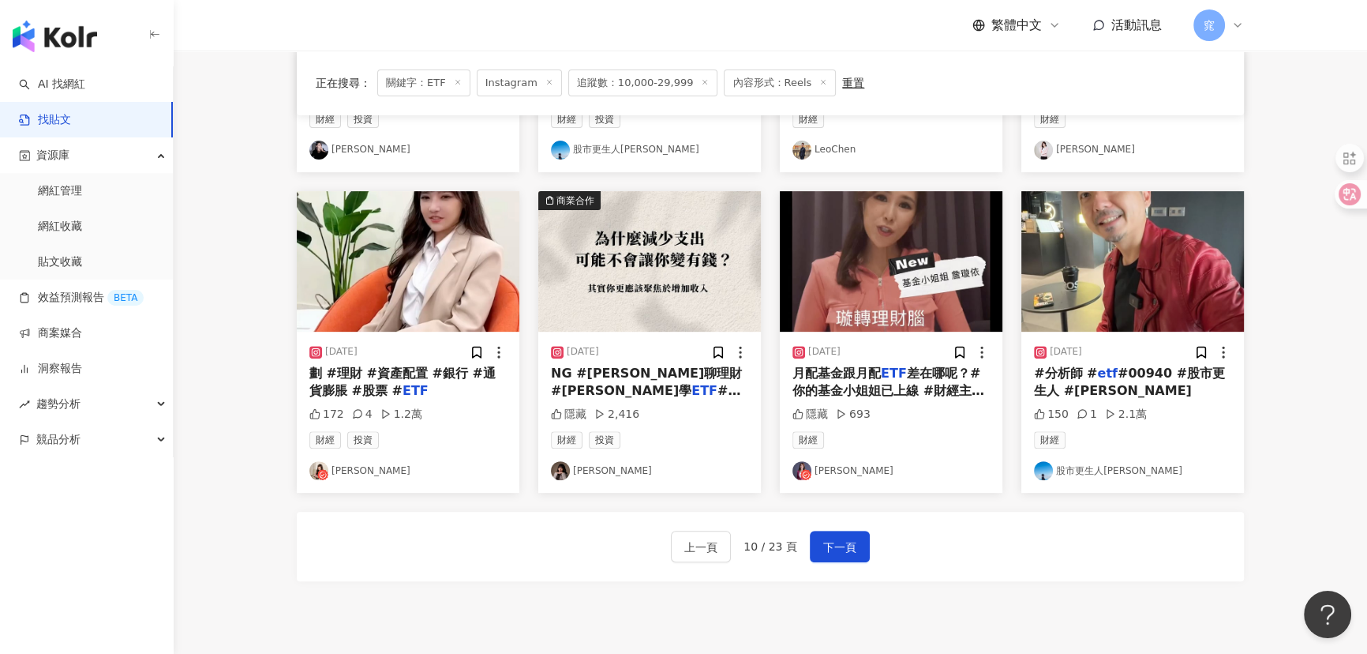
click at [575, 474] on link "Irene" at bounding box center [649, 470] width 197 height 19
click at [374, 465] on link "Winnie 陳宛璘" at bounding box center [407, 470] width 197 height 19
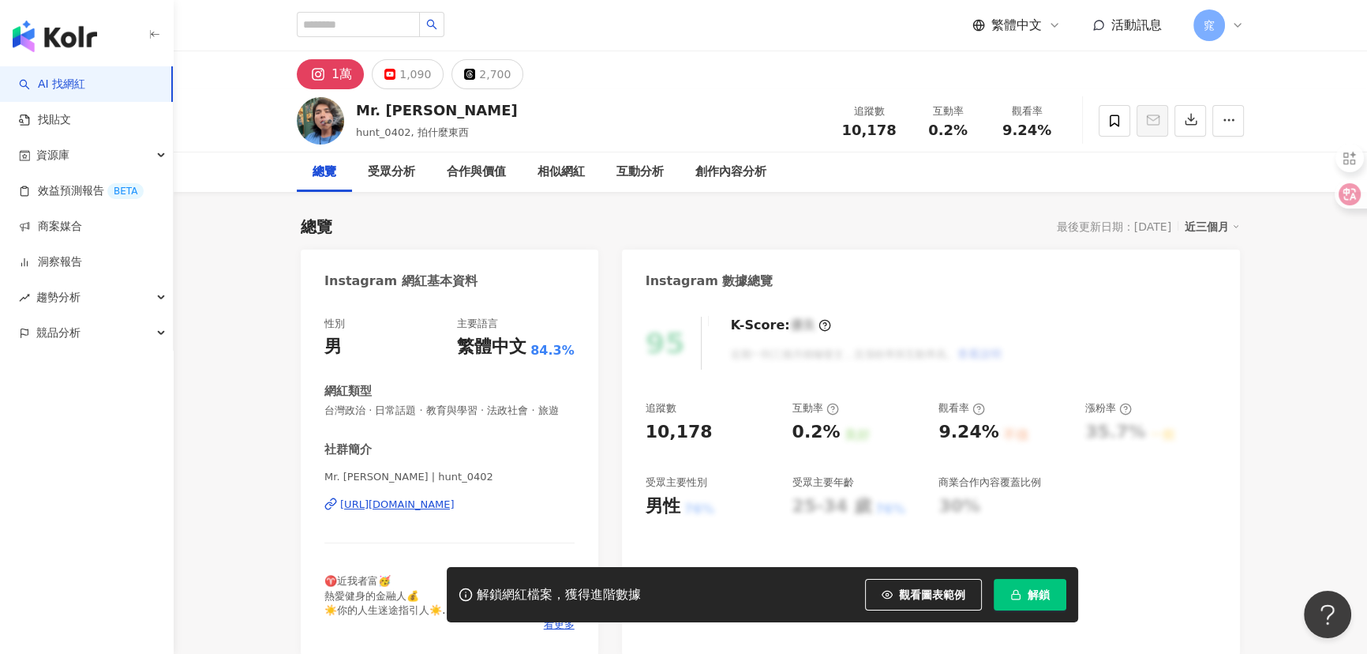
click at [396, 511] on div "https://www.instagram.com/hunt_0402/" at bounding box center [397, 504] width 114 height 14
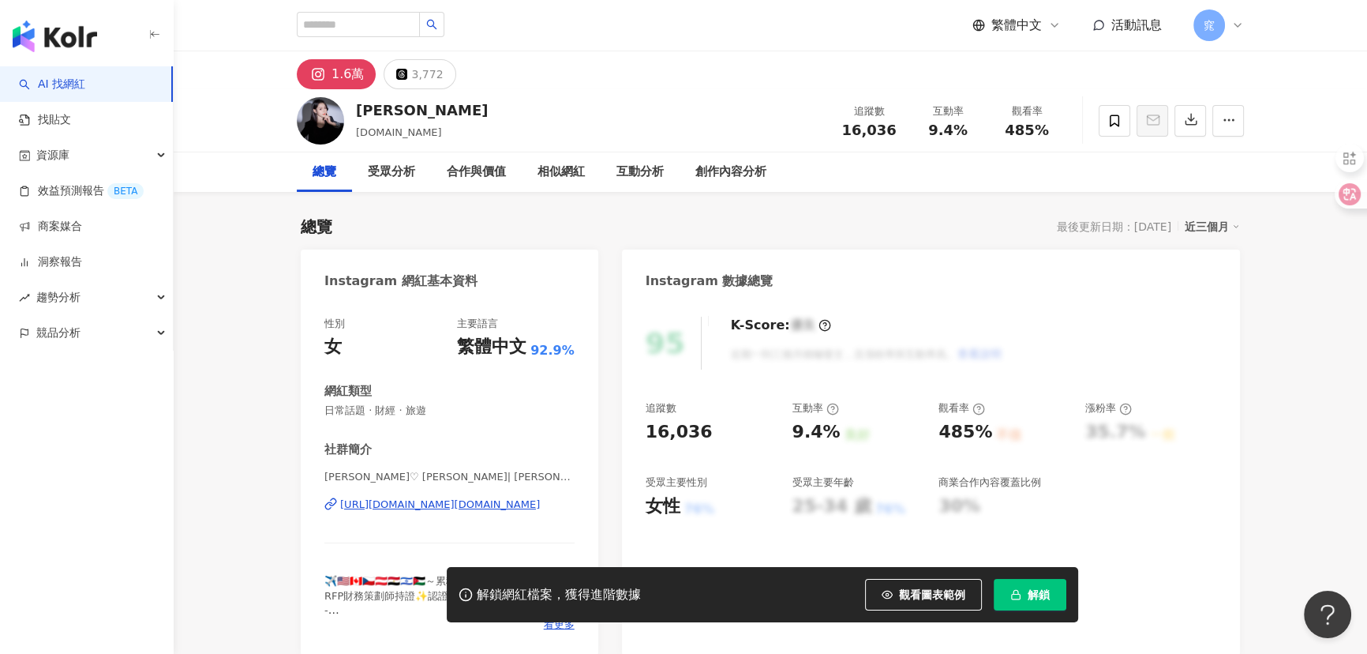
click at [421, 501] on div "https://www.instagram.com/yun.ooo/" at bounding box center [440, 504] width 200 height 14
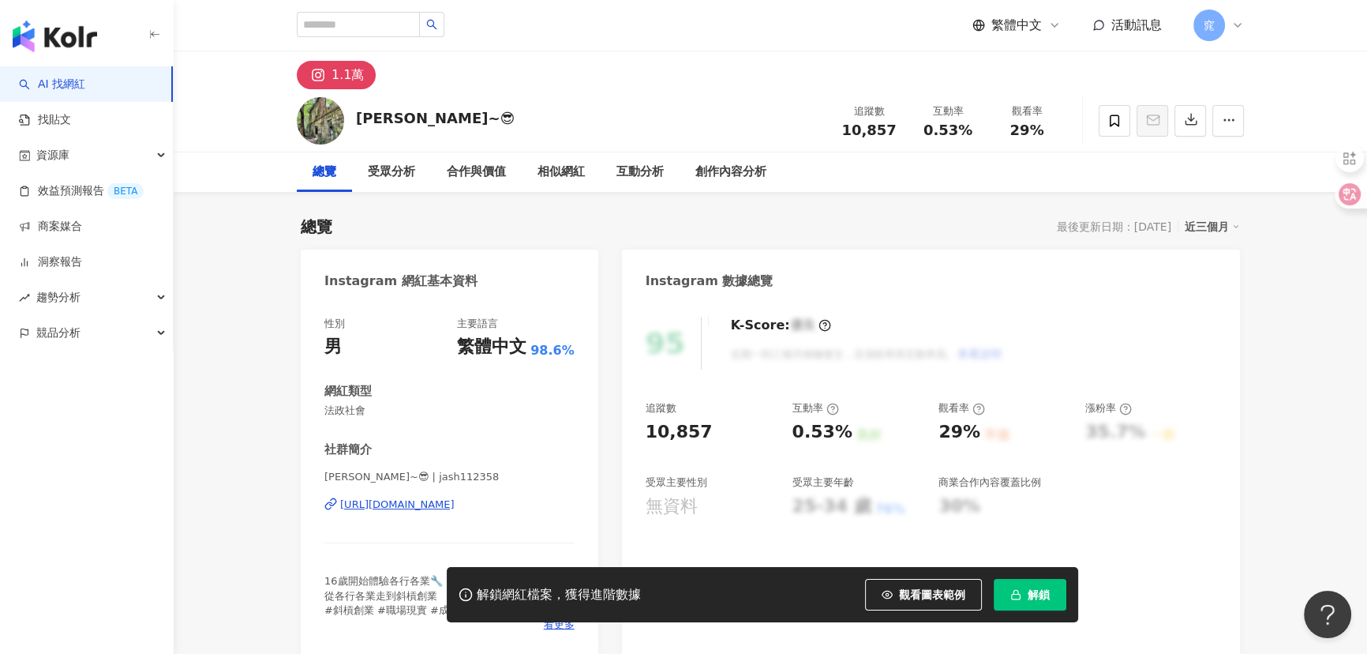
click at [436, 504] on div "https://www.instagram.com/jash112358/" at bounding box center [397, 504] width 114 height 14
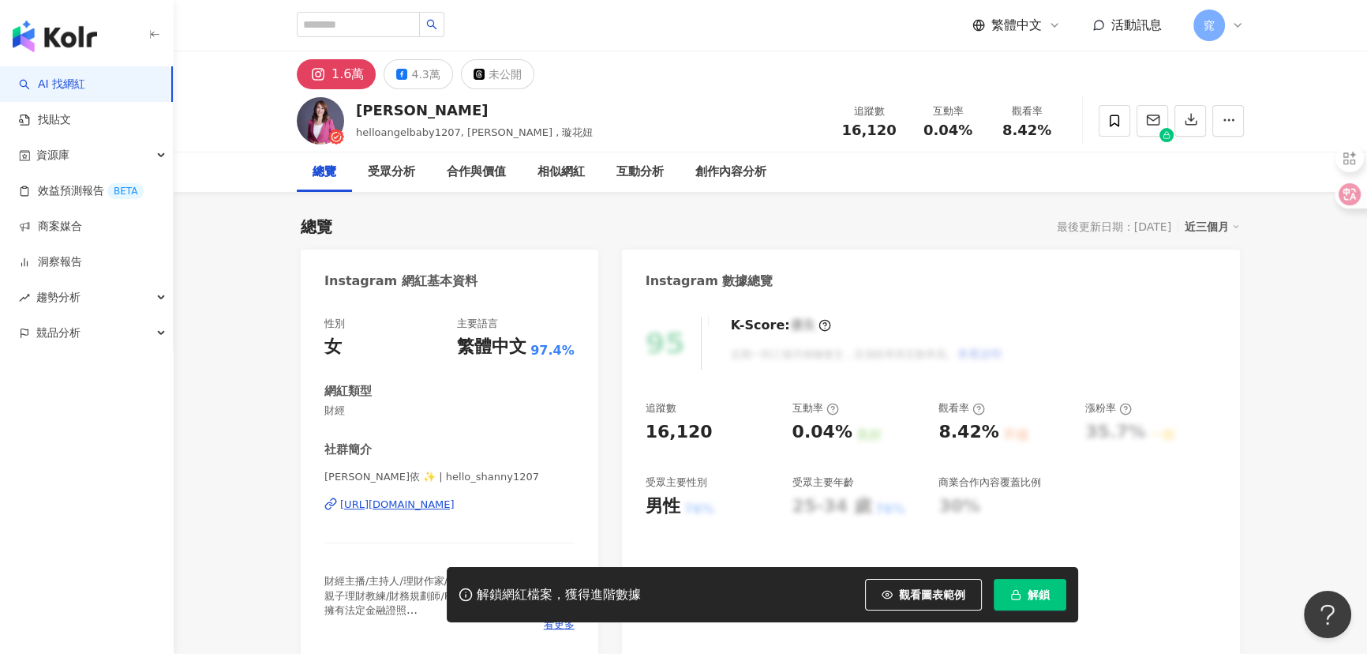
click at [398, 505] on div "[URL][DOMAIN_NAME]" at bounding box center [397, 504] width 114 height 14
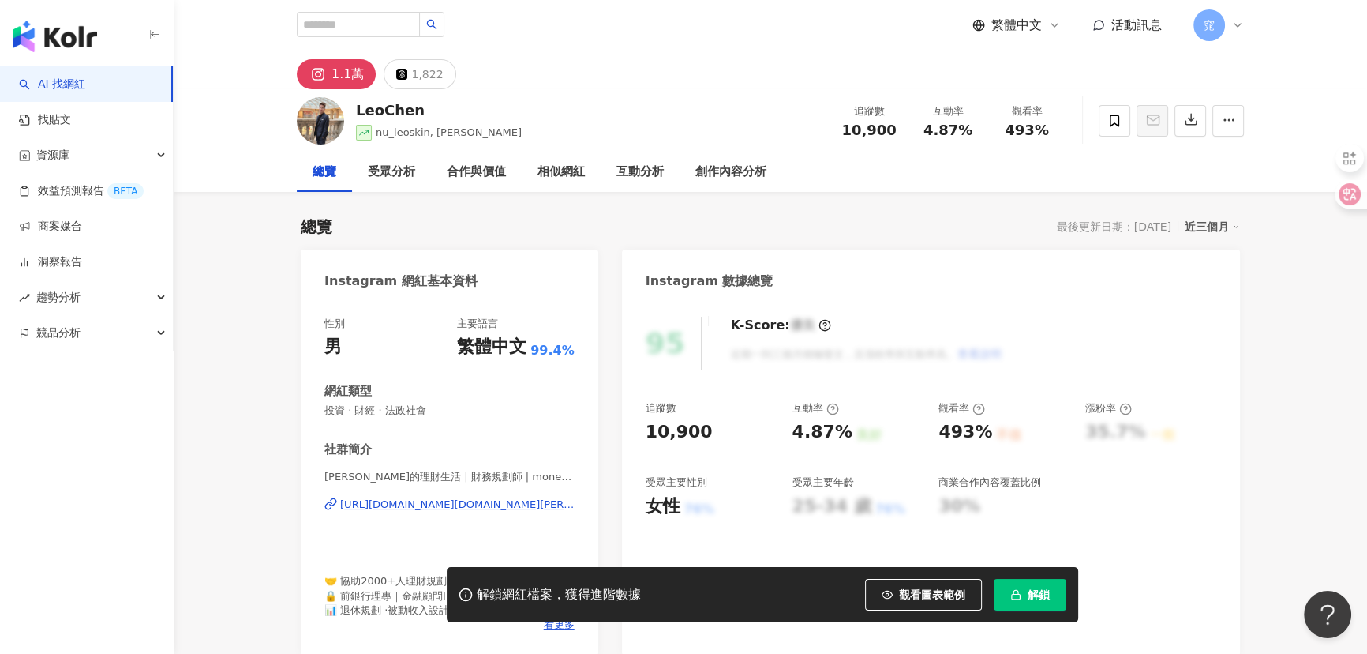
click at [410, 505] on div "[URL][DOMAIN_NAME][DOMAIN_NAME][PERSON_NAME]" at bounding box center [457, 504] width 234 height 14
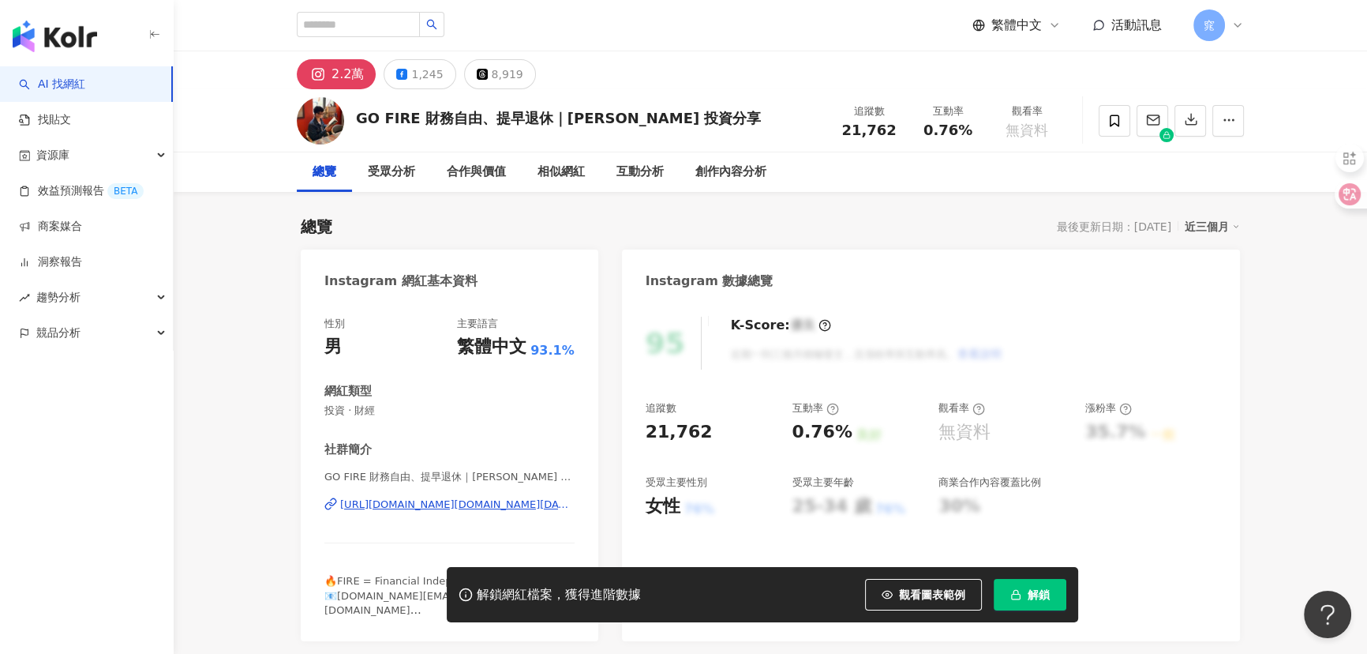
scroll to position [143, 0]
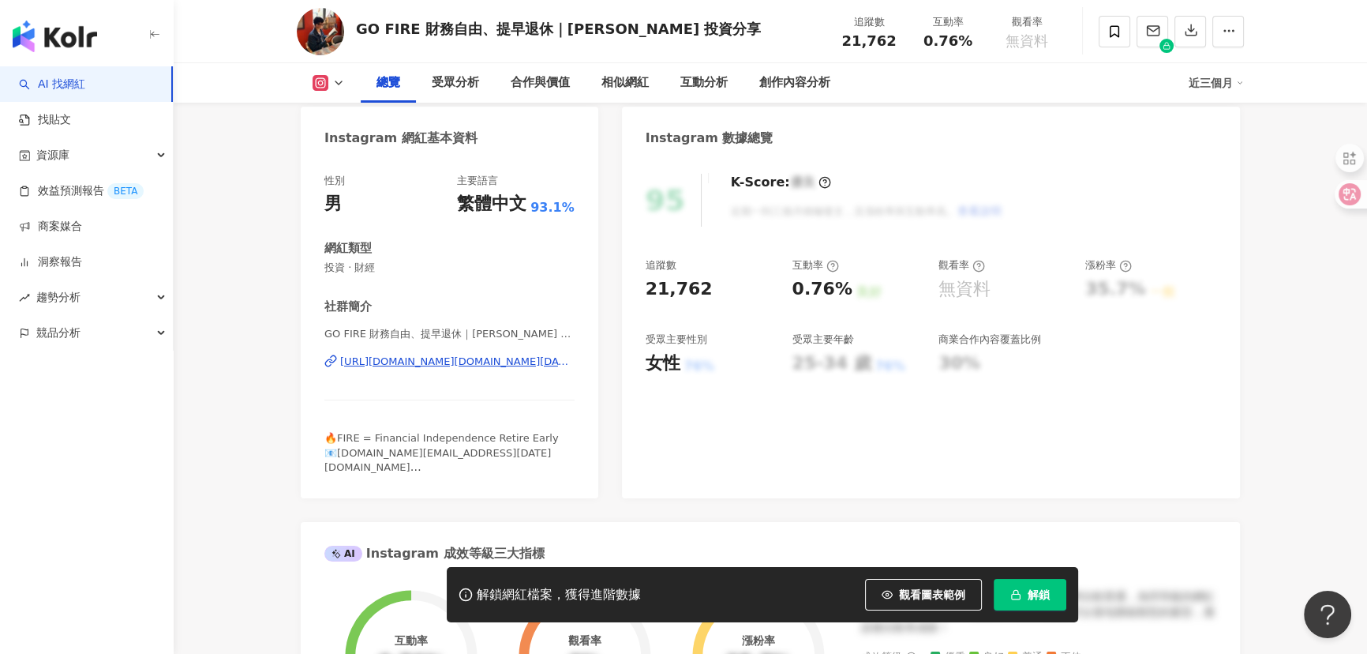
click at [432, 358] on div "https://www.instagram.com/gofire.today/" at bounding box center [457, 361] width 234 height 14
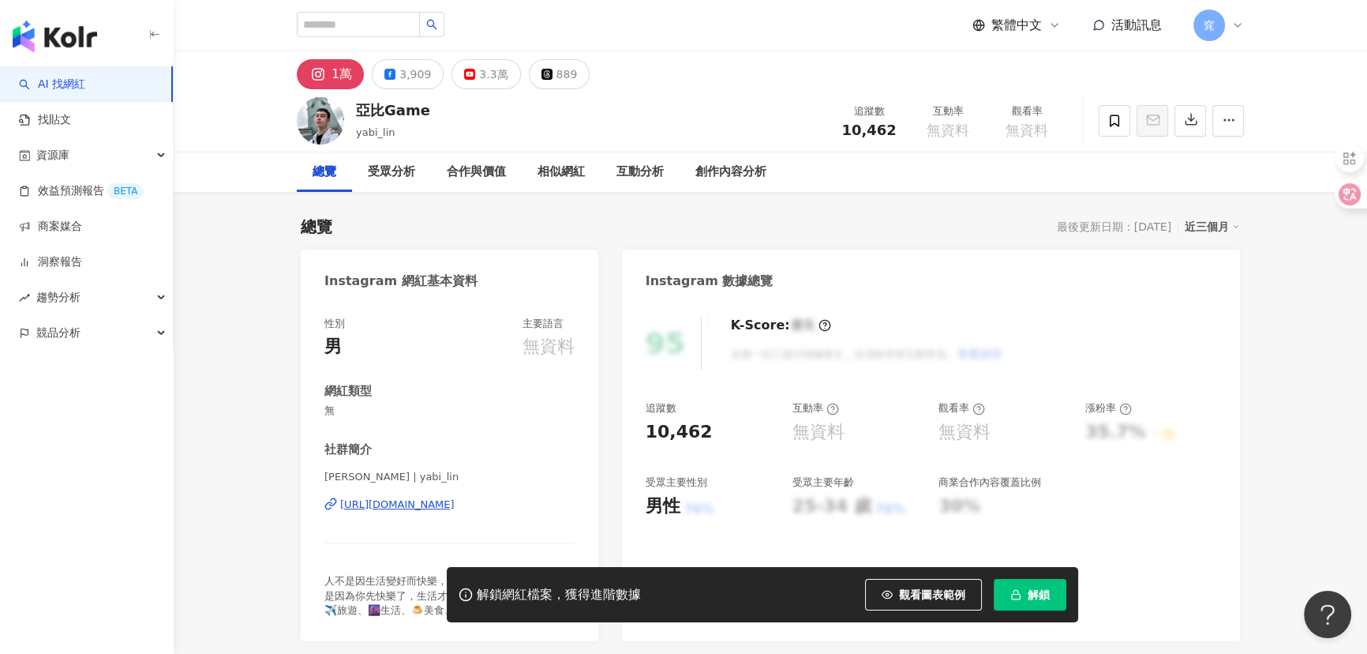
scroll to position [215, 0]
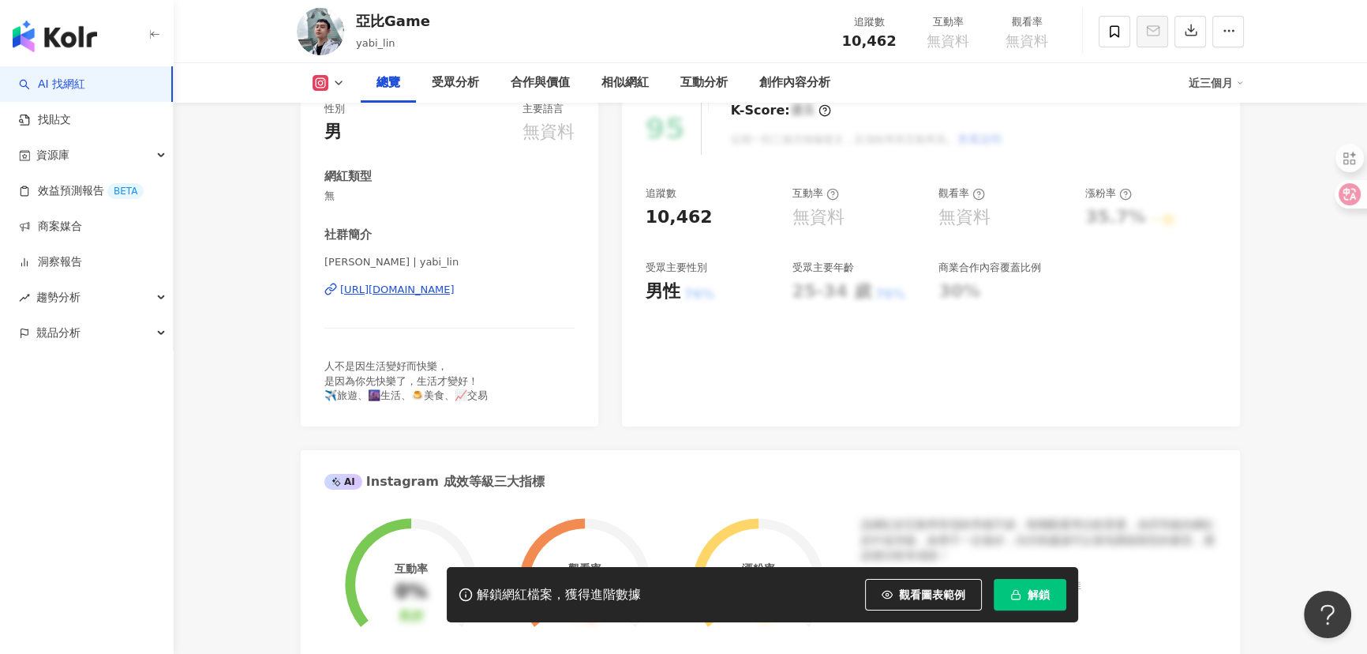
click at [447, 290] on div "https://www.instagram.com/yabi_lin/" at bounding box center [397, 290] width 114 height 14
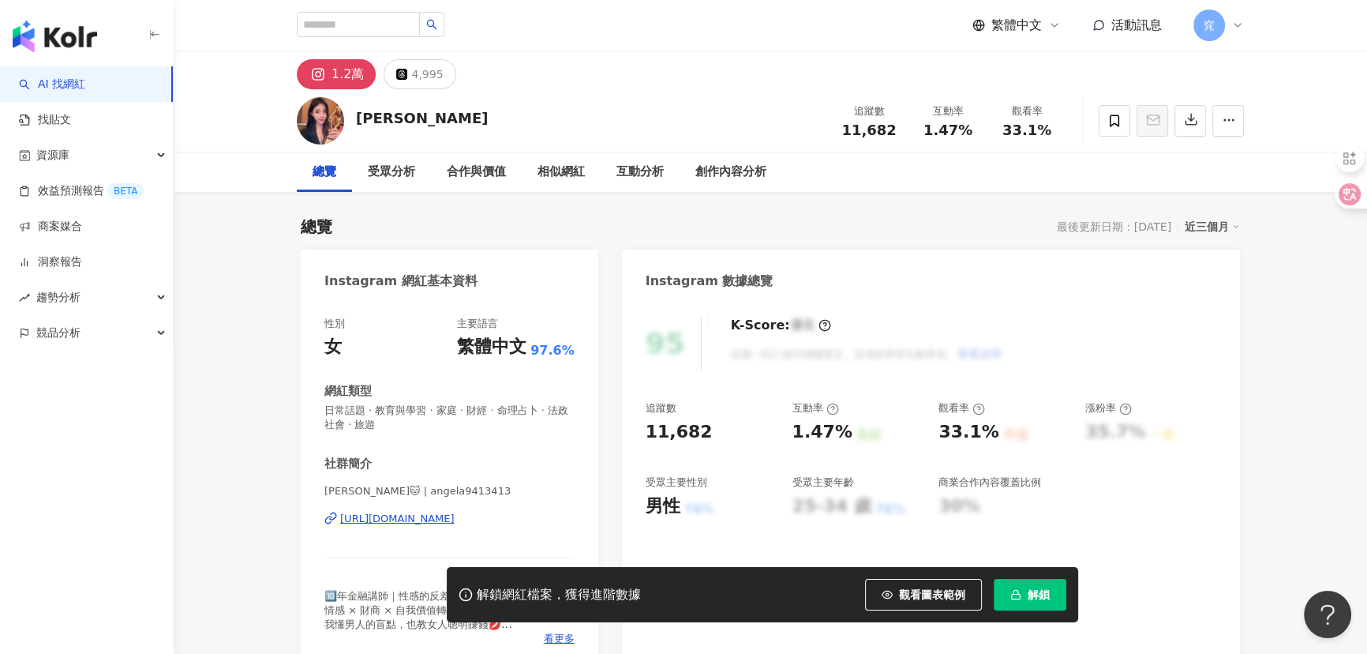
click at [379, 522] on div "[URL][DOMAIN_NAME]" at bounding box center [397, 518] width 114 height 14
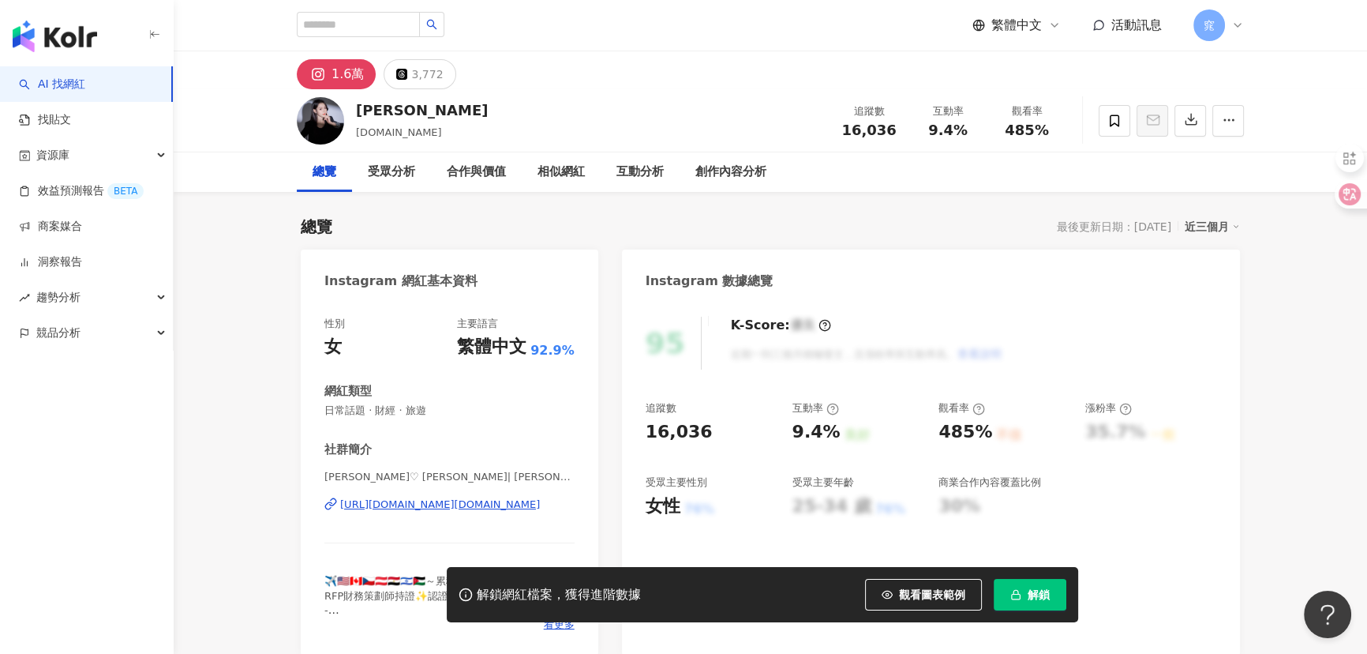
click at [373, 504] on div "[URL][DOMAIN_NAME][DOMAIN_NAME]" at bounding box center [440, 504] width 200 height 14
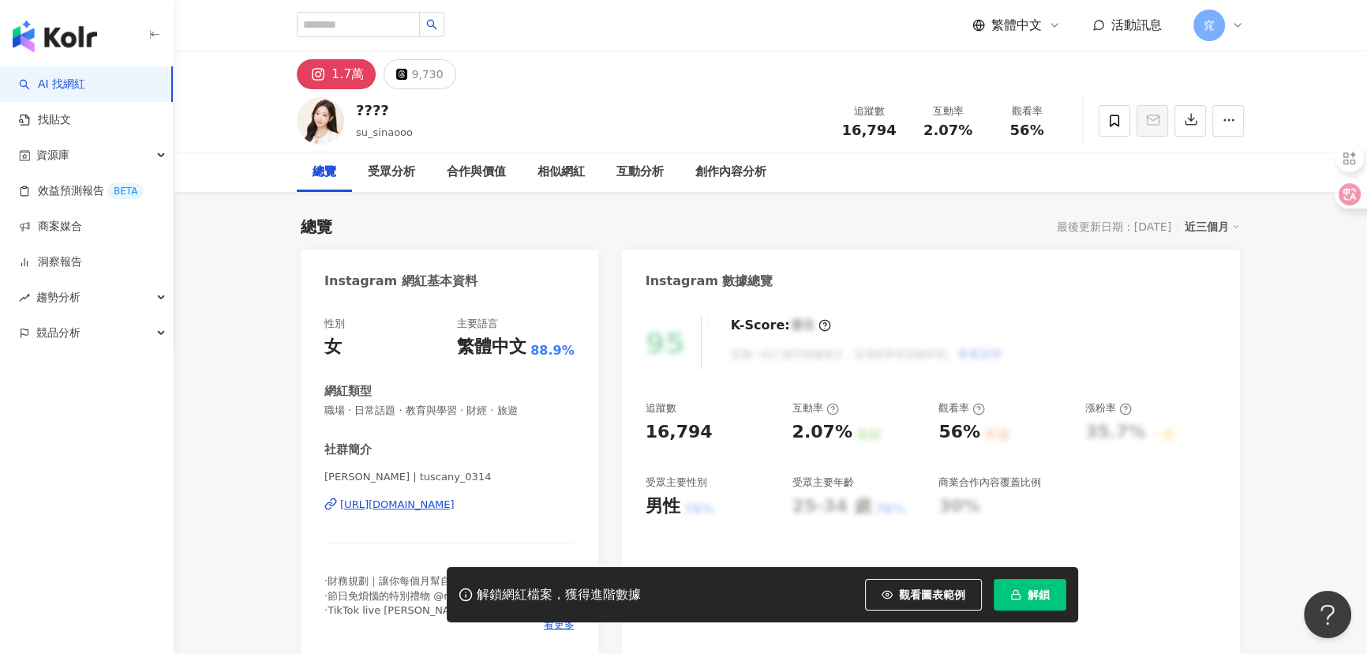
click at [422, 501] on div "https://www.instagram.com/tuscany_0314/" at bounding box center [397, 504] width 114 height 14
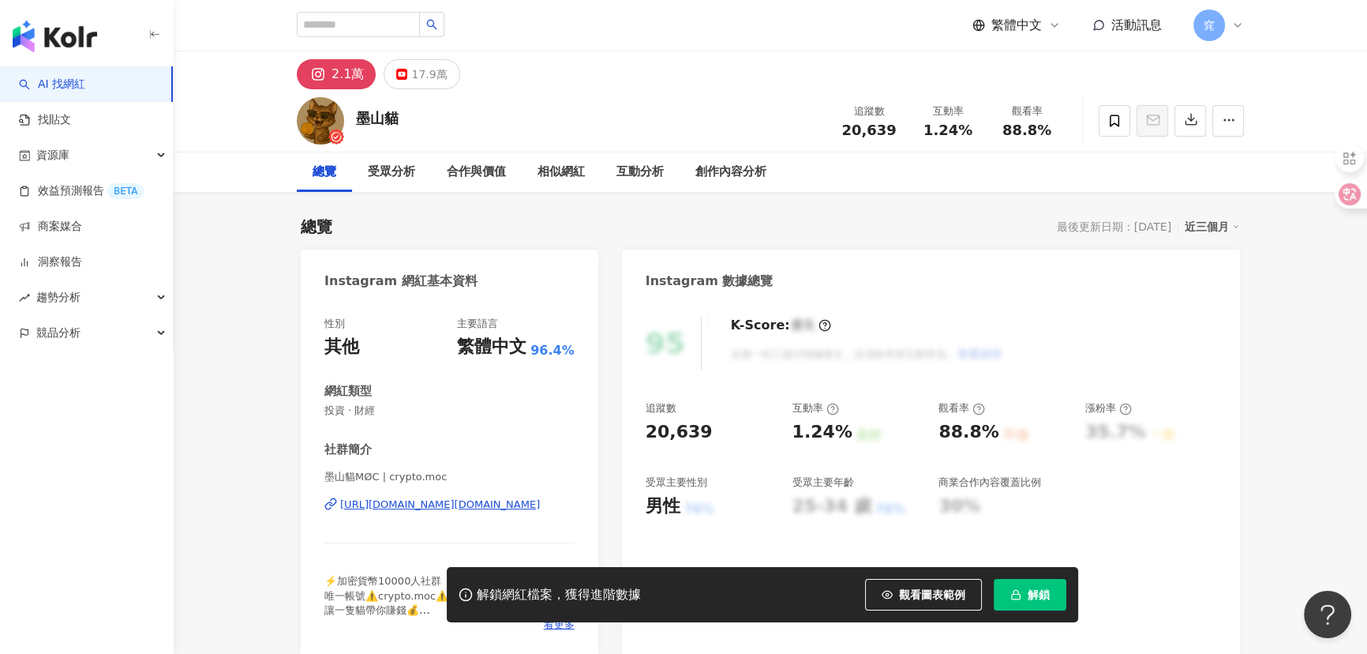
click at [401, 501] on div "[URL][DOMAIN_NAME][DOMAIN_NAME]" at bounding box center [440, 504] width 200 height 14
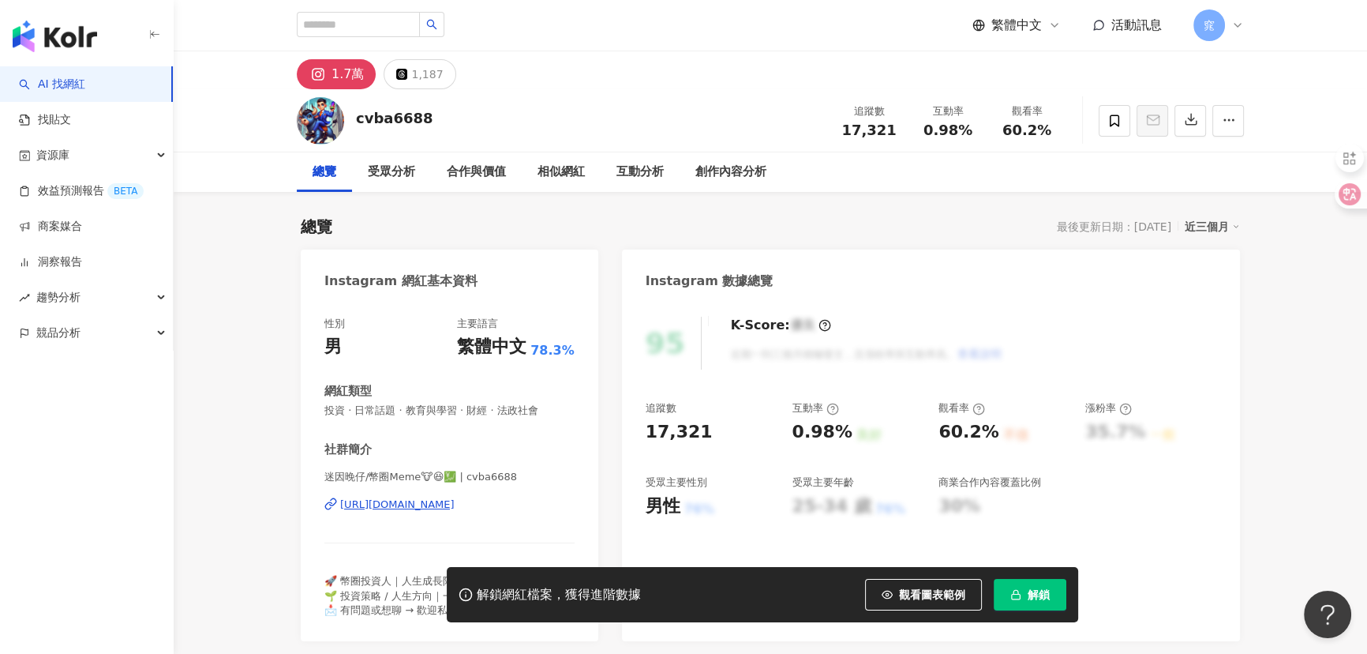
click at [411, 504] on div "https://www.instagram.com/cvba6688/" at bounding box center [397, 504] width 114 height 14
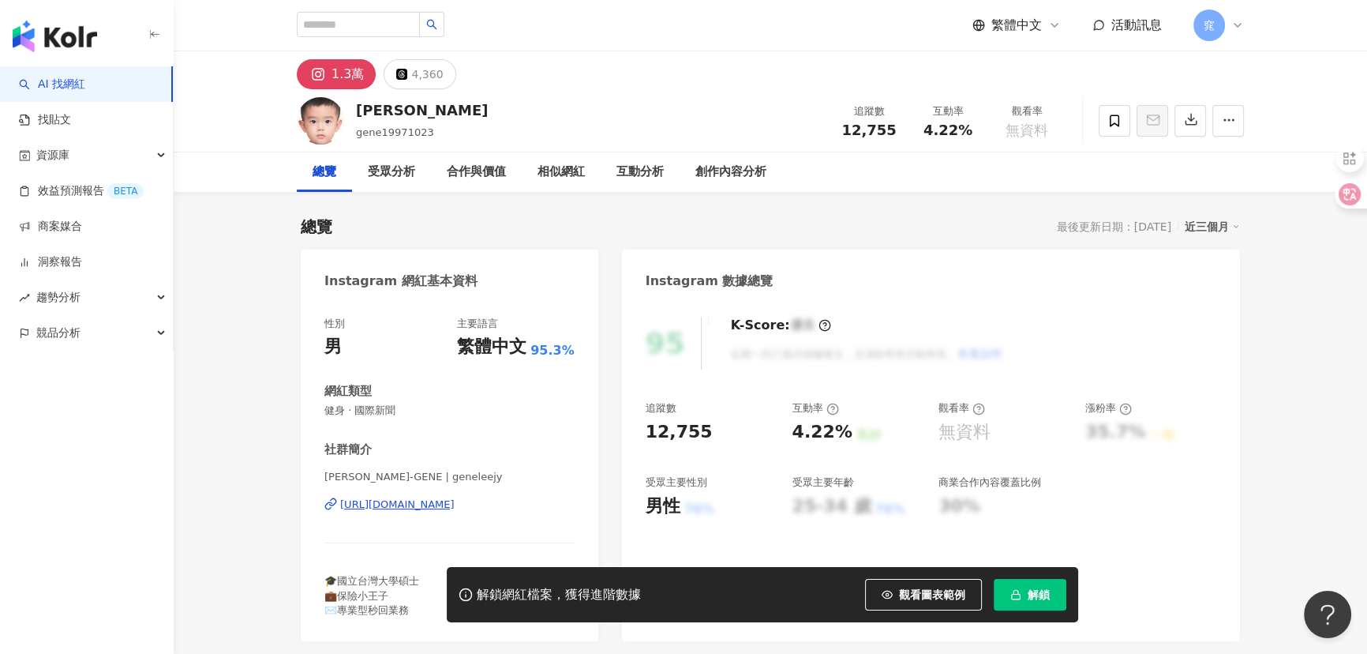
click at [419, 504] on div "https://www.instagram.com/geneleejy/" at bounding box center [397, 504] width 114 height 14
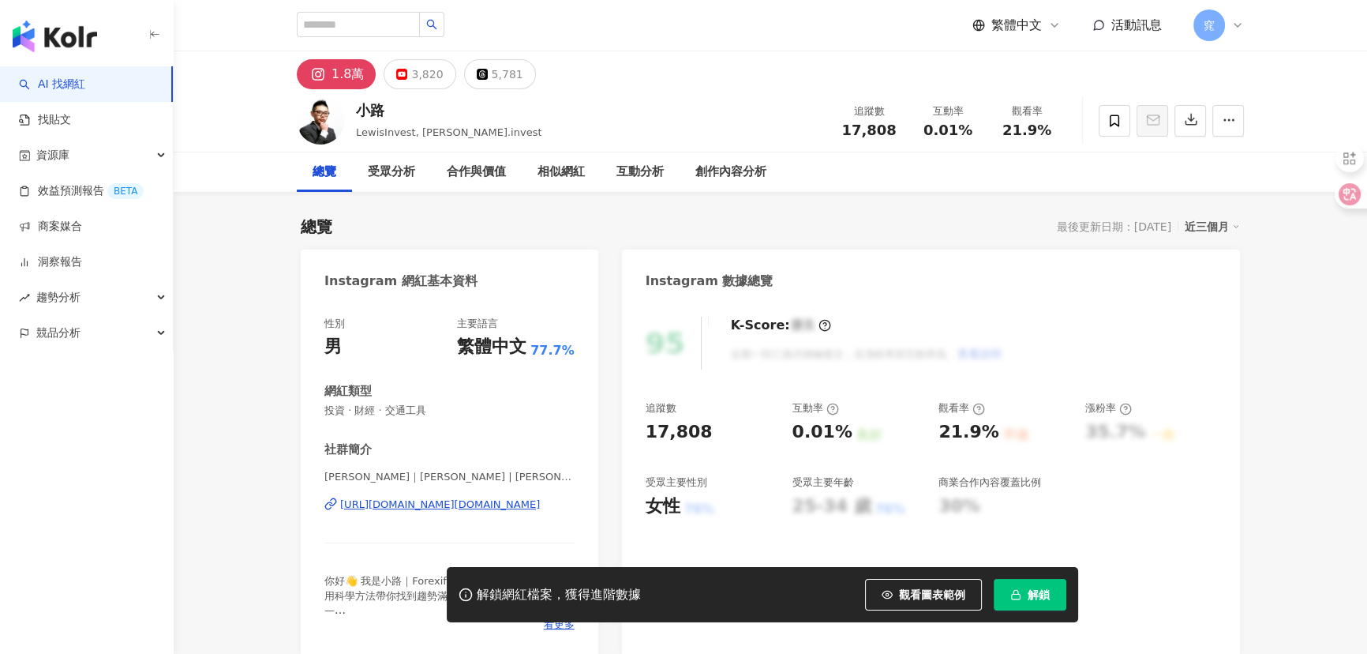
click at [394, 504] on div "https://www.instagram.com/lewis.invest/" at bounding box center [440, 504] width 200 height 14
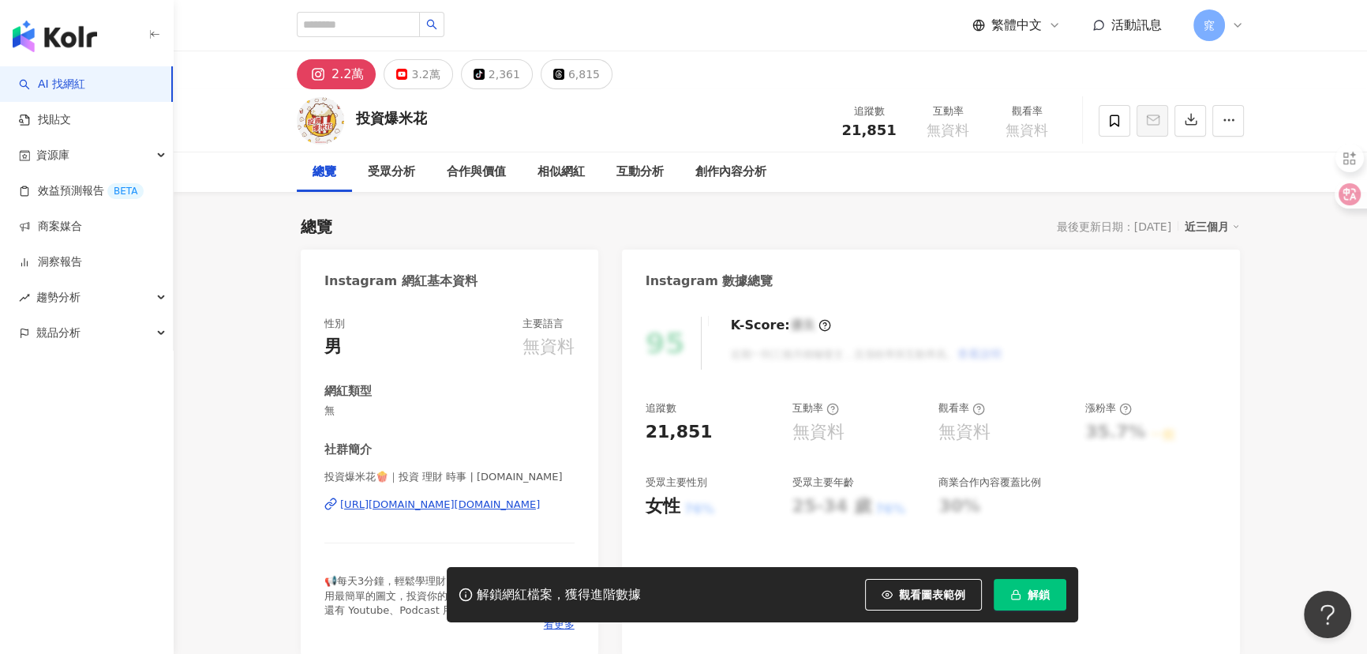
click at [434, 504] on div "[URL][DOMAIN_NAME][DOMAIN_NAME]" at bounding box center [440, 504] width 200 height 14
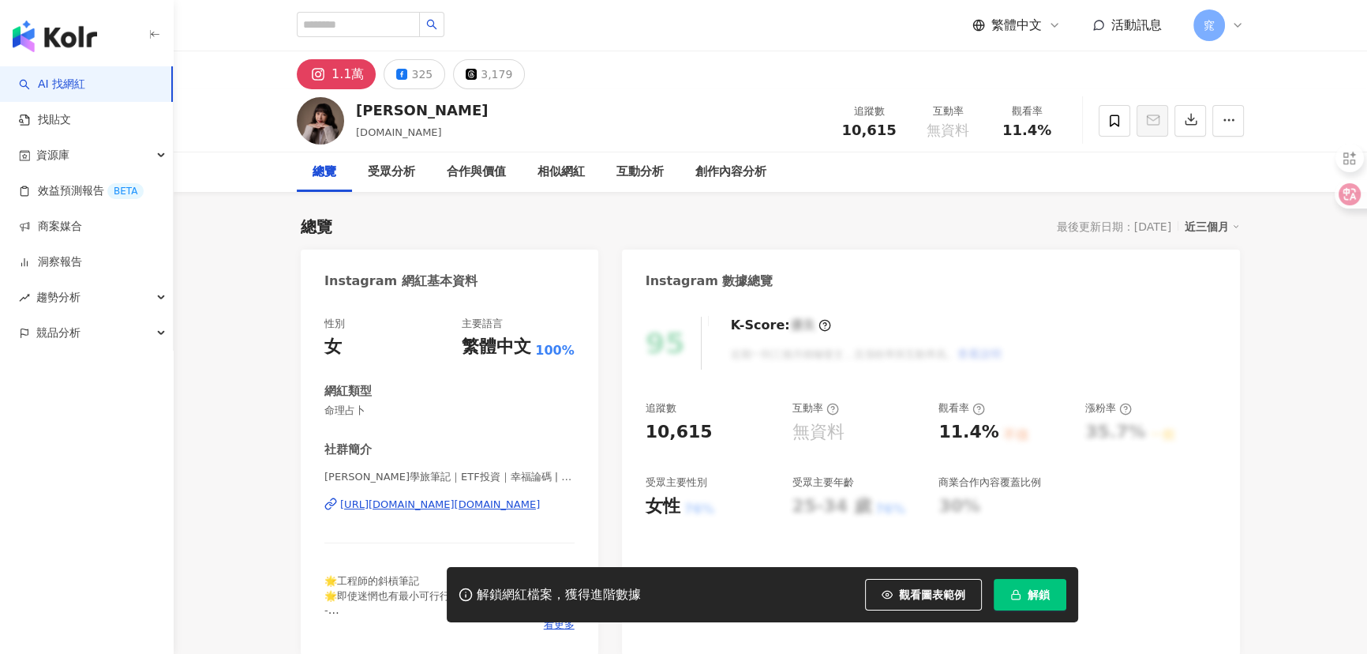
click at [395, 502] on div "https://www.instagram.com/imirene.co/" at bounding box center [440, 504] width 200 height 14
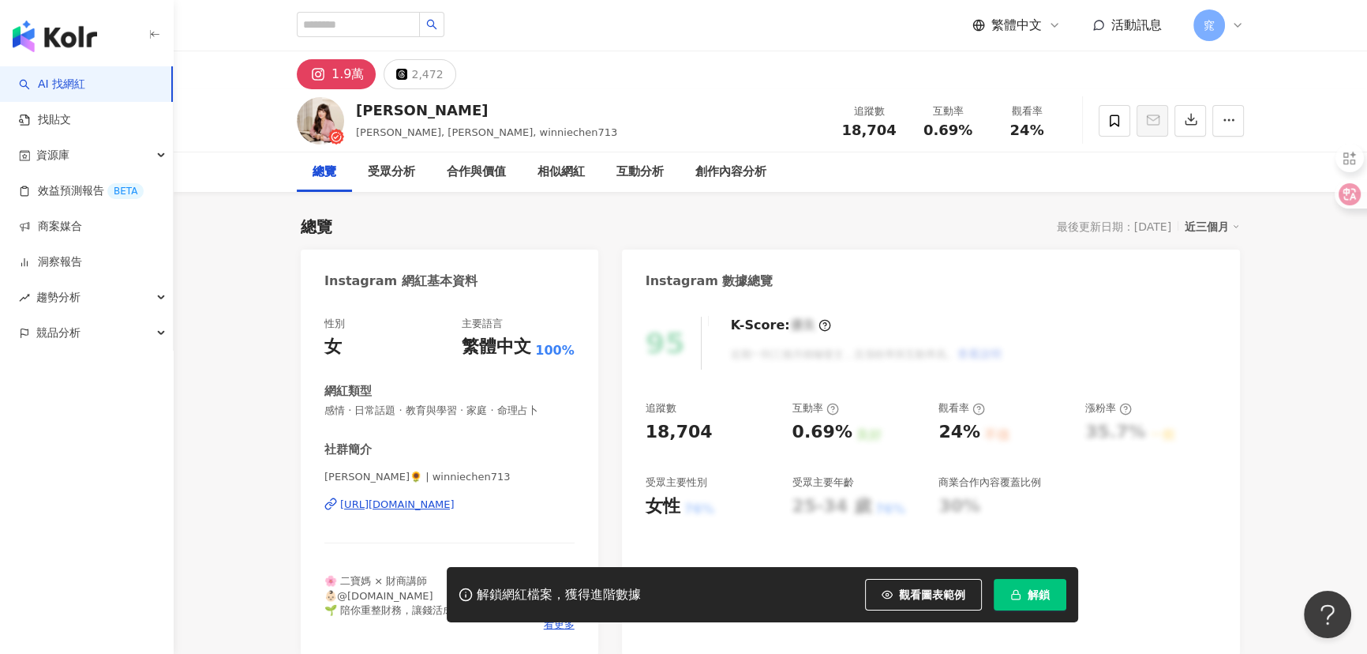
click at [400, 506] on div "[URL][DOMAIN_NAME]" at bounding box center [397, 504] width 114 height 14
